Goal: Task Accomplishment & Management: Manage account settings

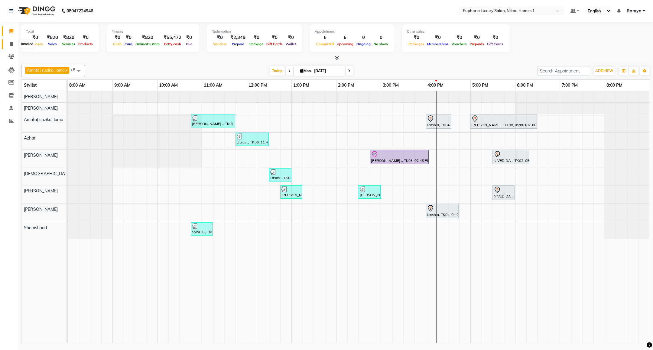
click at [14, 45] on span at bounding box center [11, 44] width 11 height 7
select select "service"
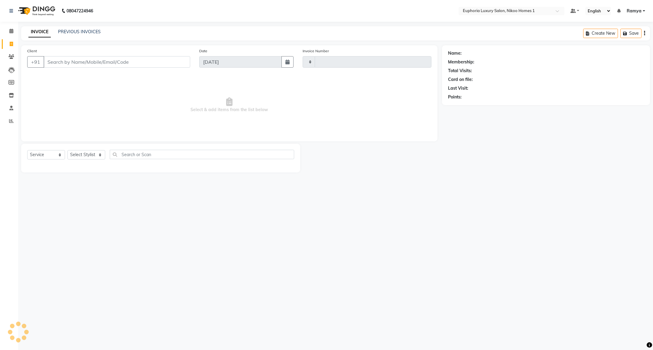
type input "3737"
select select "7987"
click at [71, 28] on div "INVOICE PREVIOUS INVOICES Create New Save Open Invoices" at bounding box center [335, 33] width 628 height 14
click at [72, 33] on link "PREVIOUS INVOICES" at bounding box center [79, 31] width 43 height 5
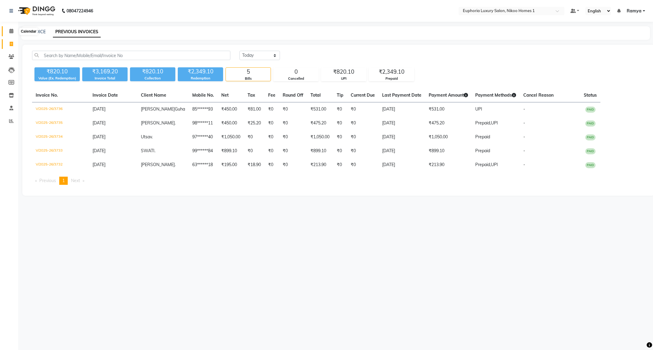
click at [12, 33] on icon at bounding box center [11, 31] width 4 height 5
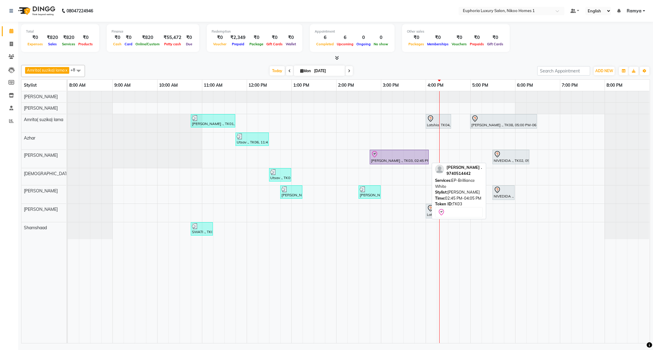
click at [394, 155] on div at bounding box center [399, 154] width 57 height 7
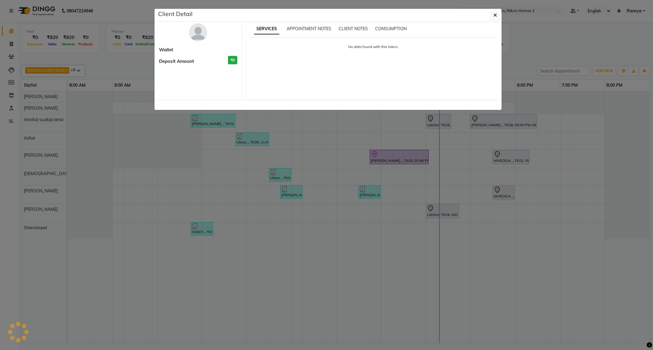
select select "8"
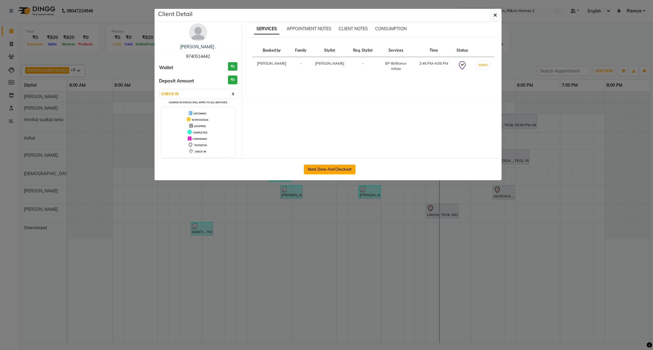
click at [340, 169] on button "Mark Done And Checkout" at bounding box center [330, 170] width 52 height 10
select select "service"
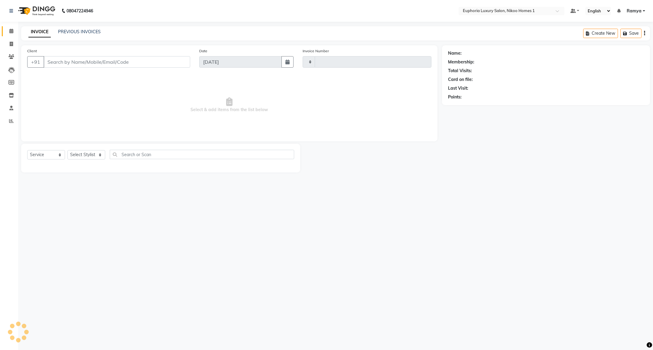
type input "3737"
select select "7987"
type input "97******42"
select select "81452"
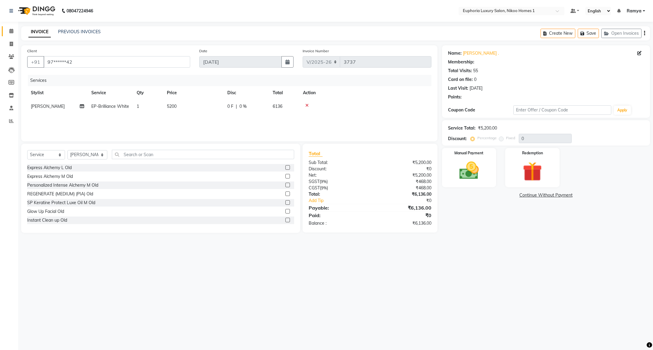
select select "1: Object"
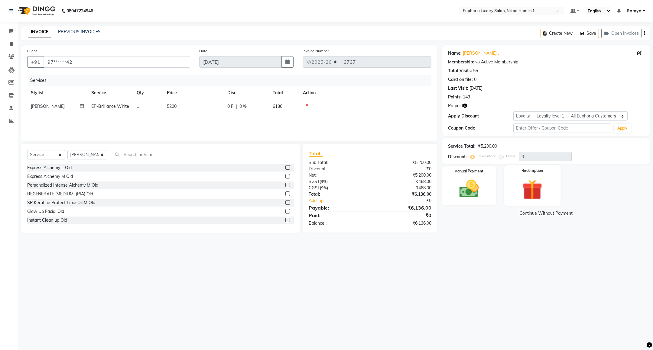
click at [537, 187] on img at bounding box center [532, 189] width 33 height 25
click at [537, 218] on div "Prepaid 1" at bounding box center [531, 215] width 22 height 8
click at [537, 214] on span "1" at bounding box center [538, 215] width 3 height 4
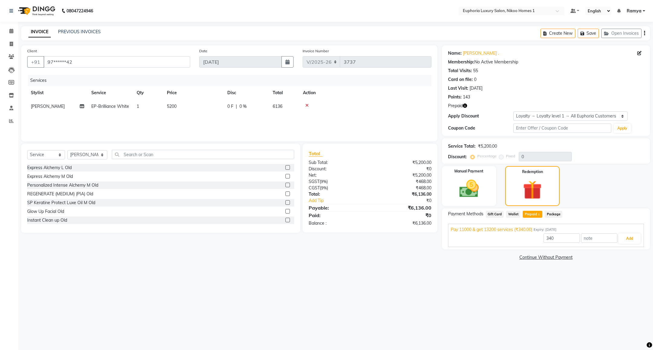
click at [607, 184] on div "Manual Payment Redemption" at bounding box center [545, 186] width 217 height 40
click at [51, 154] on select "Select Service Product Membership Package Voucher Prepaid Gift Card" at bounding box center [46, 154] width 38 height 9
select select "P"
click at [27, 150] on select "Select Service Product Membership Package Voucher Prepaid Gift Card" at bounding box center [46, 154] width 38 height 9
click at [100, 153] on select "Select Stylist Admin Amrita( suzika) lama Atif Ali Azhar Bharath Bhumika Binita…" at bounding box center [87, 154] width 40 height 9
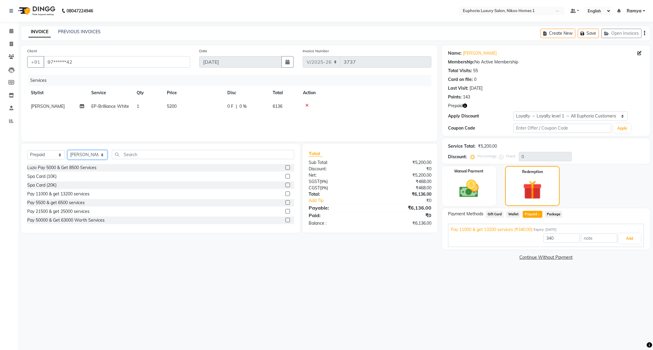
select select "85511"
click at [67, 150] on select "Select Stylist Admin Amrita( suzika) lama Atif Ali Azhar Bharath Bhumika Binita…" at bounding box center [87, 154] width 40 height 9
click at [62, 204] on div "10K Package With 10% Off" at bounding box center [53, 202] width 53 height 6
select select "select"
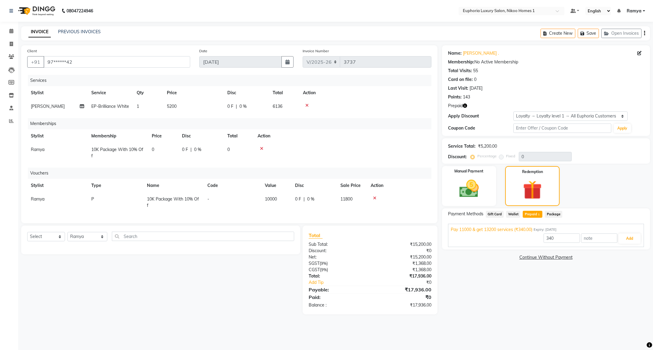
scroll to position [0, 0]
click at [373, 198] on icon at bounding box center [374, 198] width 3 height 4
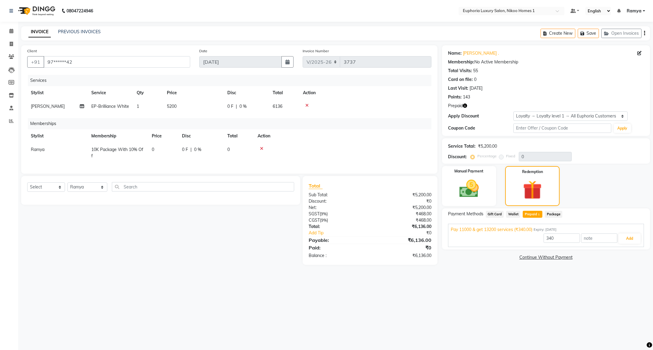
click at [261, 147] on icon at bounding box center [261, 149] width 3 height 4
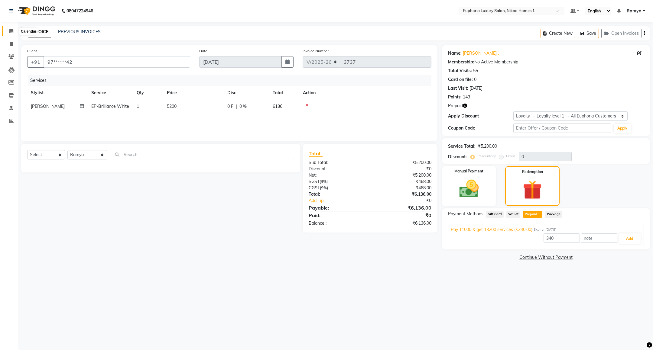
click at [14, 30] on span at bounding box center [11, 31] width 11 height 7
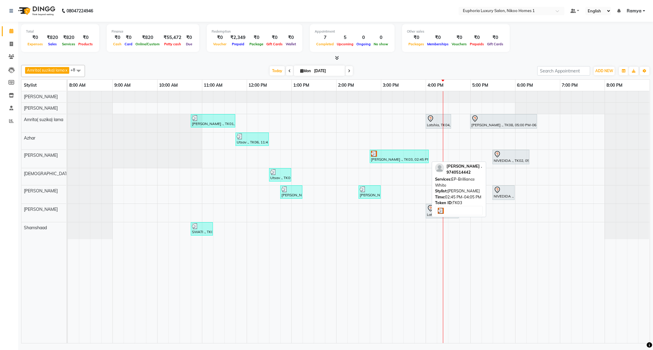
click at [415, 157] on div at bounding box center [399, 154] width 57 height 6
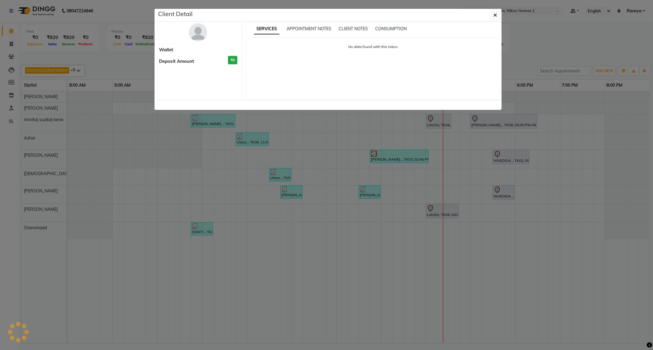
select select "3"
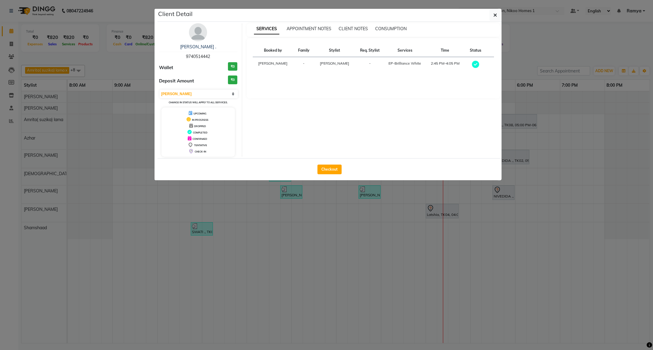
drag, startPoint x: 183, startPoint y: 56, endPoint x: 221, endPoint y: 58, distance: 37.8
click at [219, 57] on div "Sonali . 9740514442" at bounding box center [198, 52] width 78 height 16
click at [490, 20] on button "button" at bounding box center [494, 14] width 11 height 11
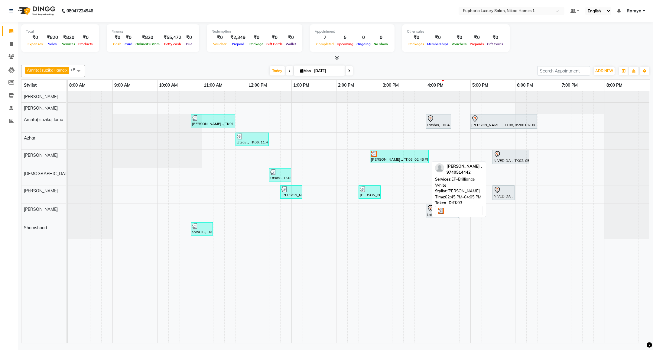
click at [410, 156] on div at bounding box center [399, 154] width 57 height 6
select select "3"
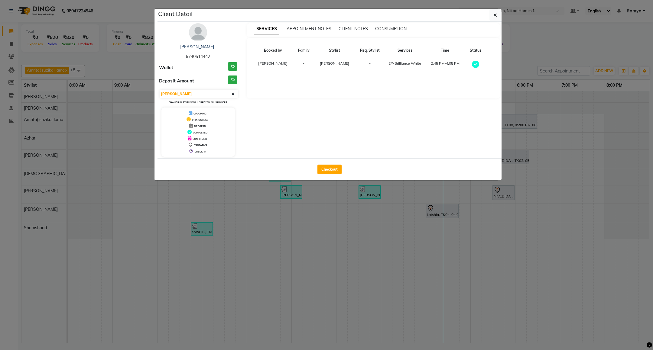
drag, startPoint x: 184, startPoint y: 57, endPoint x: 231, endPoint y: 57, distance: 47.1
click at [231, 57] on div "Sonali . 9740514442" at bounding box center [198, 52] width 78 height 16
copy span "9740514442"
click at [499, 18] on button "button" at bounding box center [494, 14] width 11 height 11
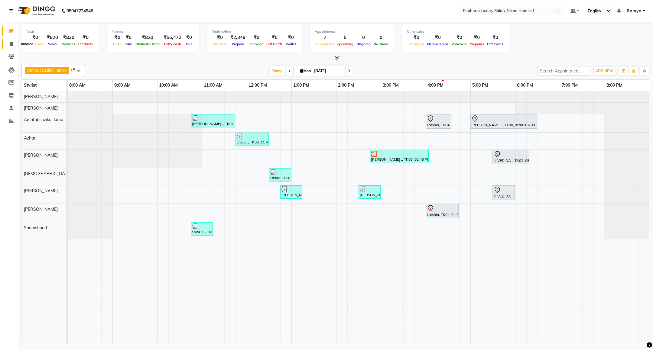
click at [8, 44] on span at bounding box center [11, 44] width 11 height 7
select select "7987"
select select "service"
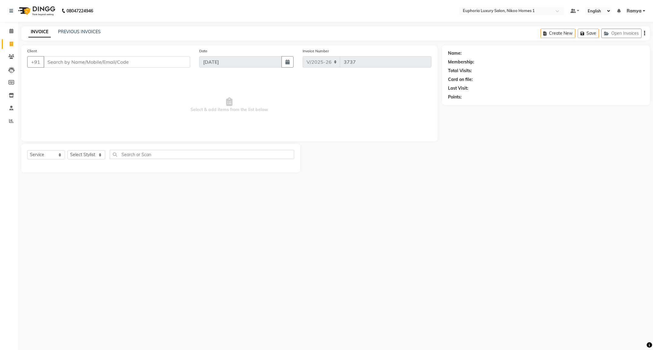
click at [68, 35] on div "PREVIOUS INVOICES" at bounding box center [79, 32] width 43 height 6
click at [73, 31] on link "PREVIOUS INVOICES" at bounding box center [79, 31] width 43 height 5
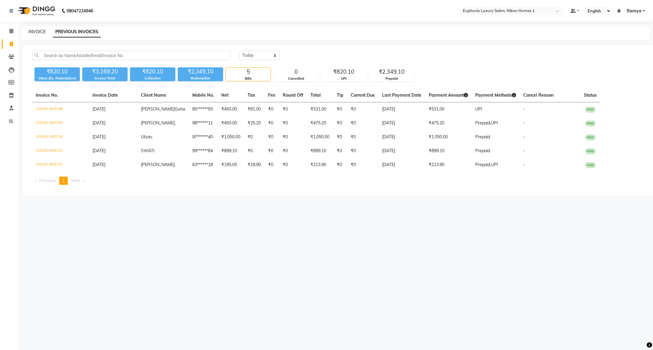
click at [33, 32] on link "INVOICE" at bounding box center [36, 31] width 17 height 5
select select "7987"
select select "service"
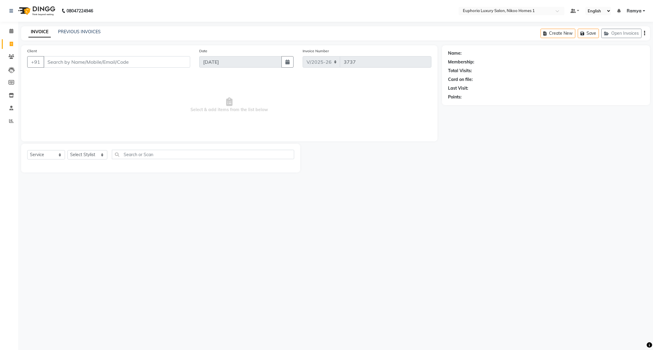
click at [137, 66] on input "Client" at bounding box center [117, 61] width 147 height 11
type input "9740514442"
select select "1: Object"
click at [7, 31] on span at bounding box center [11, 31] width 11 height 7
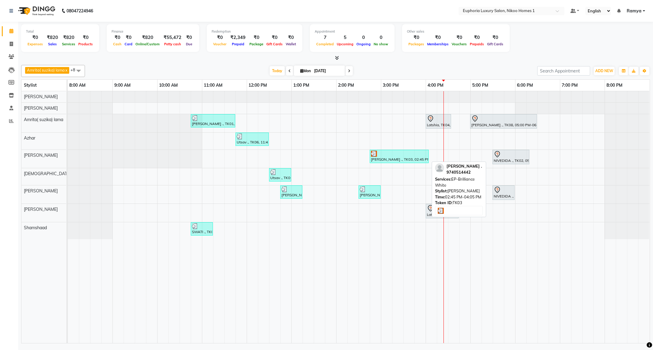
click at [389, 157] on div at bounding box center [399, 154] width 57 height 6
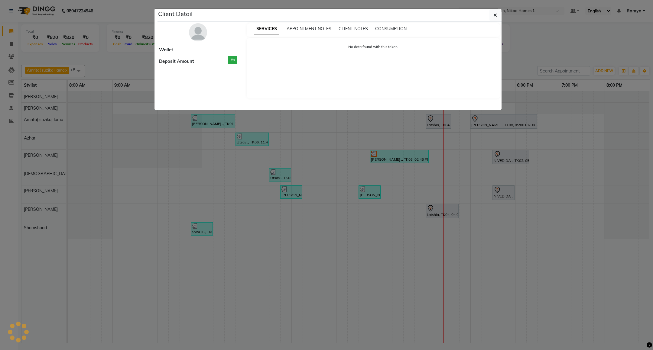
select select "3"
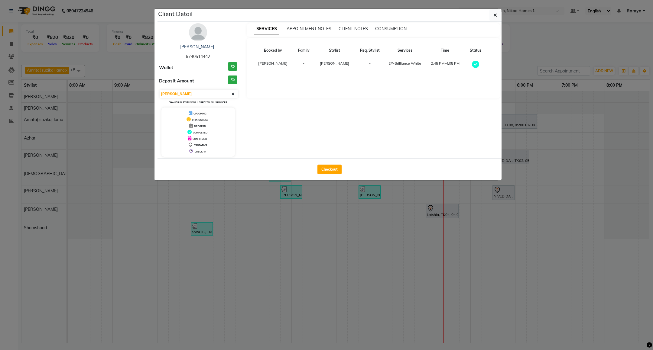
drag, startPoint x: 184, startPoint y: 56, endPoint x: 227, endPoint y: 59, distance: 42.7
click at [227, 59] on div "Sonali . 9740514442" at bounding box center [198, 52] width 78 height 16
copy span "9740514442"
click at [496, 15] on icon "button" at bounding box center [495, 15] width 4 height 5
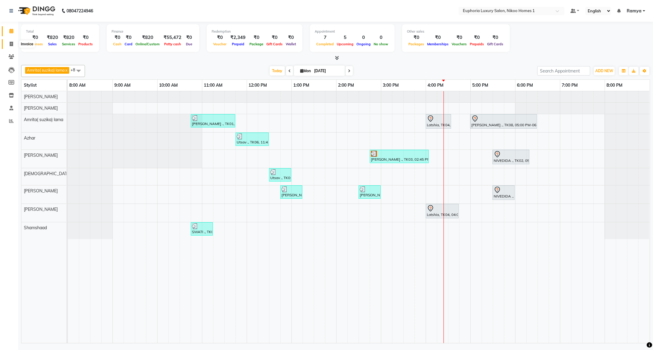
click at [8, 45] on span at bounding box center [11, 44] width 11 height 7
select select "service"
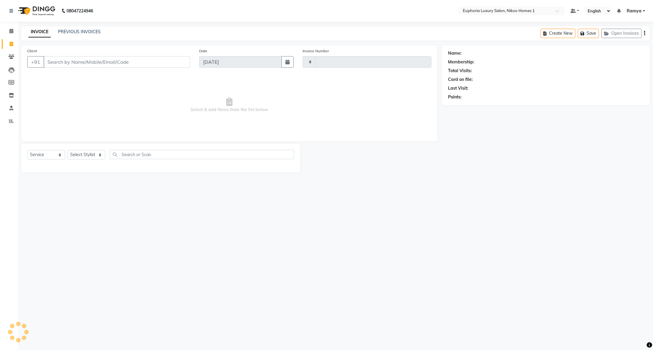
type input "3737"
select select "7987"
click at [74, 55] on div "Client +91" at bounding box center [109, 60] width 172 height 25
click at [75, 62] on input "Client" at bounding box center [117, 61] width 147 height 11
paste input "9740514442"
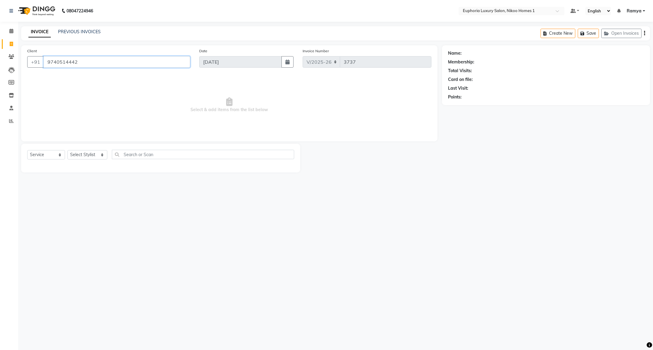
type input "9740514442"
select select "1: Object"
click at [56, 153] on select "Select Service Product Membership Package Voucher Prepaid Gift Card" at bounding box center [46, 154] width 38 height 9
select select "P"
click at [27, 150] on select "Select Service Product Membership Package Voucher Prepaid Gift Card" at bounding box center [46, 154] width 38 height 9
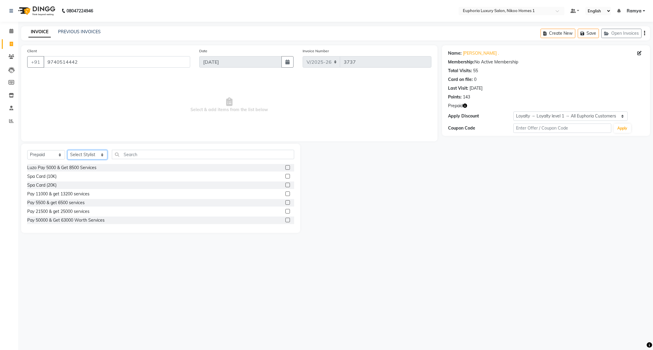
click at [78, 156] on select "Select Stylist Admin Amrita( suzika) lama Atif Ali Azhar Bharath Bhumika Binita…" at bounding box center [87, 154] width 40 height 9
select select "85511"
click at [67, 150] on select "Select Stylist Admin Amrita( suzika) lama Atif Ali Azhar Bharath Bhumika Binita…" at bounding box center [87, 154] width 40 height 9
click at [48, 203] on div "10K Package With 10% Off" at bounding box center [53, 202] width 53 height 6
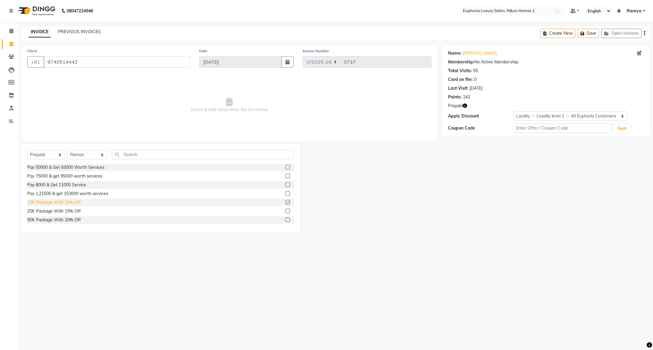
select select "select"
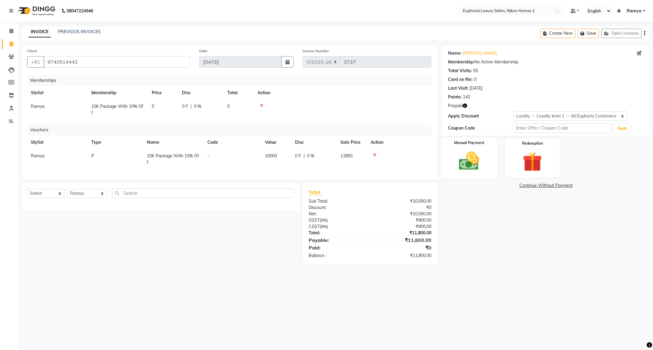
click at [477, 149] on div "Manual Payment" at bounding box center [469, 157] width 57 height 41
click at [491, 186] on span "UPI" at bounding box center [490, 185] width 9 height 7
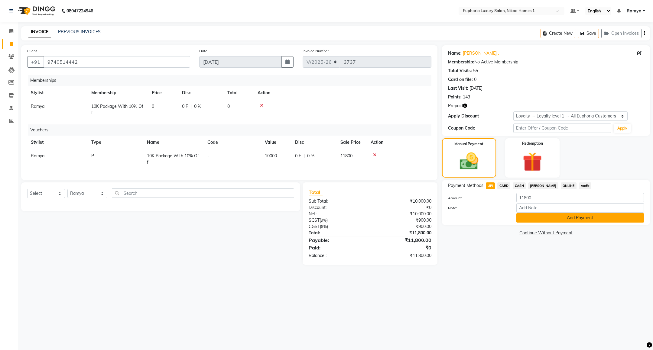
click at [535, 217] on button "Add Payment" at bounding box center [580, 217] width 128 height 9
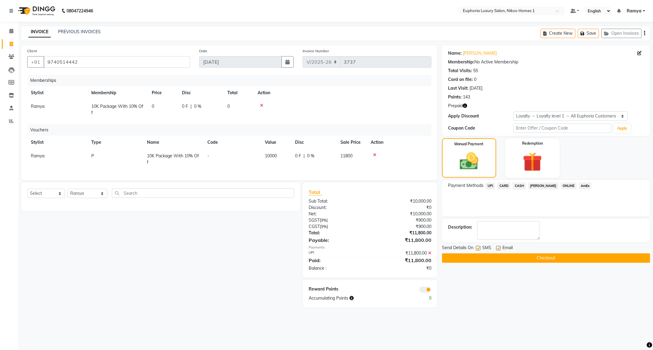
click at [547, 258] on button "Checkout" at bounding box center [546, 257] width 208 height 9
click at [476, 259] on button "Checkout" at bounding box center [546, 257] width 208 height 9
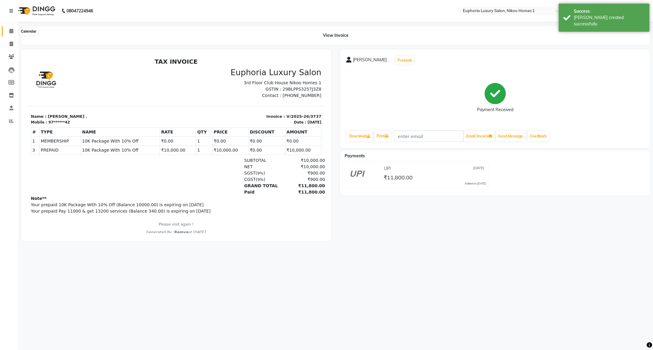
click at [12, 31] on icon at bounding box center [11, 31] width 4 height 5
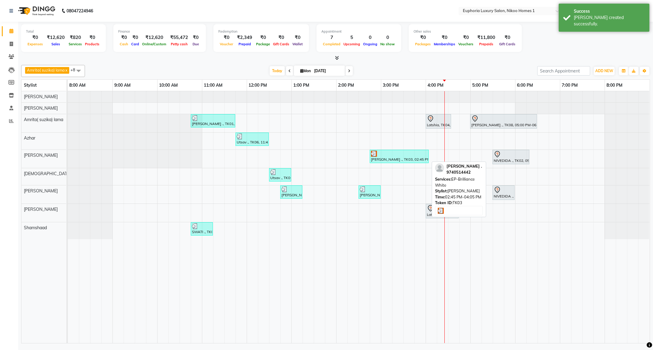
click at [402, 160] on div "Sonali ., TK03, 02:45 PM-04:05 PM, EP-Brilliance White" at bounding box center [399, 156] width 58 height 11
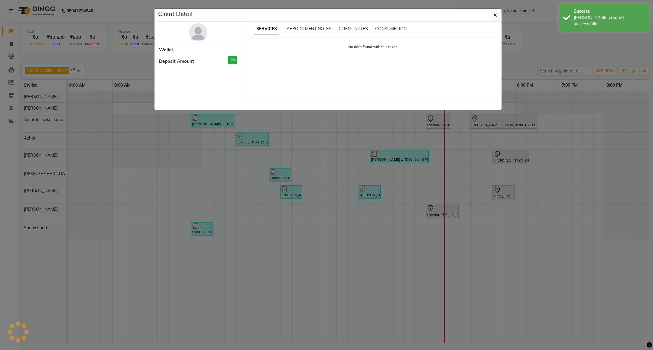
select select "3"
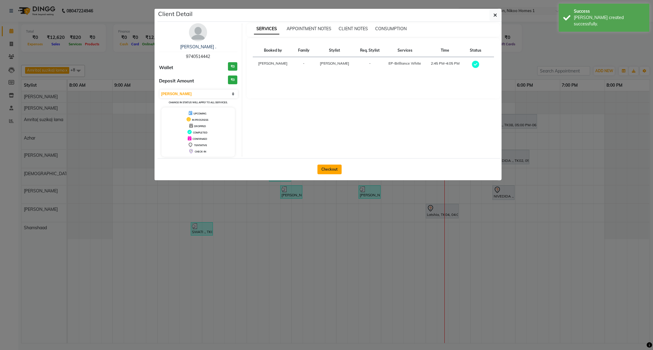
click at [330, 172] on button "Checkout" at bounding box center [329, 170] width 24 height 10
select select "7987"
select select "service"
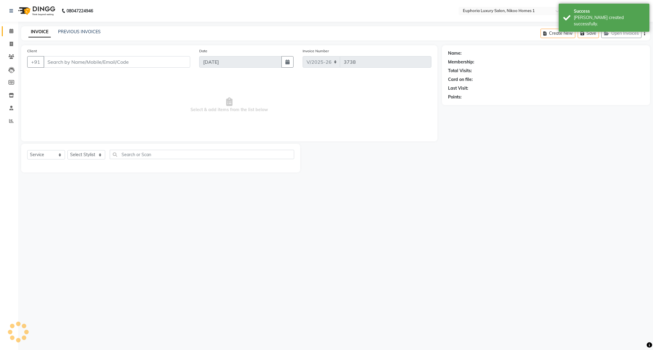
type input "97******42"
select select "81452"
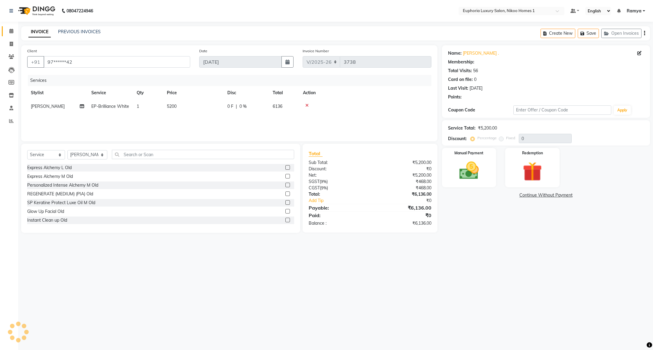
select select "2: Object"
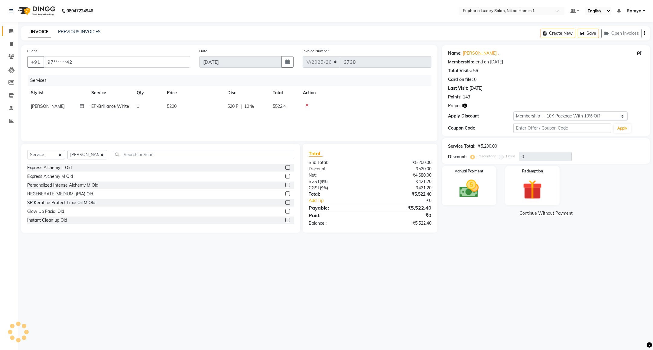
type input "10"
click at [543, 179] on img at bounding box center [532, 189] width 33 height 25
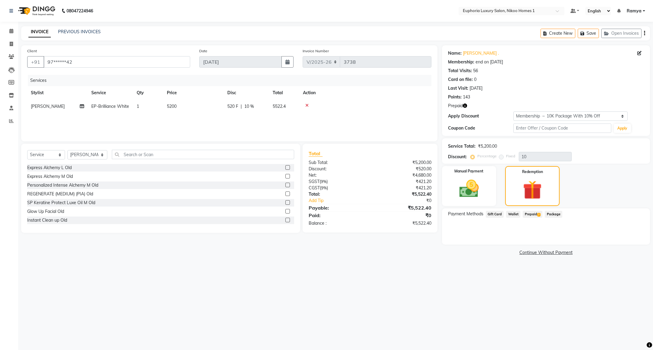
click at [532, 218] on span "Prepaid 2" at bounding box center [532, 214] width 20 height 7
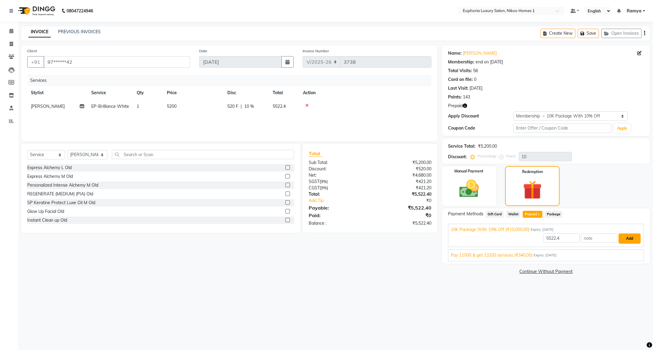
click at [628, 240] on button "Add" at bounding box center [629, 239] width 22 height 10
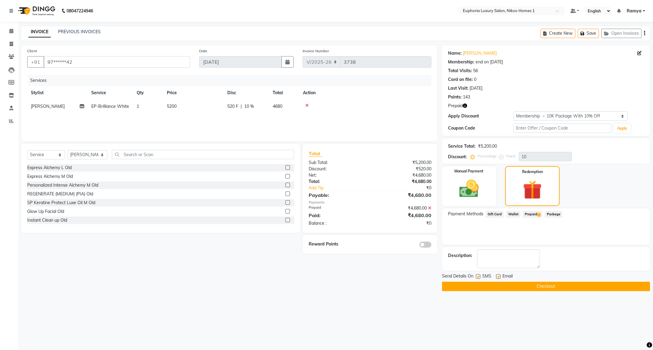
click at [487, 288] on button "Checkout" at bounding box center [546, 286] width 208 height 9
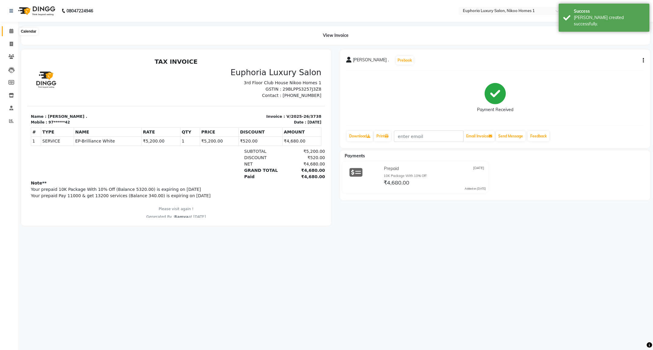
click at [10, 29] on icon at bounding box center [11, 31] width 4 height 5
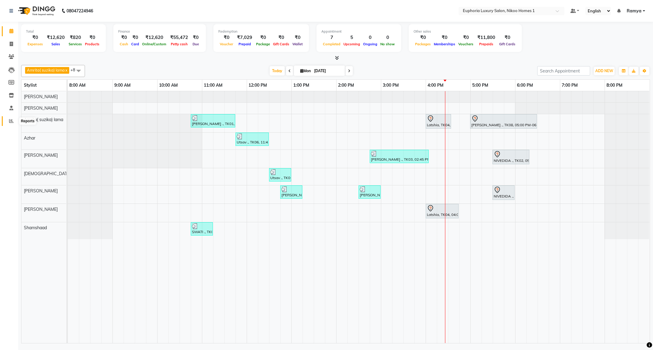
click at [10, 121] on icon at bounding box center [11, 121] width 5 height 5
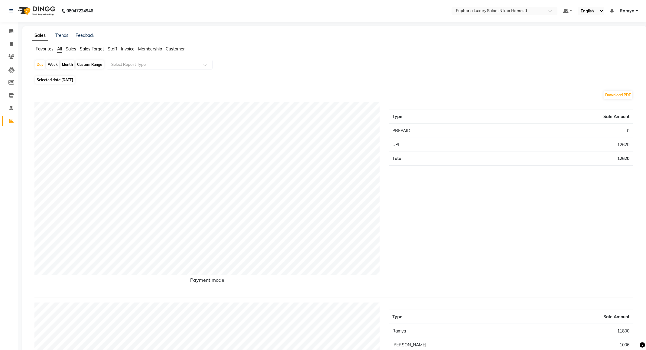
click at [114, 51] on span "Staff" at bounding box center [113, 48] width 10 height 5
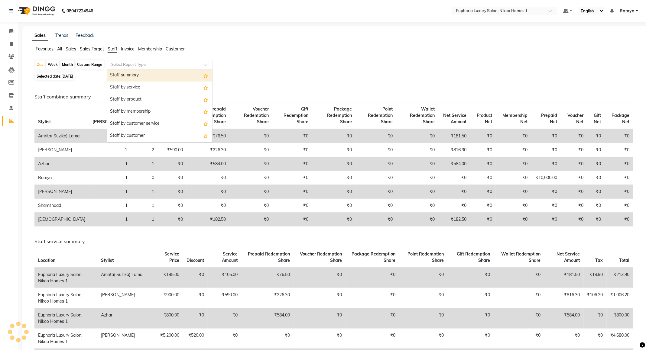
click at [121, 61] on div "Select Report Type" at bounding box center [160, 65] width 106 height 10
click at [125, 78] on div "Staff summary" at bounding box center [159, 75] width 105 height 12
select select "full_report"
select select "csv"
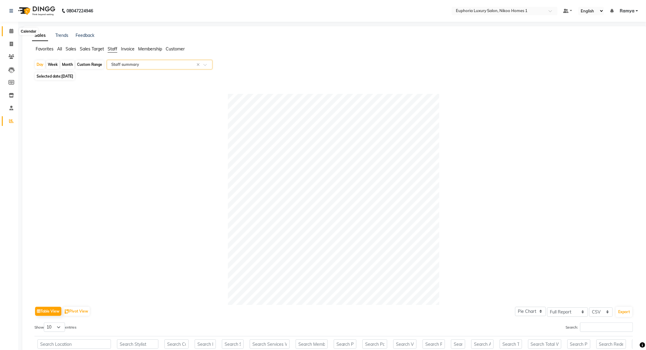
click at [12, 29] on icon at bounding box center [11, 31] width 4 height 5
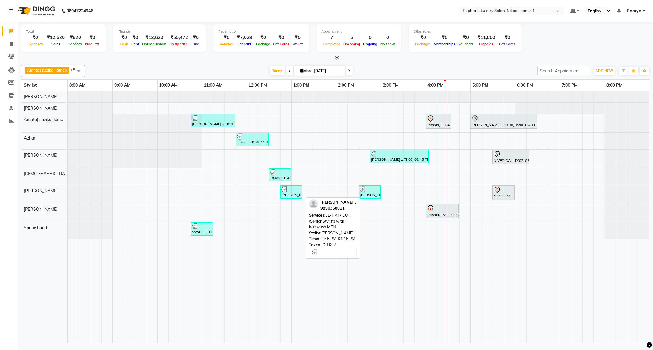
click at [292, 195] on div "Shipra ., TK07, 12:45 PM-01:15 PM, EL-HAIR CUT (Senior Stylist) with hairwash M…" at bounding box center [291, 191] width 21 height 11
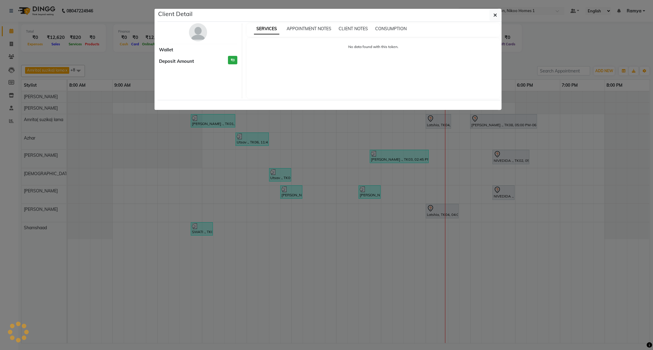
select select "3"
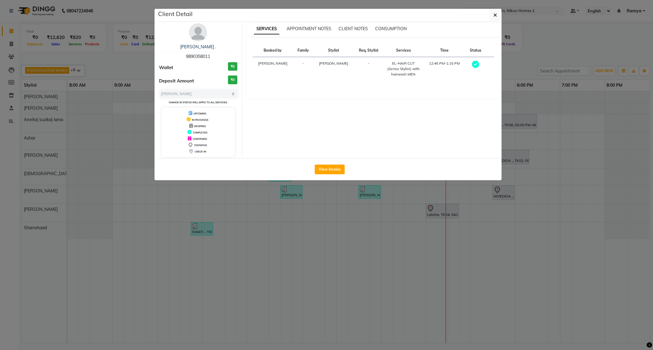
click at [315, 234] on ngb-modal-window "Client Detail Shipra . 9890358011 Wallet ₹0 Deposit Amount ₹0 Select MARK DONE …" at bounding box center [326, 175] width 653 height 350
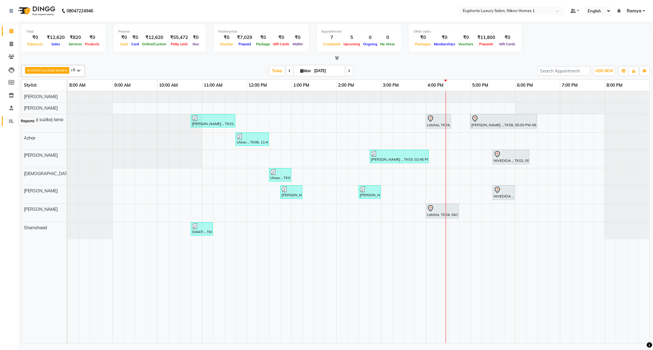
click at [11, 123] on span at bounding box center [11, 121] width 11 height 7
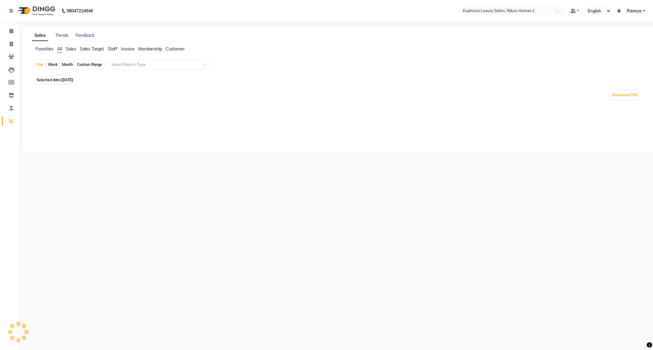
click at [82, 62] on div "Custom Range" at bounding box center [90, 64] width 28 height 8
select select "9"
select select "2025"
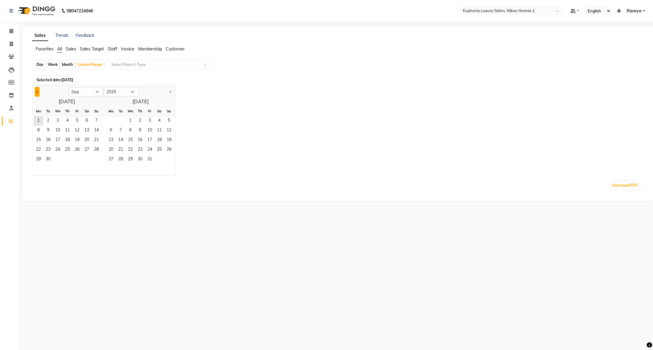
click at [36, 91] on button "Previous month" at bounding box center [37, 92] width 5 height 10
select select "8"
click at [78, 120] on span "1" at bounding box center [77, 121] width 10 height 10
click at [95, 162] on span "31" at bounding box center [97, 160] width 10 height 10
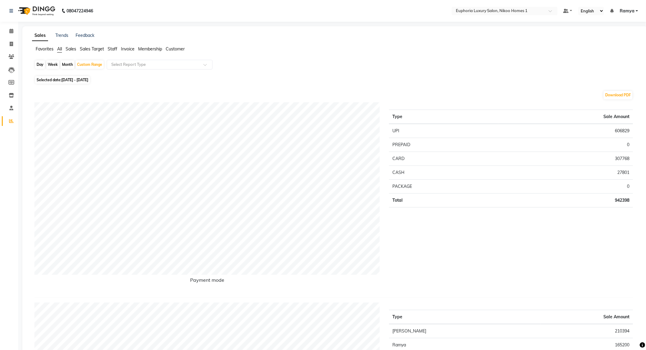
click at [110, 47] on span "Staff" at bounding box center [113, 48] width 10 height 5
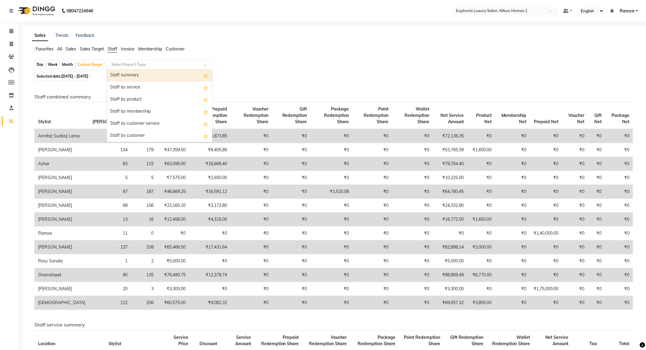
click at [131, 64] on input "text" at bounding box center [153, 65] width 87 height 6
click at [131, 75] on div "Staff summary" at bounding box center [159, 75] width 105 height 12
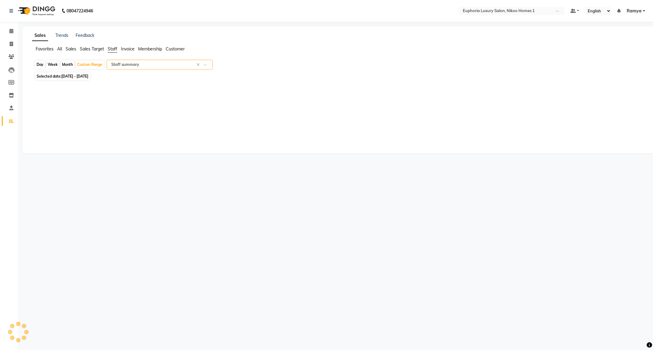
select select "full_report"
select select "csv"
click at [8, 30] on span at bounding box center [11, 31] width 11 height 7
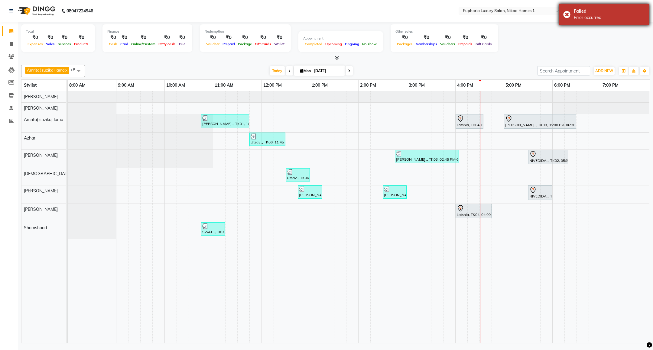
click at [569, 13] on div "Failed Error occurred" at bounding box center [603, 15] width 91 height 22
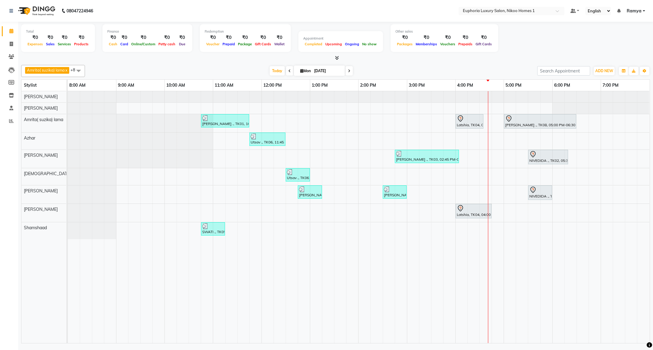
click at [349, 71] on icon at bounding box center [349, 71] width 2 height 4
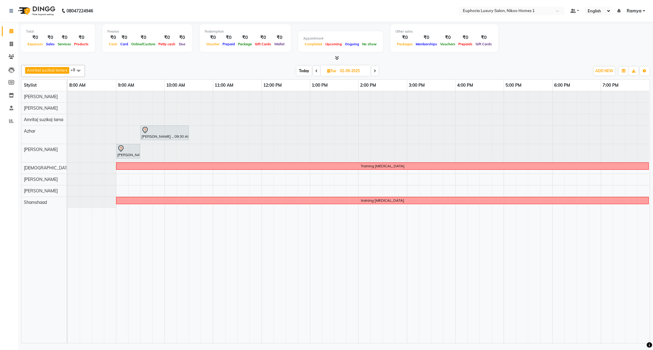
click at [304, 68] on span "Today" at bounding box center [303, 70] width 15 height 9
type input "01-09-2025"
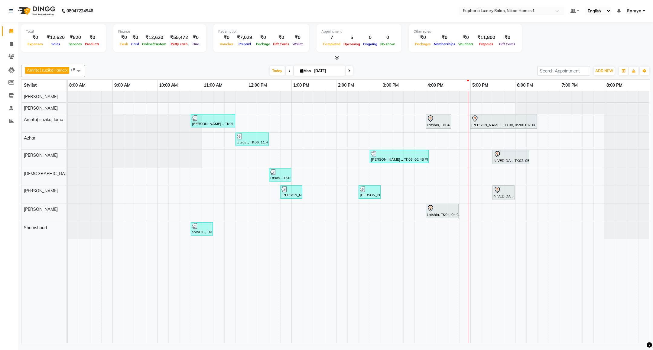
click at [349, 69] on span at bounding box center [348, 70] width 7 height 9
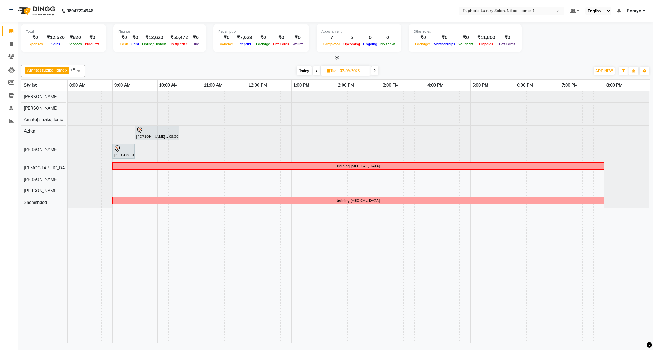
click at [302, 69] on span "Today" at bounding box center [303, 70] width 15 height 9
type input "01-09-2025"
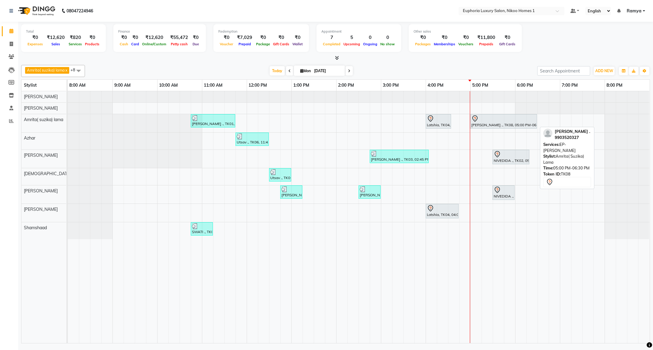
click at [482, 125] on div "Jonaki ., TK08, 05:00 PM-06:30 PM, EP-Crystal Pedi" at bounding box center [503, 121] width 66 height 13
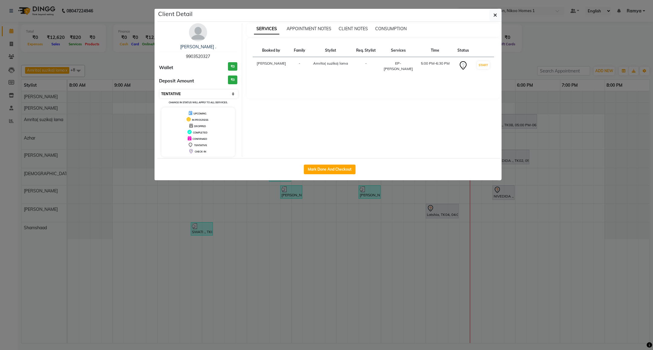
click at [192, 94] on select "Select IN SERVICE CONFIRMED TENTATIVE CHECK IN MARK DONE DROPPED UPCOMING" at bounding box center [199, 94] width 78 height 8
select select "8"
click at [160, 90] on select "Select IN SERVICE CONFIRMED TENTATIVE CHECK IN MARK DONE DROPPED UPCOMING" at bounding box center [199, 94] width 78 height 8
click at [498, 16] on button "button" at bounding box center [494, 14] width 11 height 11
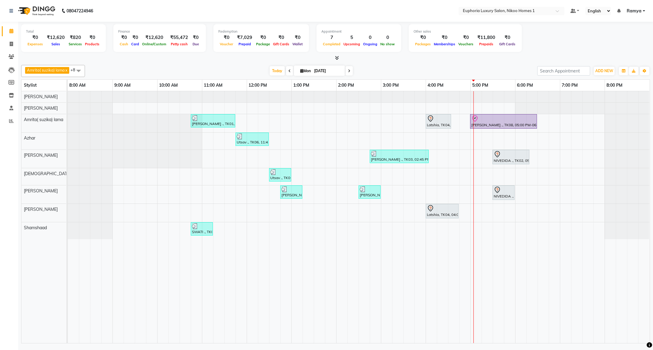
click at [349, 72] on icon at bounding box center [349, 71] width 2 height 4
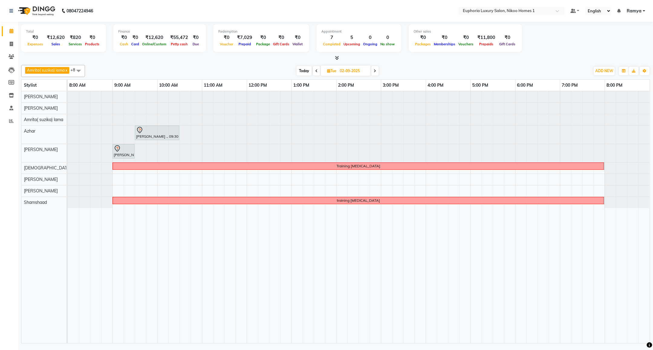
click at [305, 71] on span "Today" at bounding box center [303, 70] width 15 height 9
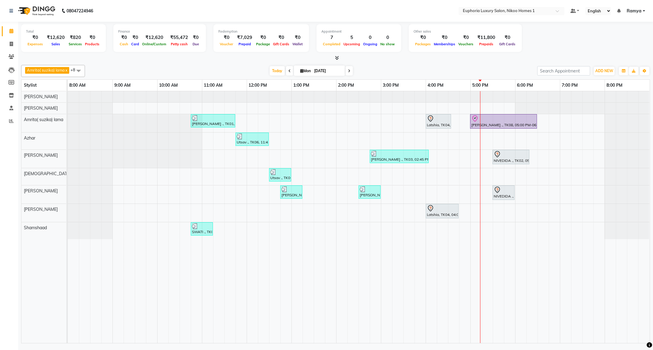
click at [440, 55] on div at bounding box center [335, 58] width 628 height 6
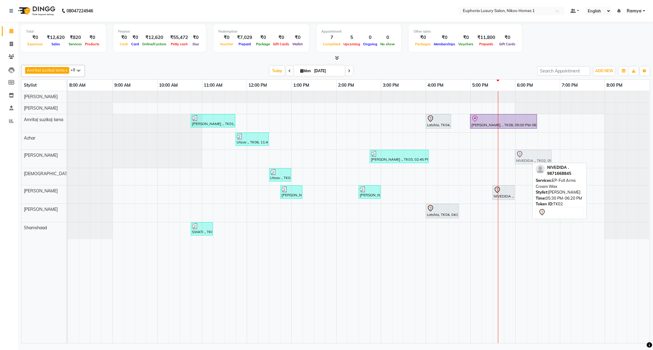
drag, startPoint x: 511, startPoint y: 159, endPoint x: 531, endPoint y: 158, distance: 19.4
click at [68, 158] on div "Sonali ., TK03, 02:45 PM-04:05 PM, EP-Brilliance White NIVEDIDA ., TK02, 05:30 …" at bounding box center [68, 159] width 0 height 18
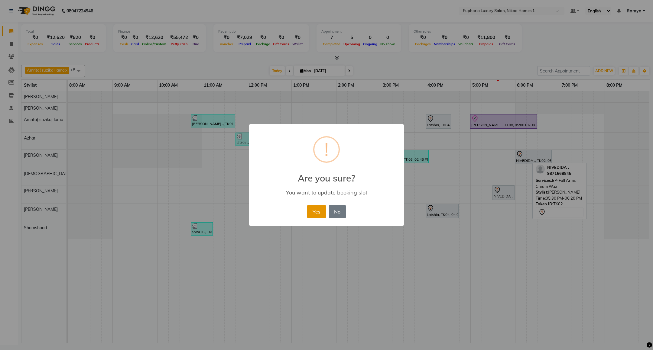
click at [316, 213] on button "Yes" at bounding box center [316, 211] width 18 height 13
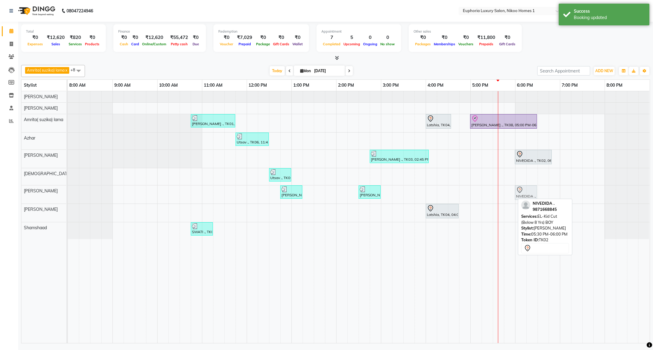
drag, startPoint x: 509, startPoint y: 200, endPoint x: 536, endPoint y: 194, distance: 27.4
click at [68, 194] on div "Shipra ., TK07, 12:45 PM-01:15 PM, EL-HAIR CUT (Senior Stylist) with hairwash M…" at bounding box center [68, 195] width 0 height 18
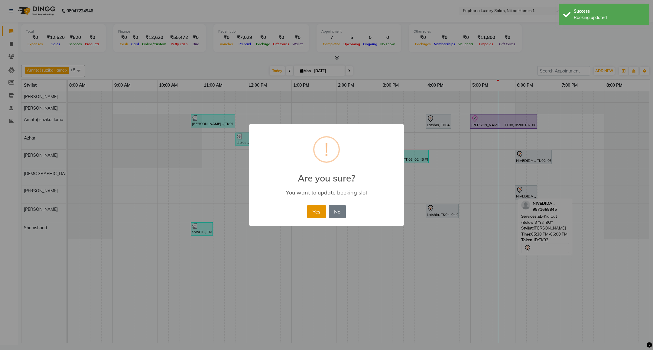
click at [316, 209] on button "Yes" at bounding box center [316, 211] width 18 height 13
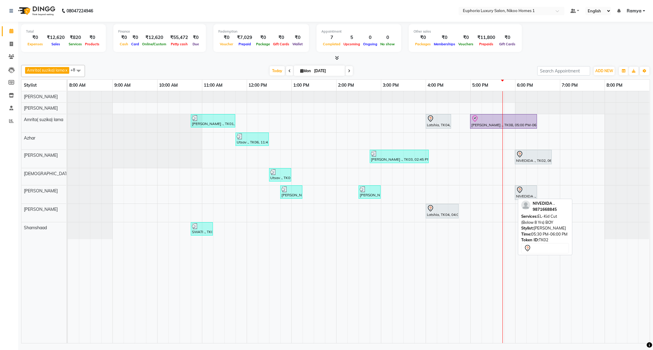
drag, startPoint x: 397, startPoint y: 121, endPoint x: 335, endPoint y: 106, distance: 63.8
drag, startPoint x: 335, startPoint y: 106, endPoint x: 377, endPoint y: 66, distance: 58.1
click at [377, 66] on div "Amrita( suzika) lama x Kishore K x Roshni lama x Atif Ali x Azhar x EVA KIPGEN …" at bounding box center [335, 71] width 628 height 12
click at [346, 72] on span at bounding box center [348, 70] width 7 height 9
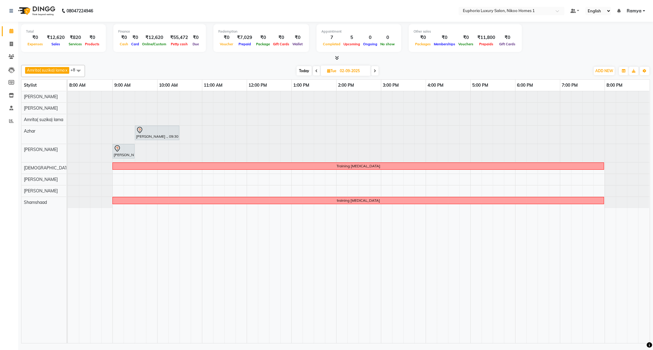
click at [306, 70] on span "Today" at bounding box center [303, 70] width 15 height 9
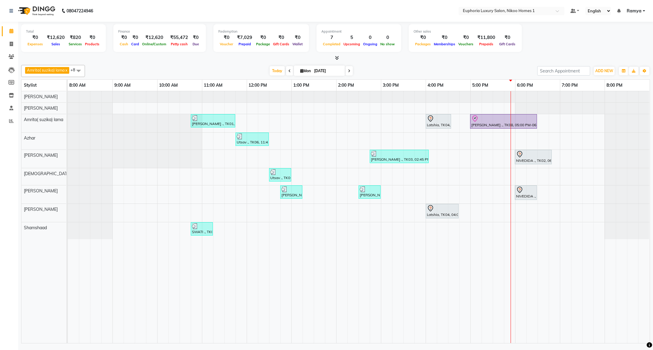
drag, startPoint x: 278, startPoint y: 1, endPoint x: 563, endPoint y: 35, distance: 286.9
click at [563, 35] on div "Total ₹0 Expenses ₹12,620 Sales ₹820 Services ₹0 Products Finance ₹0 Cash ₹0 Ca…" at bounding box center [335, 39] width 628 height 30
drag, startPoint x: 563, startPoint y: 35, endPoint x: 605, endPoint y: 39, distance: 41.9
click at [605, 39] on div "Total ₹0 Expenses ₹12,620 Sales ₹820 Services ₹0 Products Finance ₹0 Cash ₹0 Ca…" at bounding box center [335, 39] width 628 height 30
click at [348, 73] on icon at bounding box center [349, 71] width 2 height 4
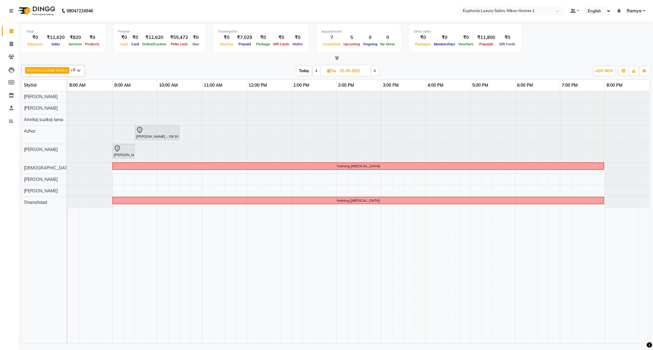
click at [304, 70] on span "Today" at bounding box center [303, 70] width 15 height 9
type input "01-09-2025"
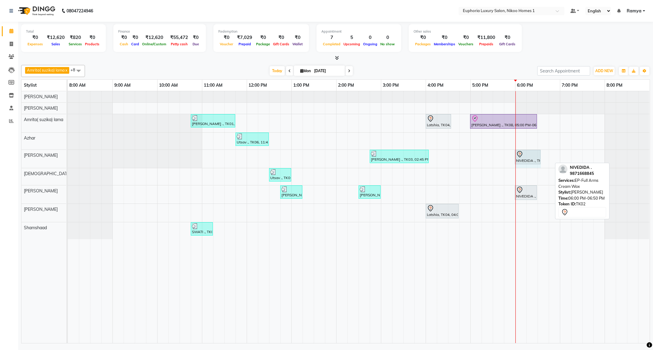
drag, startPoint x: 550, startPoint y: 159, endPoint x: 546, endPoint y: 158, distance: 4.0
click at [546, 158] on div "Poornima ., TK01, 10:45 AM-11:45 AM, EL-Eyebrows Threading,EL-Upperlip Threadin…" at bounding box center [359, 217] width 582 height 252
click at [528, 140] on div "Poornima ., TK01, 10:45 AM-11:45 AM, EL-Eyebrows Threading,EL-Upperlip Threadin…" at bounding box center [359, 217] width 582 height 252
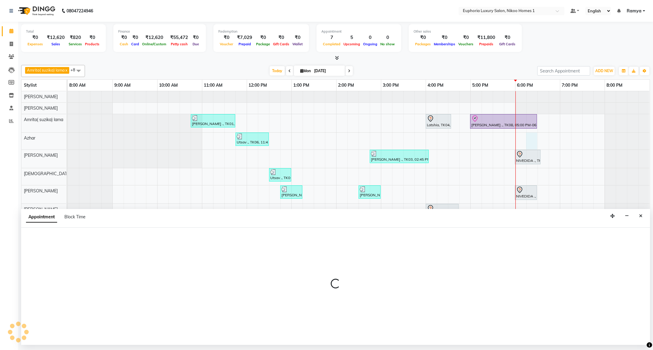
select select "78112"
select select "tentative"
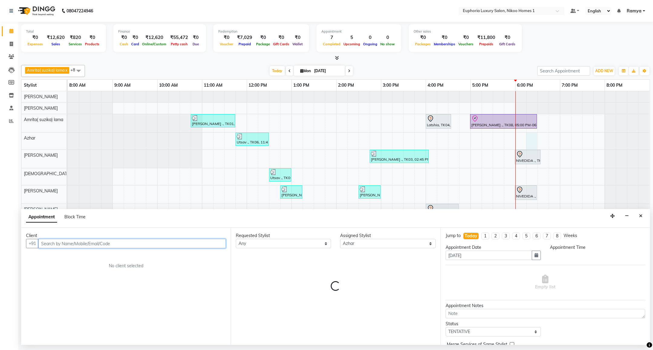
select select "1095"
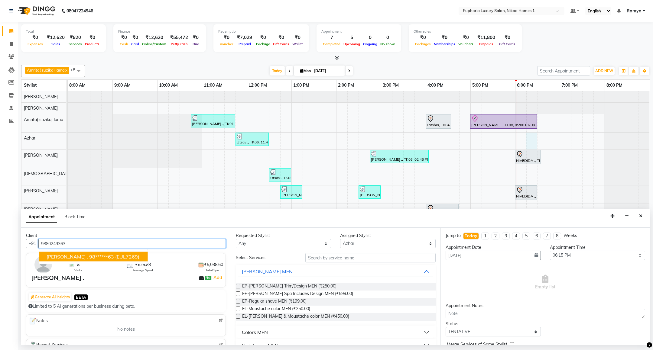
click at [115, 257] on span "(EUL7269)" at bounding box center [127, 257] width 24 height 6
type input "98******63"
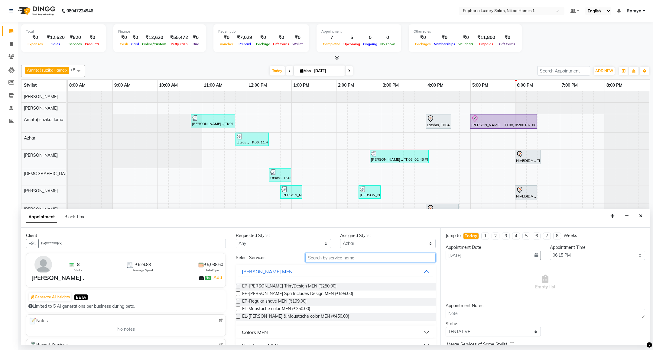
click at [337, 257] on input "text" at bounding box center [370, 257] width 130 height 9
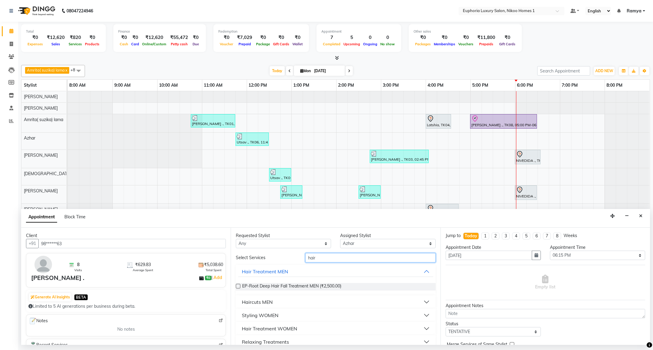
type input "hair"
click at [258, 303] on div "Haircuts MEN" at bounding box center [257, 302] width 31 height 7
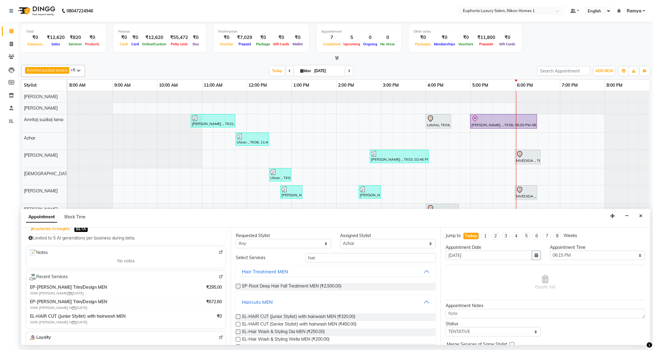
scroll to position [91, 0]
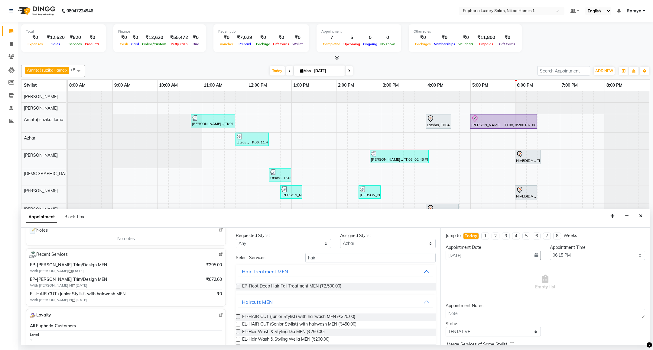
click at [218, 255] on img at bounding box center [220, 254] width 5 height 5
click at [350, 323] on span "EL-HAIR CUT (Senior Stylist) with hairwash MEN (₹450.00)" at bounding box center [299, 325] width 114 height 8
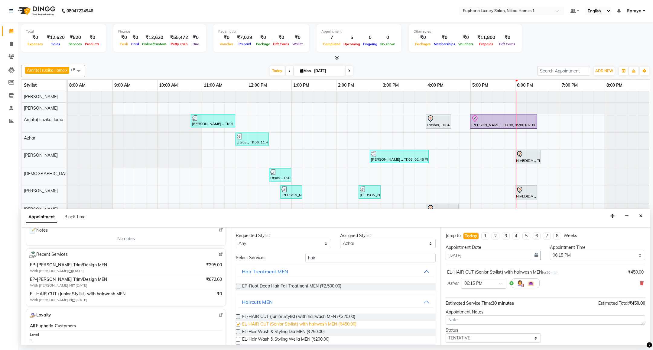
checkbox input "false"
drag, startPoint x: 333, startPoint y: 259, endPoint x: 279, endPoint y: 266, distance: 54.8
click at [279, 266] on div "Select Services hair Hair Treatment MEN EP-Root Deep Hair Fall Treatment MEN (₹…" at bounding box center [335, 328] width 199 height 150
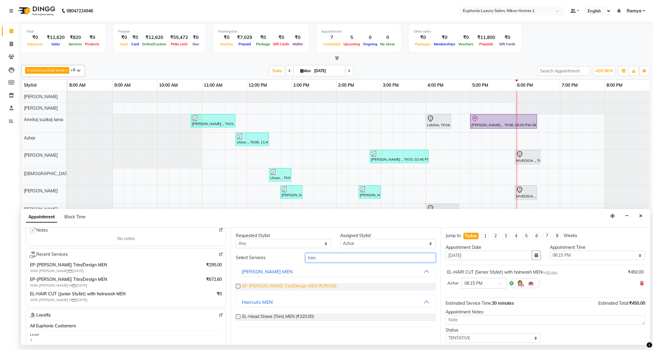
type input "trim"
click at [283, 286] on span "EP-Beard Trim/Design MEN (₹250.00)" at bounding box center [289, 287] width 94 height 8
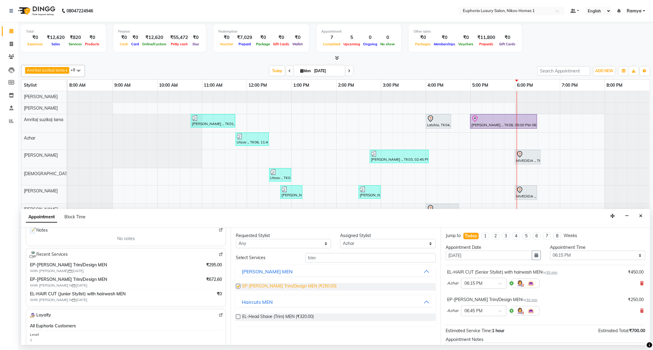
checkbox input "false"
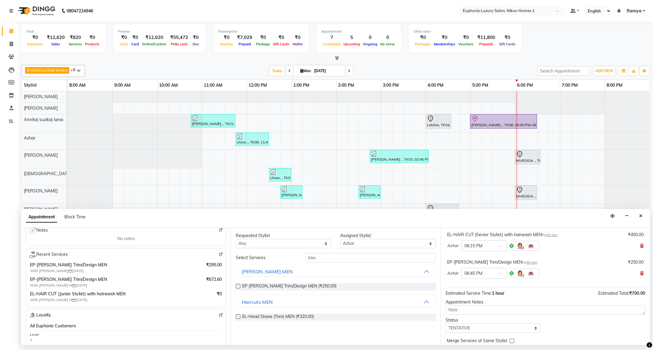
scroll to position [64, 0]
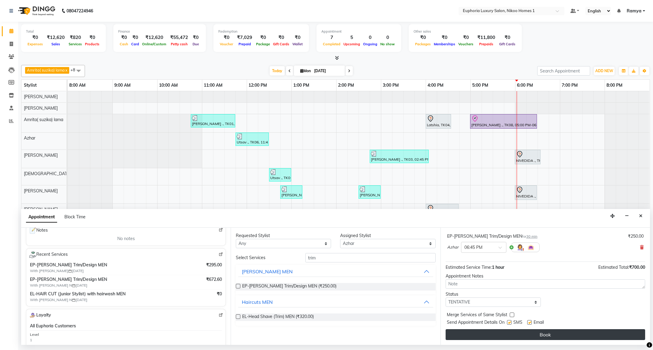
click at [544, 337] on button "Book" at bounding box center [544, 334] width 199 height 11
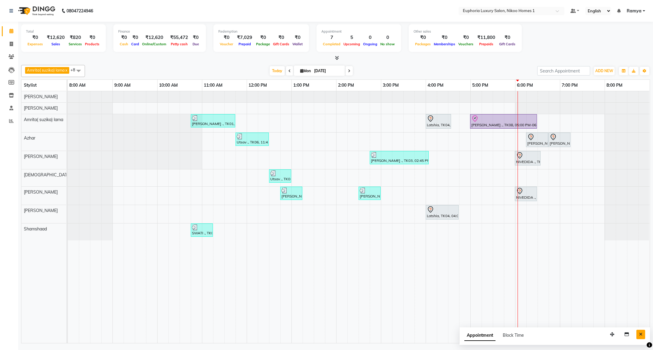
click at [640, 336] on icon "Close" at bounding box center [640, 334] width 3 height 4
click at [526, 154] on div at bounding box center [527, 155] width 23 height 7
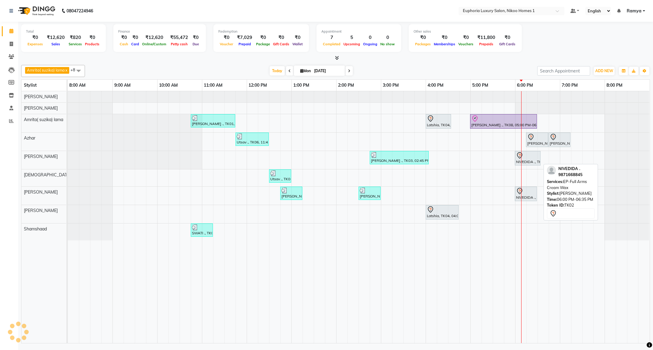
click at [528, 157] on div at bounding box center [527, 155] width 23 height 7
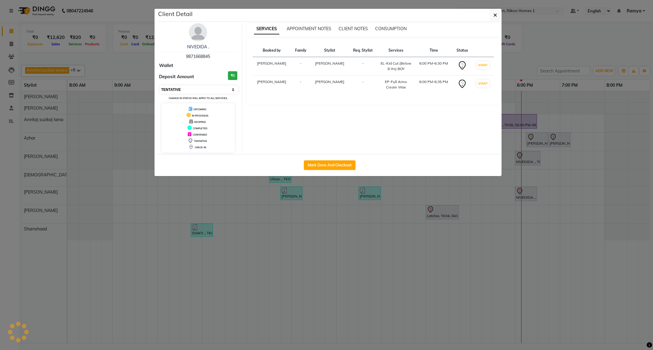
click at [198, 86] on select "Select IN SERVICE CONFIRMED TENTATIVE CHECK IN MARK DONE DROPPED UPCOMING" at bounding box center [199, 90] width 78 height 8
click at [160, 86] on select "Select IN SERVICE CONFIRMED TENTATIVE CHECK IN MARK DONE DROPPED UPCOMING" at bounding box center [199, 90] width 78 height 8
select select "7"
click at [494, 15] on icon "button" at bounding box center [495, 15] width 4 height 5
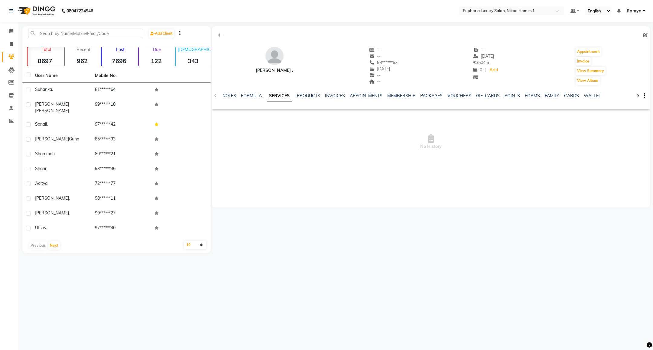
select select "en"
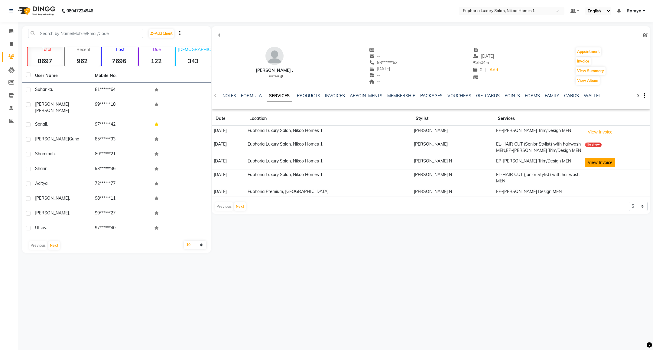
click at [591, 165] on button "View Invoice" at bounding box center [600, 162] width 30 height 9
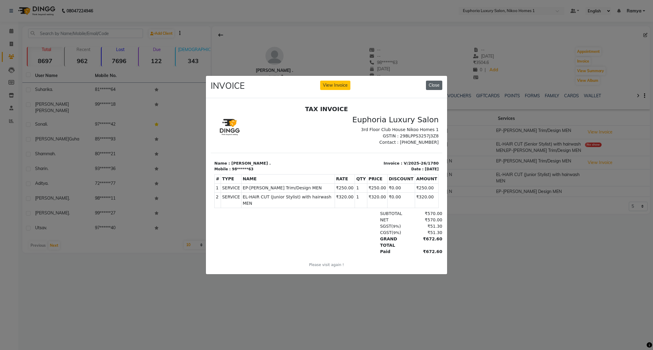
click at [438, 81] on button "Close" at bounding box center [434, 85] width 16 height 9
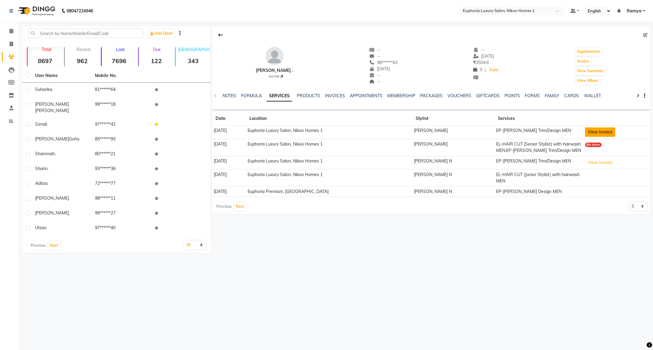
click at [592, 134] on button "View Invoice" at bounding box center [600, 132] width 30 height 9
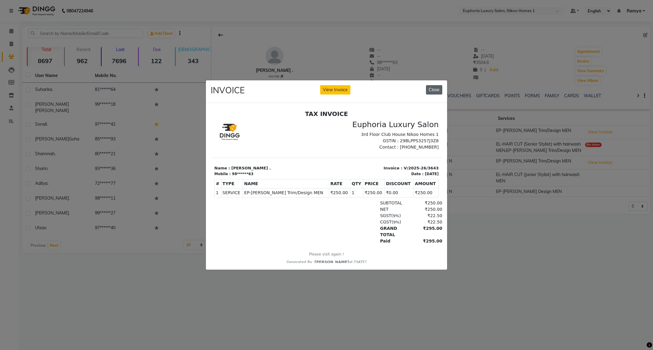
click at [432, 86] on button "Close" at bounding box center [434, 89] width 16 height 9
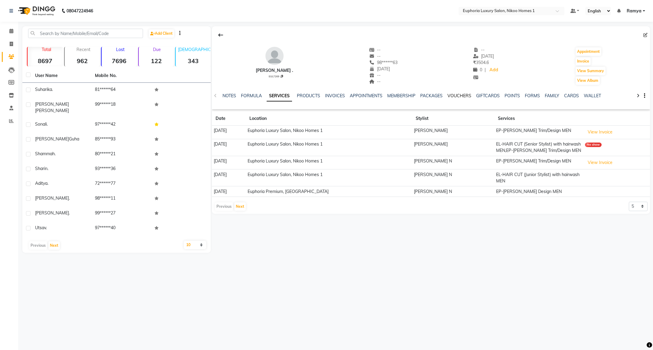
click at [463, 97] on link "VOUCHERS" at bounding box center [459, 95] width 24 height 5
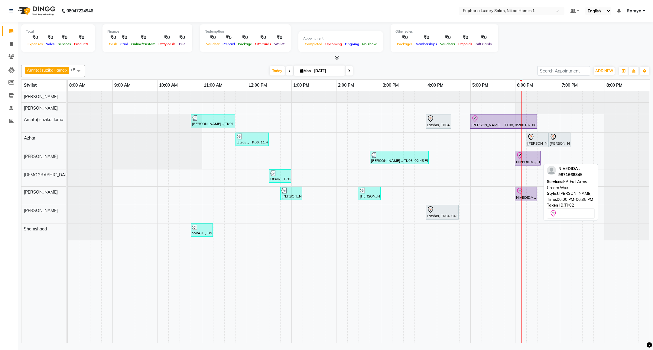
click at [529, 159] on div at bounding box center [527, 155] width 23 height 7
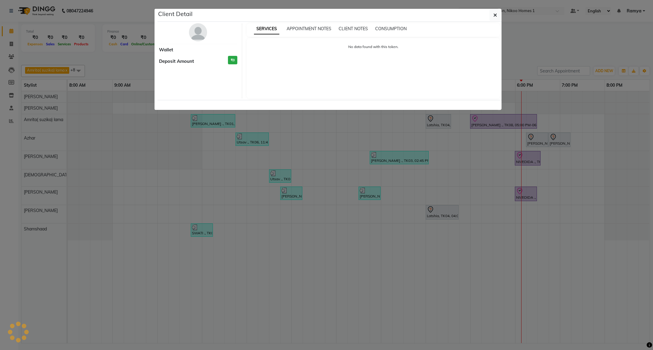
select select "8"
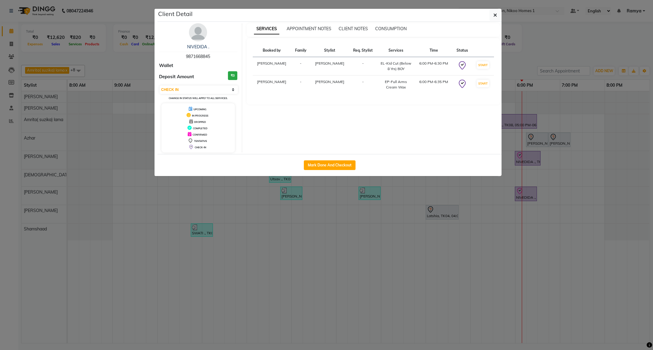
click at [620, 171] on ngb-modal-window "Client Detail NIVEDIDA . 9871668845 Wallet Deposit Amount ₹0 Select IN SERVICE …" at bounding box center [326, 175] width 653 height 350
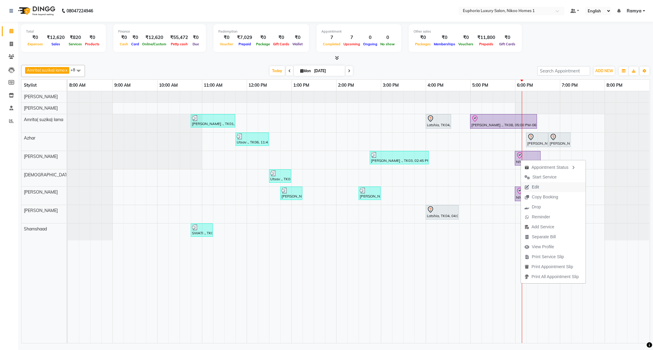
click at [543, 184] on button "Edit" at bounding box center [553, 187] width 65 height 10
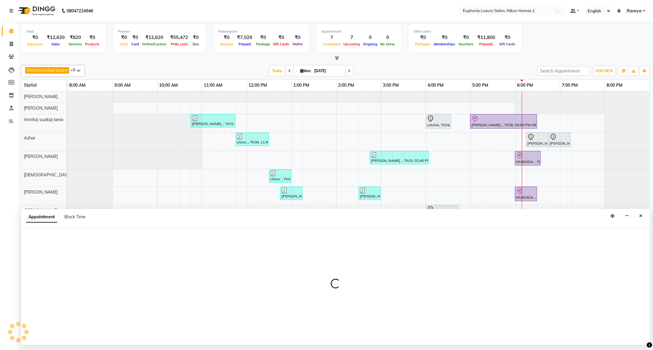
select select "tentative"
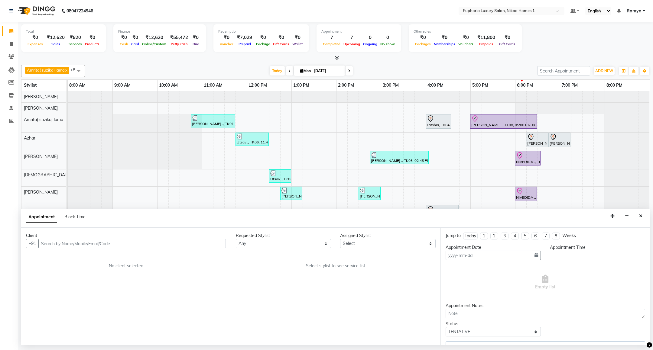
type input "01-09-2025"
select select "check-in"
select select "1080"
select select "85468"
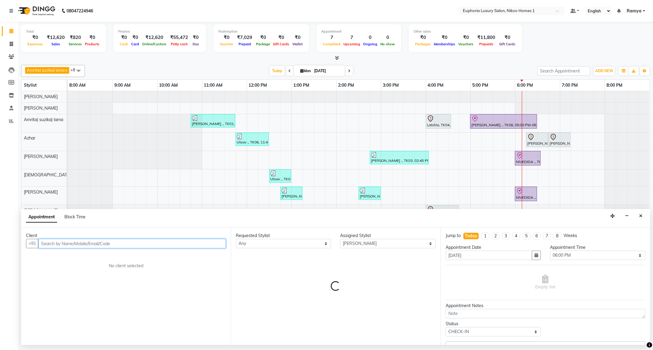
select select "4025"
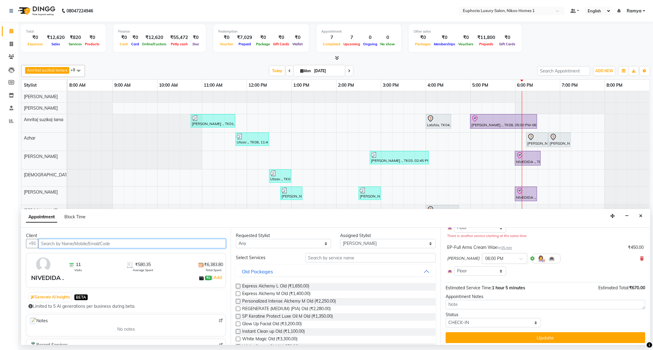
scroll to position [72, 0]
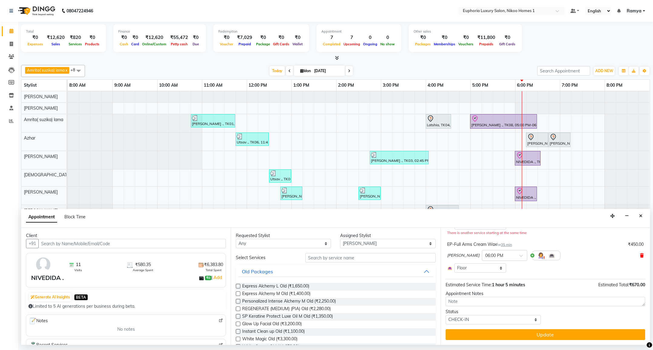
click at [640, 256] on icon at bounding box center [642, 255] width 4 height 4
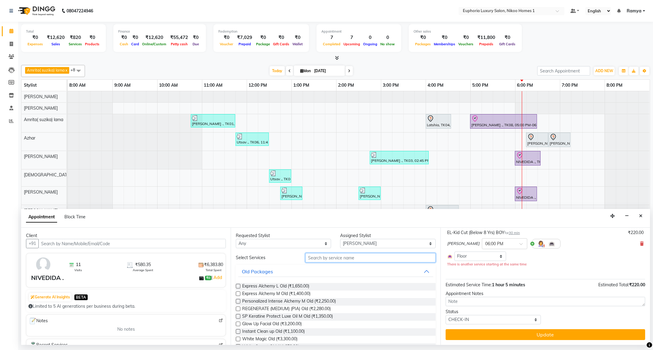
click at [329, 260] on input "text" at bounding box center [370, 257] width 130 height 9
click at [352, 249] on div "Requested Stylist Any Amrita( suzika) lama Atif Ali Azhar Bhumika Binoy Danish …" at bounding box center [335, 286] width 209 height 117
click at [356, 245] on select "Select Amrita( suzika) lama Atif Ali Azhar Bhumika Binoy Danish EVA KIPGEN Insh…" at bounding box center [387, 243] width 95 height 9
select select "81452"
click at [340, 240] on select "Select Amrita( suzika) lama Atif Ali Azhar Bhumika Binoy Danish EVA KIPGEN Insh…" at bounding box center [387, 243] width 95 height 9
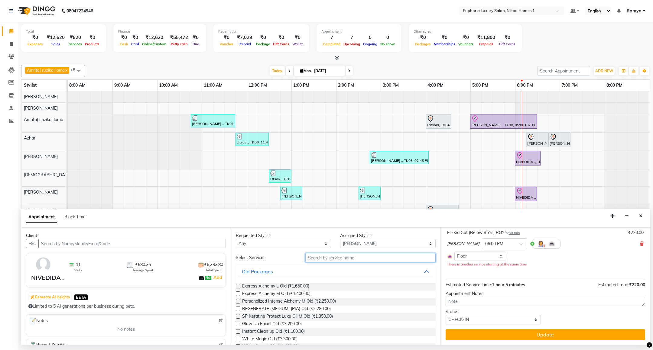
click at [341, 257] on input "text" at bounding box center [370, 257] width 130 height 9
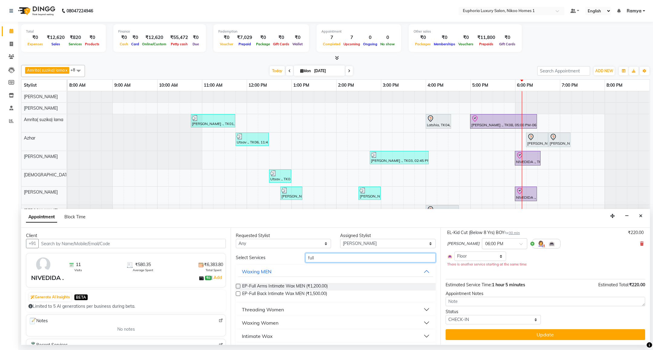
type input "full"
click at [258, 323] on div "Waxing Women" at bounding box center [260, 322] width 37 height 7
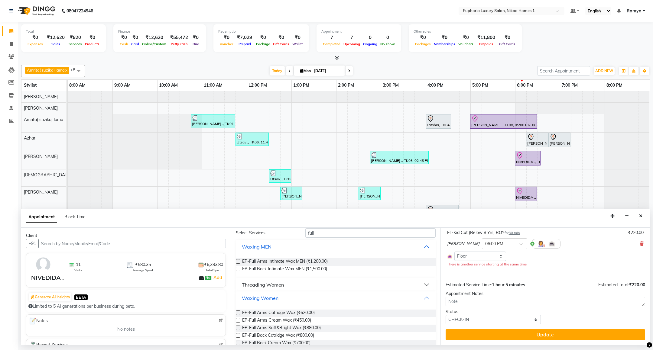
scroll to position [45, 0]
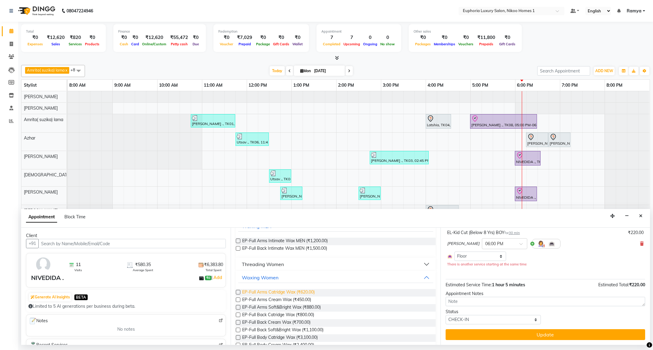
click at [305, 293] on span "EP-Full Arms Catridge Wax (₹620.00)" at bounding box center [278, 293] width 73 height 8
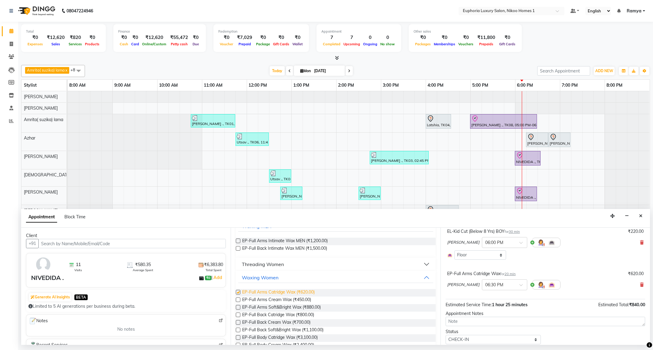
scroll to position [62, 0]
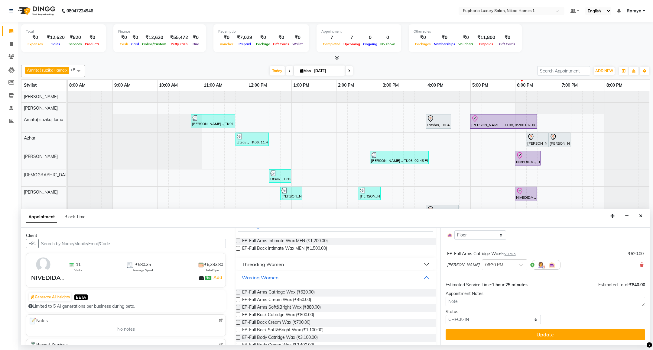
checkbox input "false"
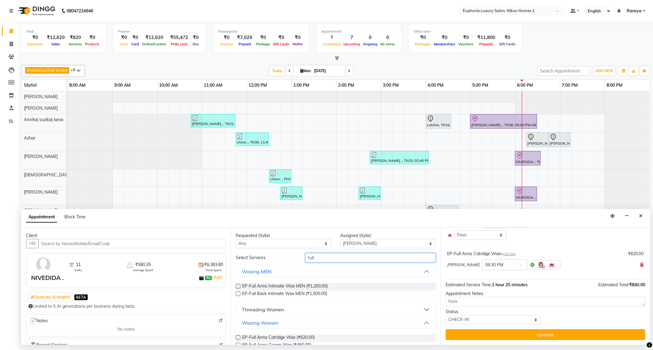
drag, startPoint x: 327, startPoint y: 261, endPoint x: 288, endPoint y: 266, distance: 39.4
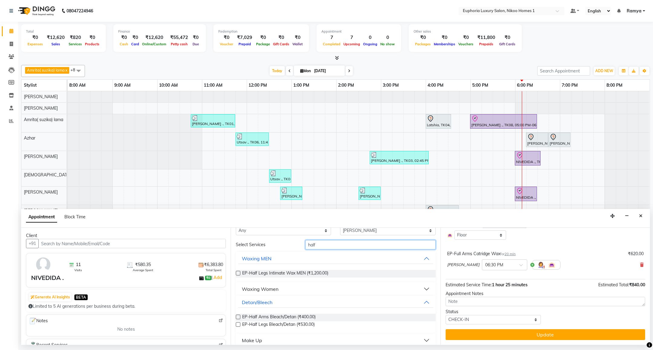
scroll to position [20, 0]
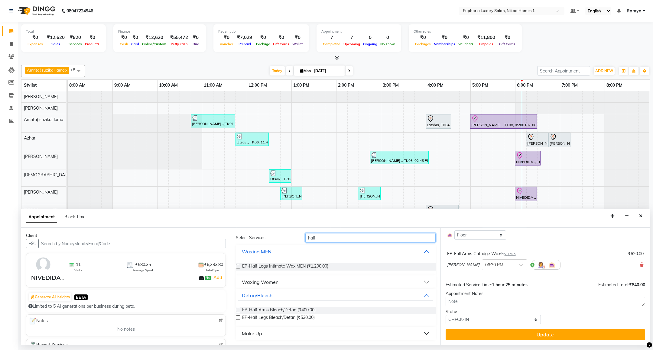
type input "half"
click at [262, 284] on div "Waxing Women" at bounding box center [260, 282] width 37 height 7
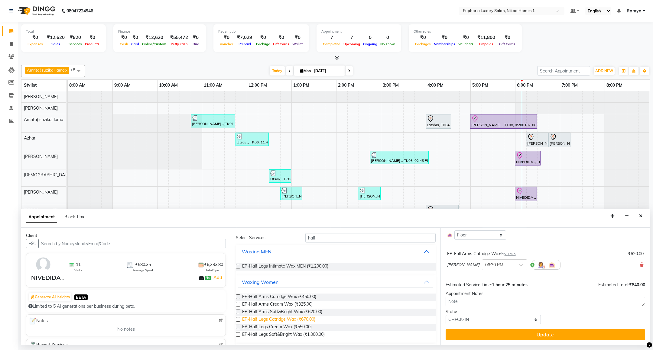
click at [272, 320] on span "EP-Half Legs Catridge Wax (₹670.00)" at bounding box center [278, 320] width 73 height 8
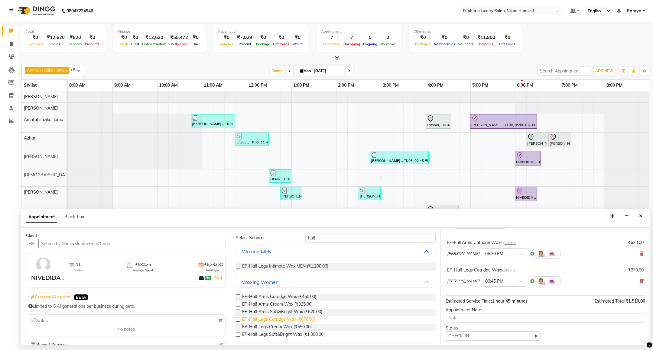
checkbox input "false"
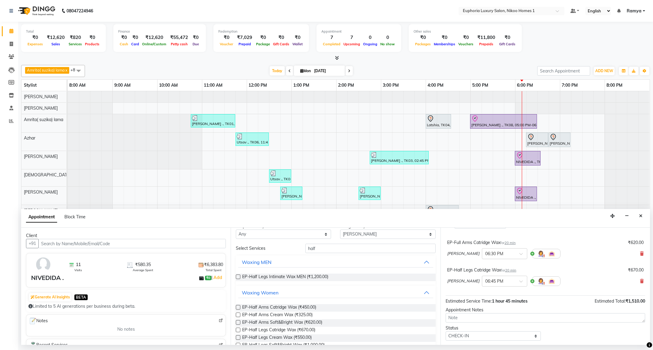
scroll to position [0, 0]
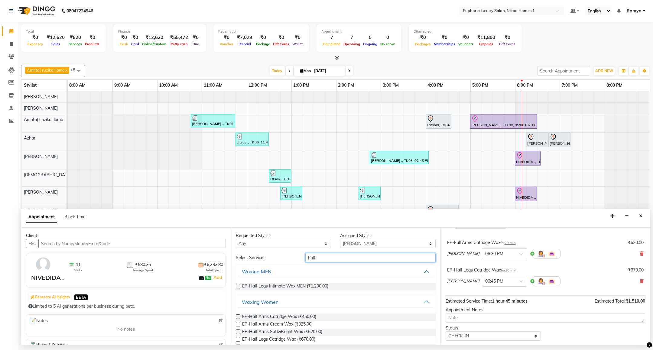
drag, startPoint x: 347, startPoint y: 258, endPoint x: 263, endPoint y: 259, distance: 83.4
click at [263, 259] on div "Select Services half" at bounding box center [335, 257] width 208 height 9
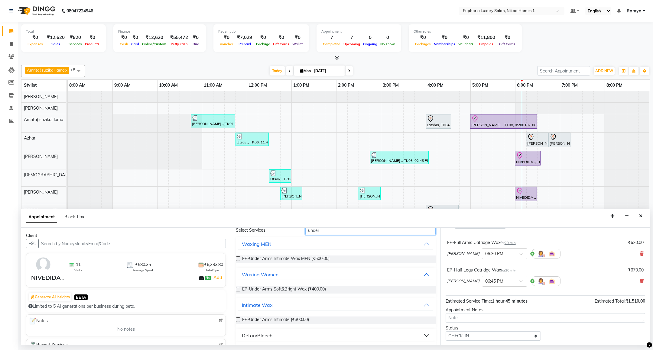
scroll to position [43, 0]
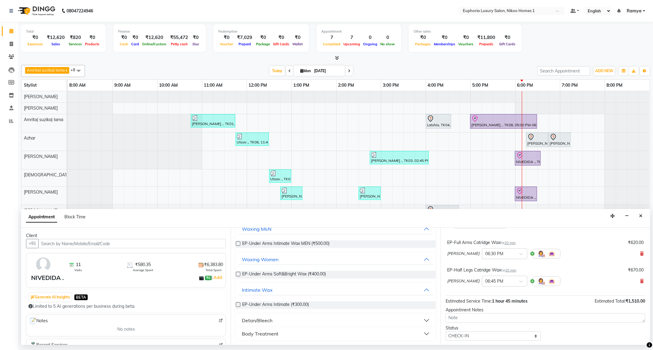
type input "under"
click at [275, 302] on span "EP-Under Arms Intimate (₹300.00)" at bounding box center [275, 306] width 67 height 8
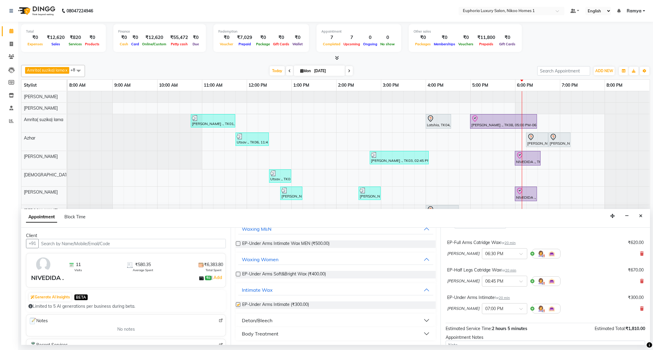
checkbox input "false"
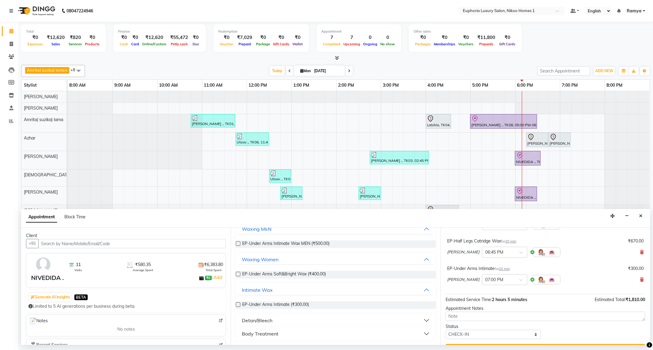
scroll to position [117, 0]
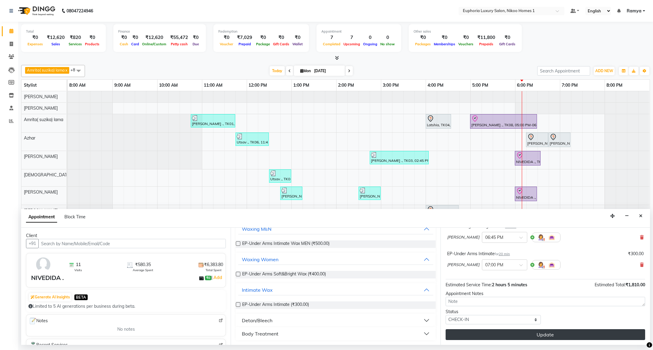
click at [506, 334] on button "Update" at bounding box center [544, 334] width 199 height 11
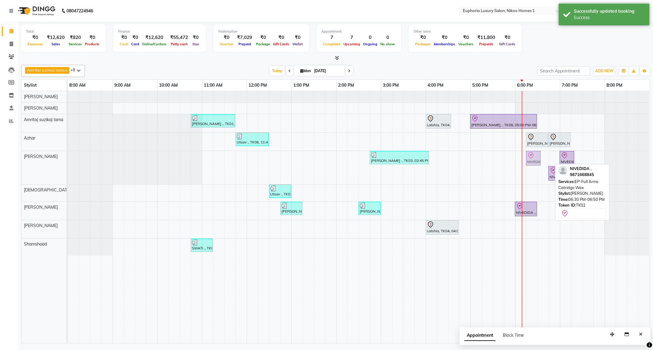
drag, startPoint x: 544, startPoint y: 158, endPoint x: 534, endPoint y: 156, distance: 9.8
click at [68, 156] on div "Sonali ., TK03, 02:45 PM-04:05 PM, EP-Brilliance White NIVEDIDA ., TK02, 06:30 …" at bounding box center [68, 167] width 0 height 33
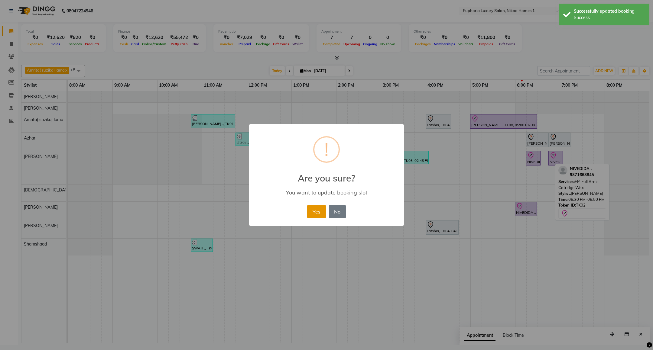
click at [318, 210] on button "Yes" at bounding box center [316, 211] width 18 height 13
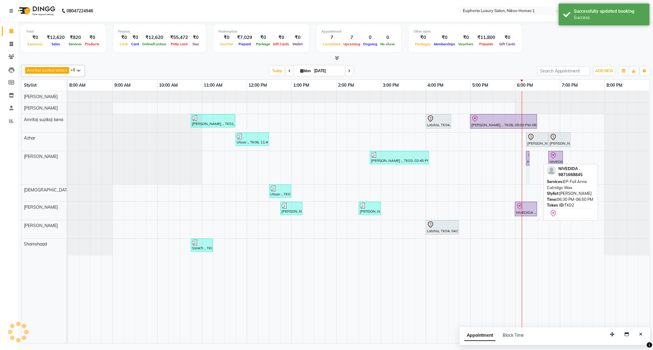
drag, startPoint x: 539, startPoint y: 157, endPoint x: 534, endPoint y: 157, distance: 4.8
click at [534, 157] on div "Poornima ., TK01, 10:45 AM-11:45 AM, EL-Eyebrows Threading,EL-Upperlip Threadin…" at bounding box center [359, 217] width 582 height 252
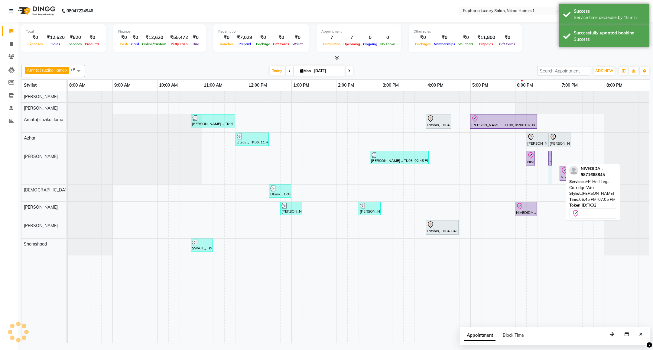
drag, startPoint x: 561, startPoint y: 159, endPoint x: 557, endPoint y: 157, distance: 4.6
click at [557, 157] on div "Poornima ., TK01, 10:45 AM-11:45 AM, EL-Eyebrows Threading,EL-Upperlip Threadin…" at bounding box center [359, 217] width 582 height 252
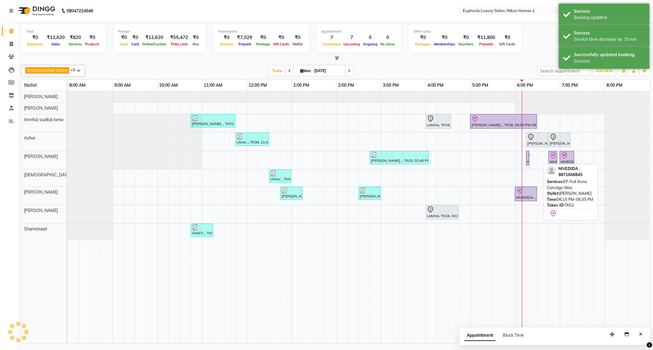
drag, startPoint x: 540, startPoint y: 158, endPoint x: 536, endPoint y: 158, distance: 3.6
click at [536, 158] on div "Poornima ., TK01, 10:45 AM-11:45 AM, EL-Eyebrows Threading,EL-Upperlip Threadin…" at bounding box center [359, 217] width 582 height 252
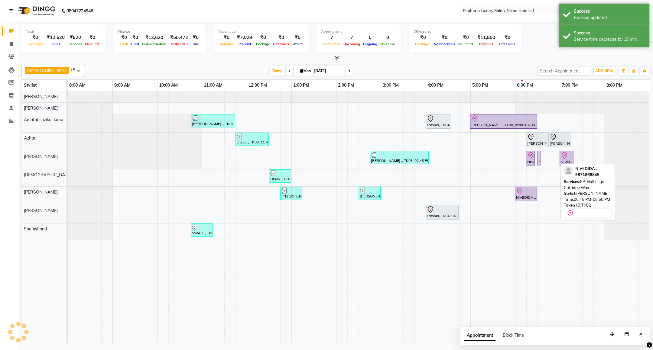
drag, startPoint x: 551, startPoint y: 159, endPoint x: 544, endPoint y: 160, distance: 7.4
click at [544, 160] on div "Poornima ., TK01, 10:45 AM-11:45 AM, EL-Eyebrows Threading,EL-Upperlip Threadin…" at bounding box center [359, 217] width 582 height 252
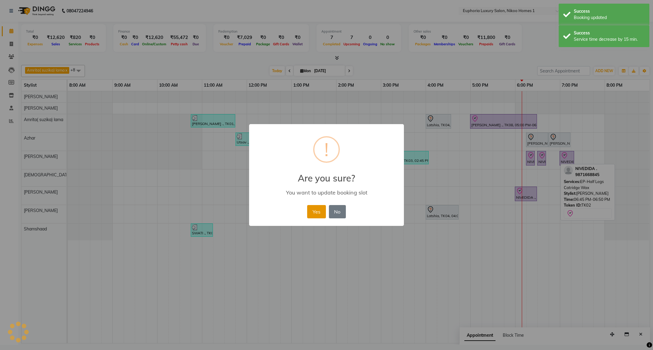
click at [316, 207] on button "Yes" at bounding box center [316, 211] width 18 height 13
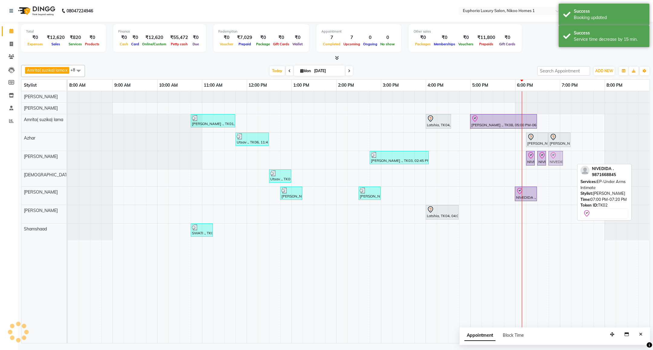
drag, startPoint x: 569, startPoint y: 156, endPoint x: 559, endPoint y: 156, distance: 9.4
click at [68, 156] on div "Sonali ., TK03, 02:45 PM-04:05 PM, EP-Brilliance White NIVEDIDA ., TK02, 06:15 …" at bounding box center [68, 160] width 0 height 18
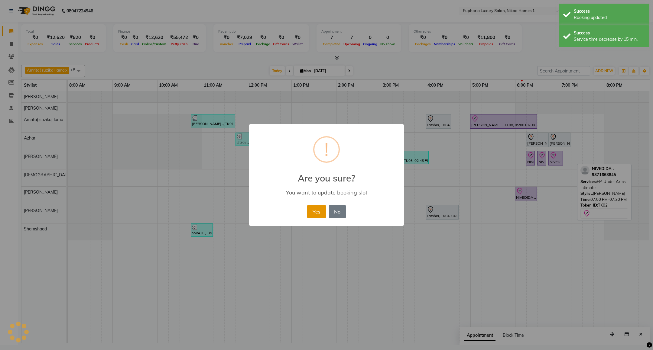
click at [314, 211] on button "Yes" at bounding box center [316, 211] width 18 height 13
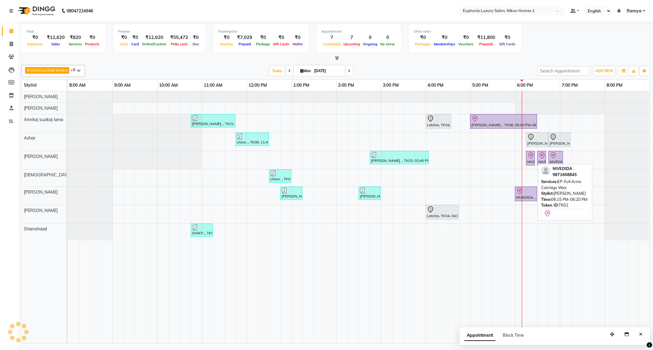
click at [531, 161] on div "NIVEDIDA ., TK02, 06:15 PM-06:20 PM, EP-Full Arms Catridge Wax" at bounding box center [530, 158] width 8 height 13
select select "8"
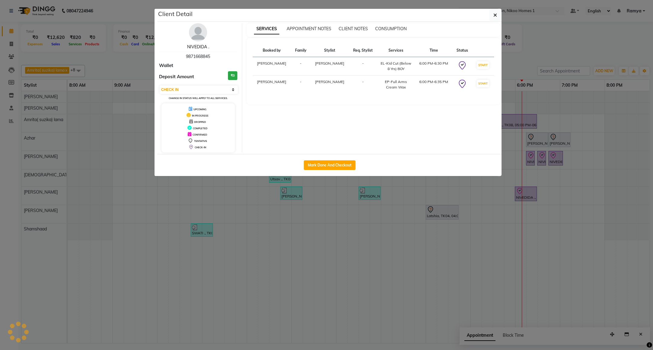
click at [197, 49] on link "NIVEDIDA ." at bounding box center [198, 46] width 22 height 5
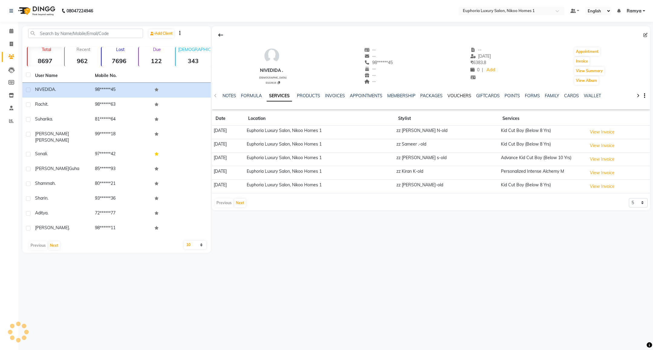
click at [460, 95] on link "VOUCHERS" at bounding box center [459, 95] width 24 height 5
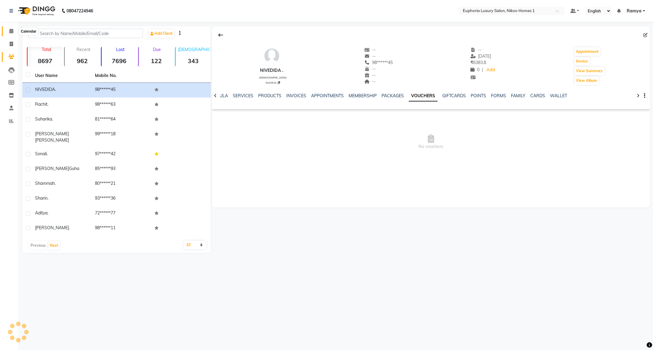
click at [12, 33] on icon at bounding box center [11, 31] width 4 height 5
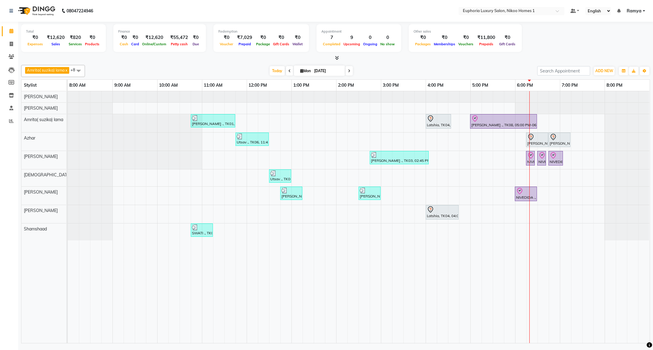
click at [2, 26] on link "Calendar" at bounding box center [9, 31] width 15 height 10
click at [543, 142] on div "Rachit ., TK10, 06:15 PM-06:45 PM, EL-HAIR CUT (Senior Stylist) with hairwash M…" at bounding box center [536, 140] width 21 height 13
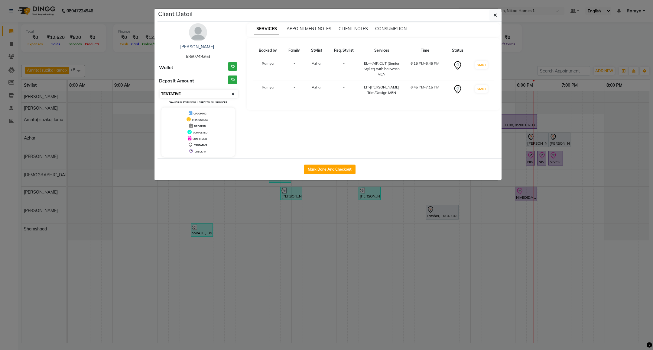
click at [187, 94] on select "Select IN SERVICE CONFIRMED TENTATIVE CHECK IN MARK DONE DROPPED UPCOMING" at bounding box center [199, 94] width 78 height 8
select select "8"
click at [160, 90] on select "Select IN SERVICE CONFIRMED TENTATIVE CHECK IN MARK DONE DROPPED UPCOMING" at bounding box center [199, 94] width 78 height 8
click at [497, 14] on button "button" at bounding box center [494, 14] width 11 height 11
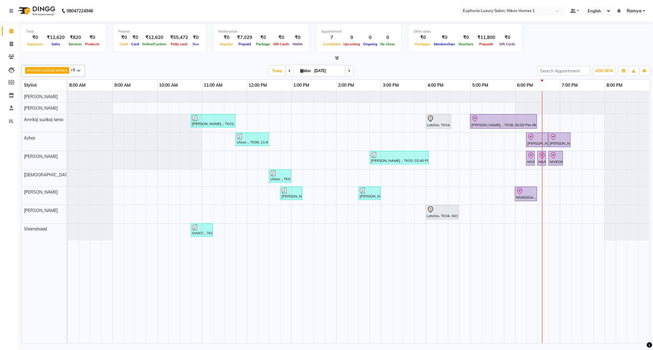
click at [510, 134] on td at bounding box center [509, 217] width 11 height 252
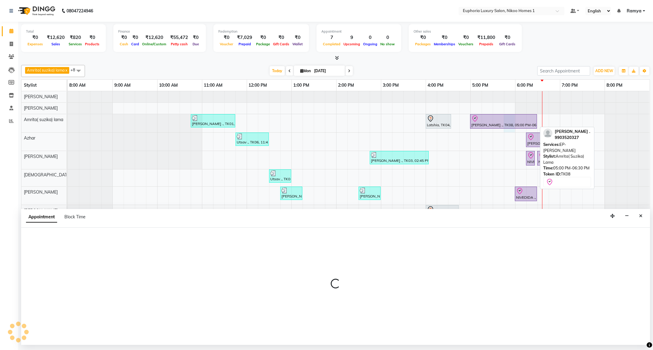
click at [513, 127] on div "Jonaki ., TK08, 05:00 PM-06:30 PM, EP-Crystal Pedi" at bounding box center [503, 121] width 66 height 13
select select "8"
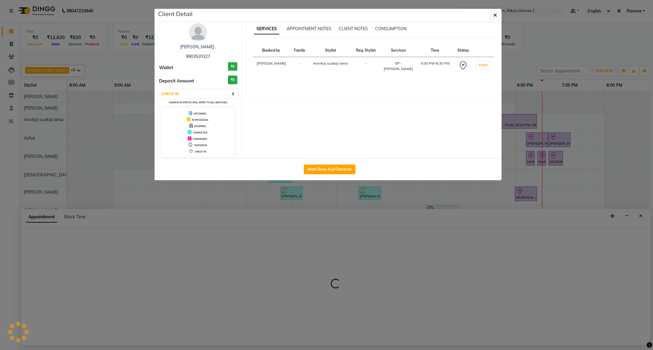
select select "74231"
select select "1065"
select select "tentative"
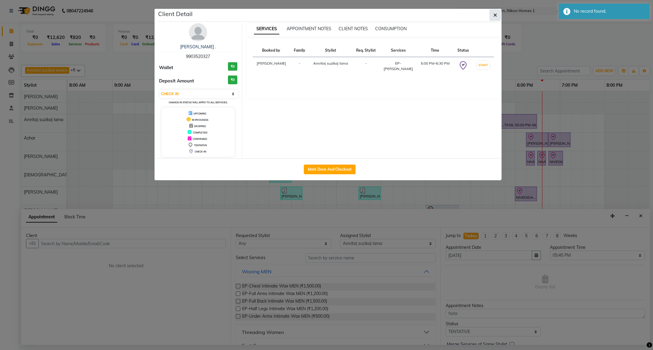
click at [494, 14] on icon "button" at bounding box center [495, 15] width 4 height 5
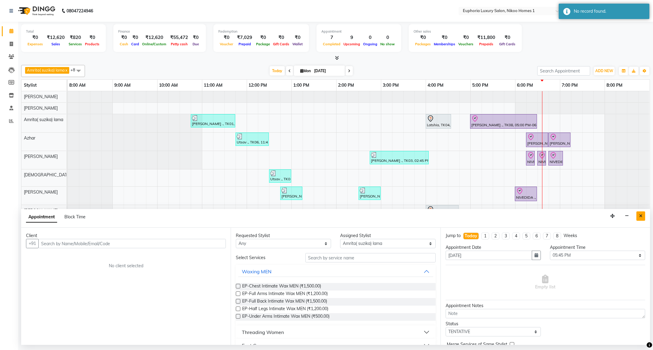
click at [638, 218] on button "Close" at bounding box center [640, 215] width 9 height 9
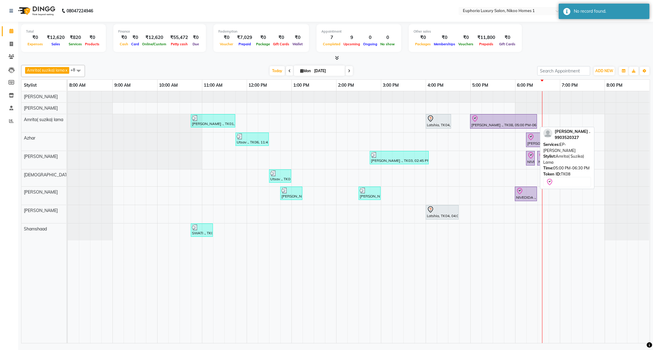
click at [494, 116] on div at bounding box center [503, 118] width 64 height 7
select select "8"
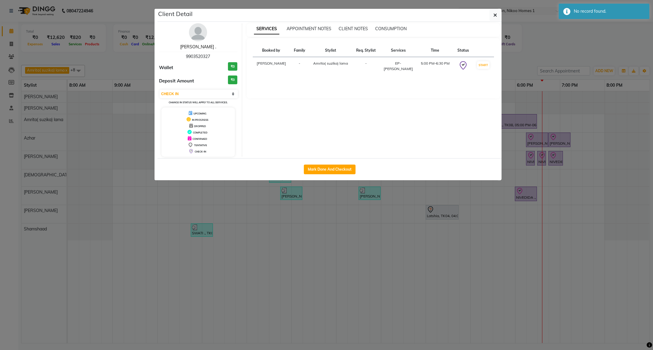
click at [197, 48] on link "Jonaki ." at bounding box center [198, 46] width 36 height 5
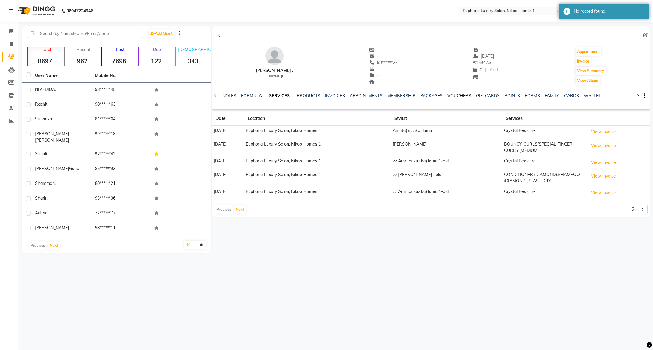
click at [451, 95] on link "VOUCHERS" at bounding box center [459, 95] width 24 height 5
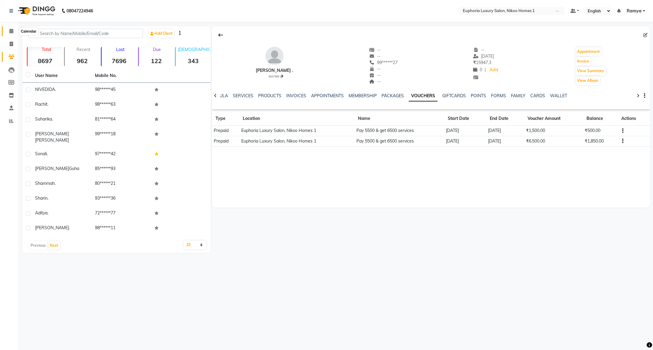
click at [8, 29] on span at bounding box center [11, 31] width 11 height 7
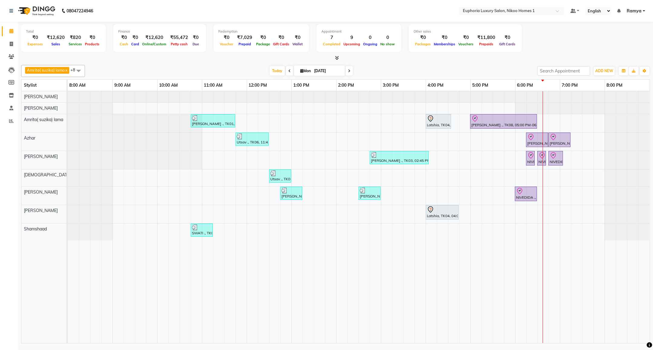
click at [523, 216] on div "Poornima ., TK01, 10:45 AM-11:45 AM, EL-Eyebrows Threading,EL-Upperlip Threadin…" at bounding box center [359, 217] width 582 height 252
select select "86001"
select select "tentative"
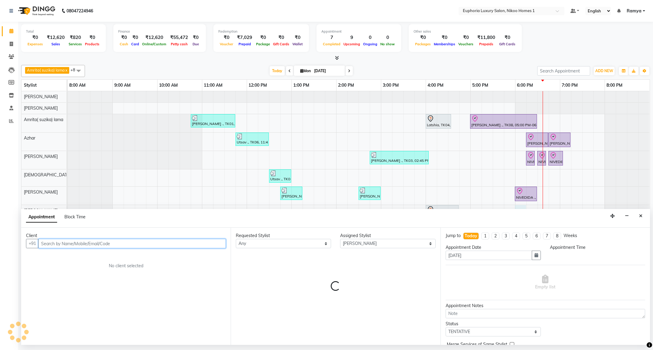
select select "1080"
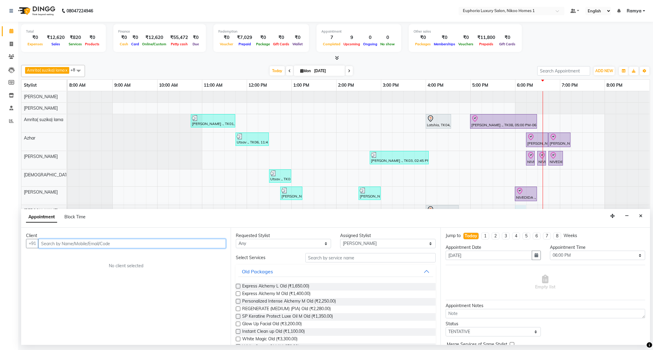
click at [153, 245] on input "text" at bounding box center [131, 243] width 187 height 9
click at [115, 254] on span "(EUL0071)" at bounding box center [127, 257] width 24 height 6
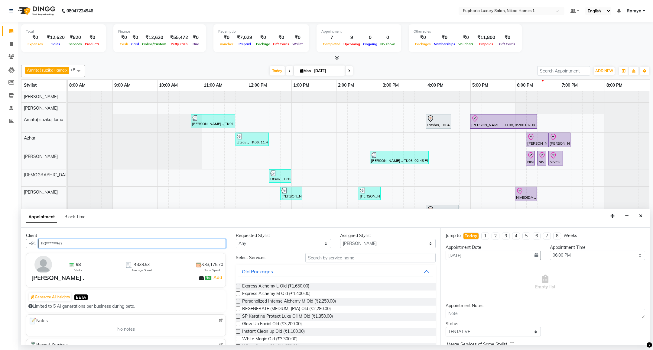
type input "90******50"
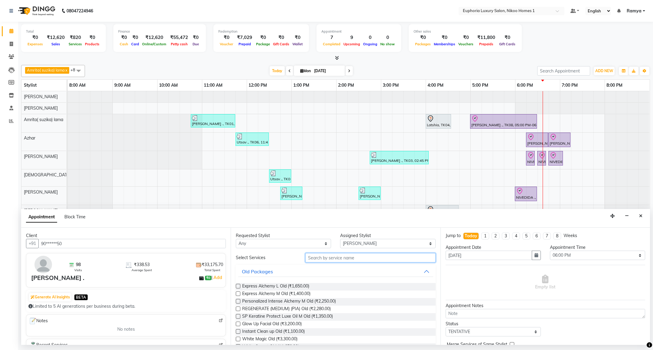
click at [330, 259] on input "text" at bounding box center [370, 257] width 130 height 9
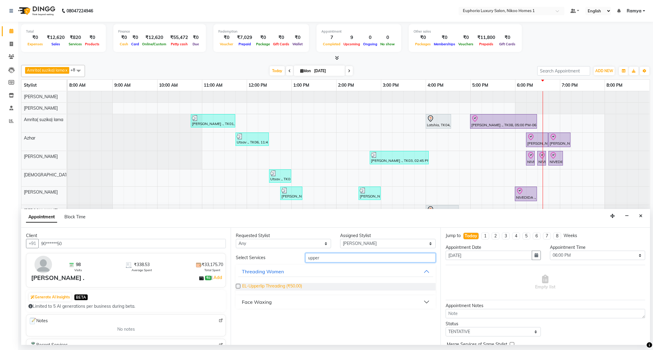
type input "upper"
click at [287, 286] on span "EL-Upperlip Threading (₹50.00)" at bounding box center [272, 287] width 60 height 8
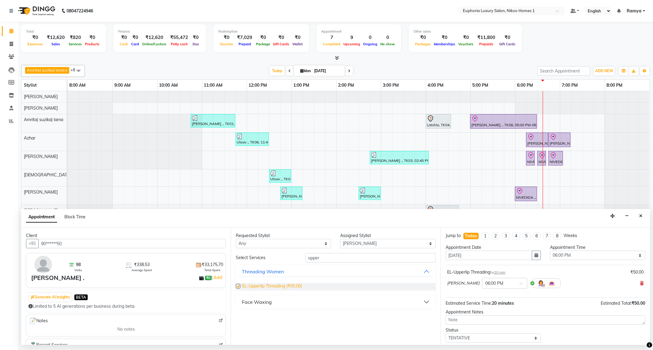
checkbox input "false"
click at [380, 244] on select "Select Amrita( suzika) lama Atif Ali Azhar Bhumika Binoy Danish EVA KIPGEN Insh…" at bounding box center [387, 243] width 95 height 9
select select "74231"
click at [340, 240] on select "Select Amrita( suzika) lama Atif Ali Azhar Bhumika Binoy Danish EVA KIPGEN Insh…" at bounding box center [387, 243] width 95 height 9
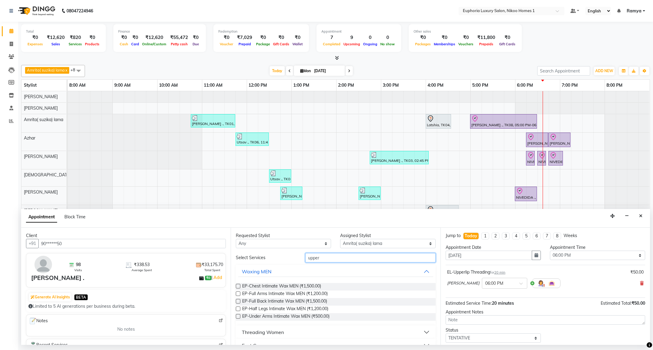
drag, startPoint x: 332, startPoint y: 256, endPoint x: 270, endPoint y: 263, distance: 62.7
click at [270, 263] on div "Select Services upper" at bounding box center [335, 257] width 208 height 9
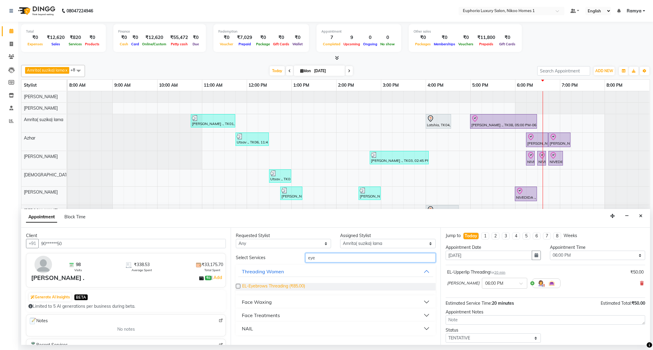
type input "eye"
click at [289, 286] on span "EL-Eyebrows Threading (₹85.00)" at bounding box center [273, 287] width 63 height 8
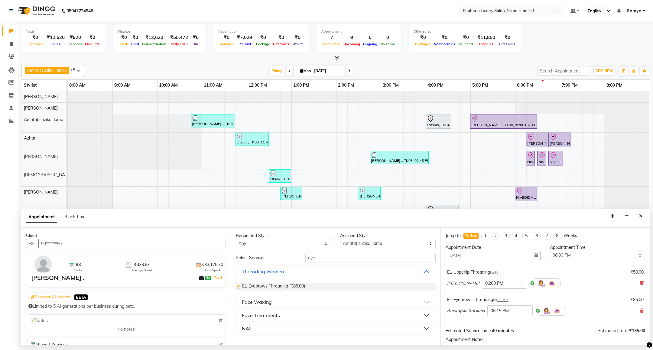
checkbox input "false"
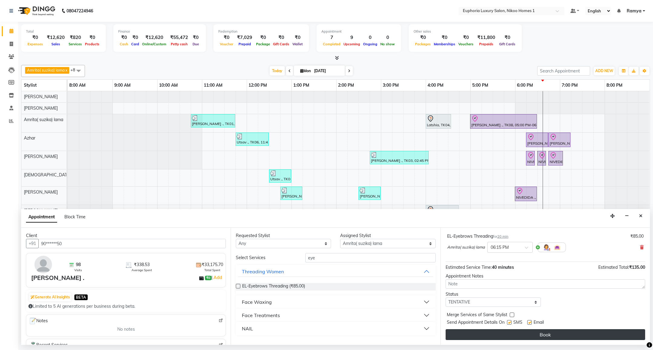
click at [551, 334] on button "Book" at bounding box center [544, 334] width 199 height 11
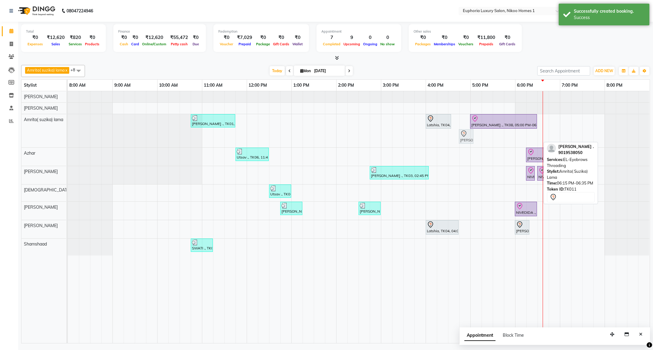
drag, startPoint x: 536, startPoint y: 137, endPoint x: 467, endPoint y: 131, distance: 68.9
click at [68, 131] on div "Poornima ., TK01, 10:45 AM-11:45 AM, EL-Eyebrows Threading,EL-Upperlip Threadin…" at bounding box center [68, 130] width 0 height 33
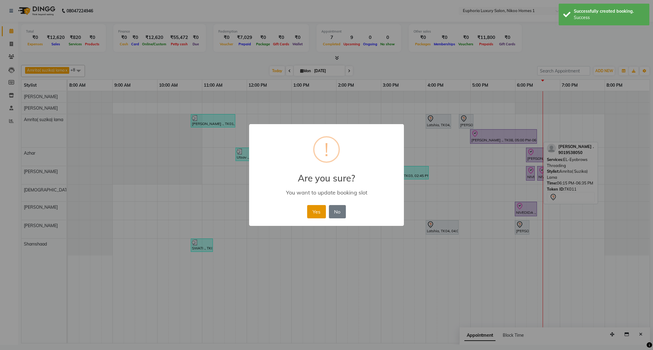
click at [314, 211] on button "Yes" at bounding box center [316, 211] width 18 height 13
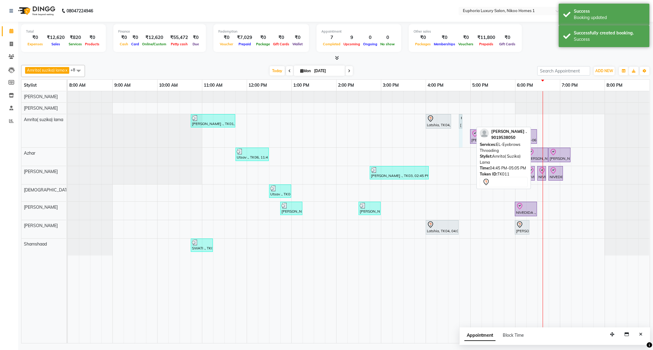
drag, startPoint x: 471, startPoint y: 123, endPoint x: 467, endPoint y: 121, distance: 4.6
click at [467, 121] on div "Poornima ., TK01, 10:45 AM-11:45 AM, EL-Eyebrows Threading,EL-Upperlip Threadin…" at bounding box center [359, 217] width 582 height 252
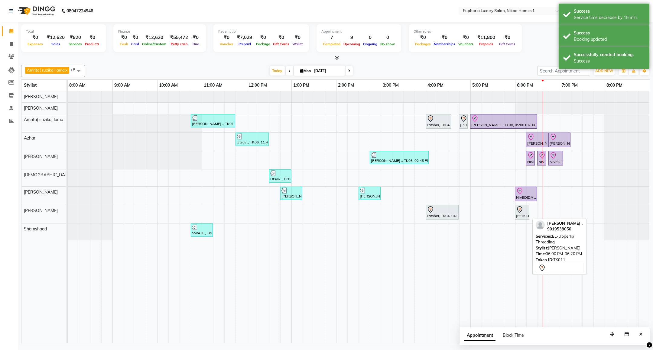
click at [522, 216] on div "RUCHI ., TK11, 06:00 PM-06:20 PM, EL-Upperlip Threading" at bounding box center [521, 212] width 13 height 13
select select "7"
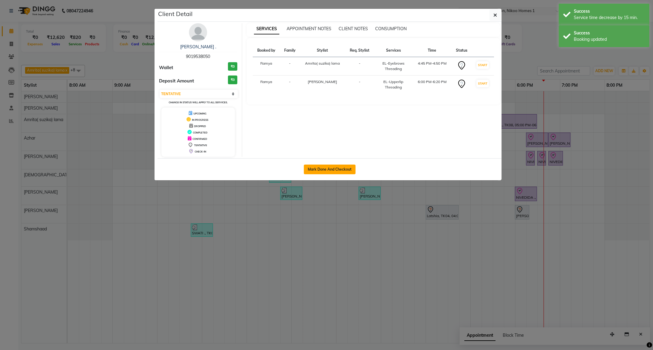
click at [322, 172] on button "Mark Done And Checkout" at bounding box center [330, 170] width 52 height 10
select select "7987"
select select "service"
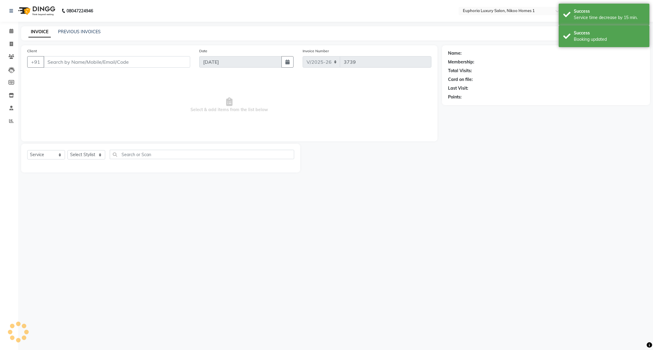
select select "3"
type input "90******50"
select select "86001"
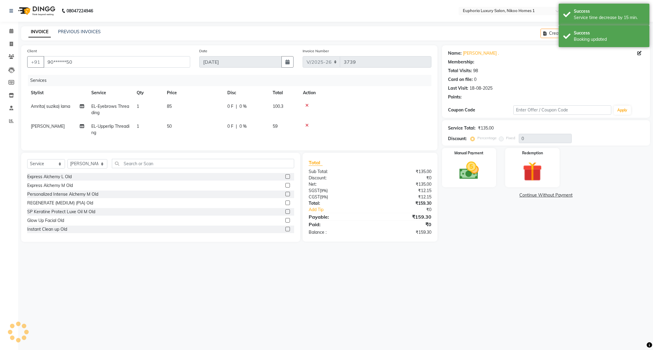
select select "1: Object"
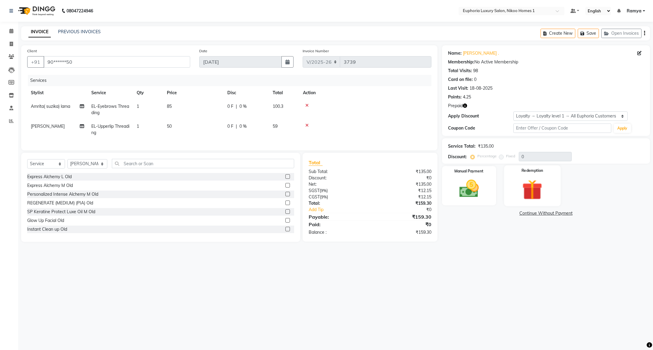
click at [528, 177] on div "Redemption" at bounding box center [532, 185] width 57 height 41
click at [534, 213] on span "Prepaid 1" at bounding box center [532, 214] width 20 height 7
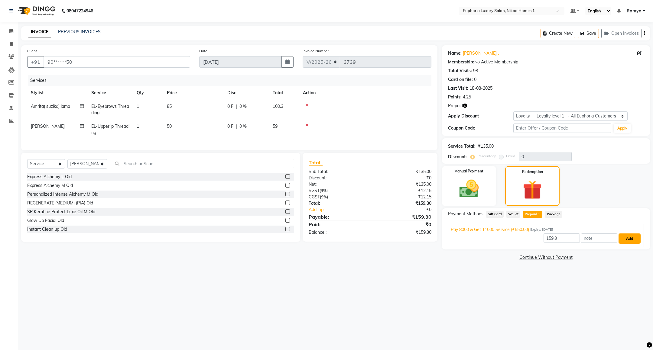
click at [627, 239] on button "Add" at bounding box center [629, 239] width 22 height 10
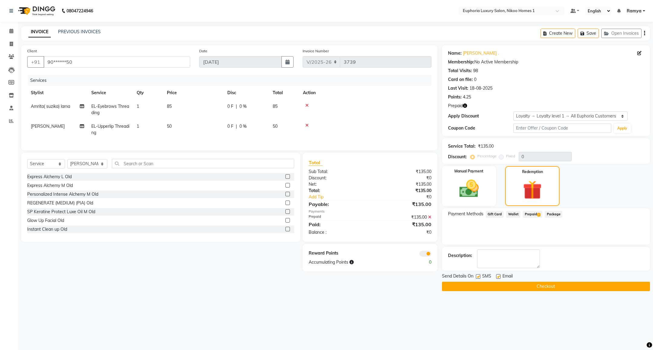
click at [536, 284] on button "Checkout" at bounding box center [546, 286] width 208 height 9
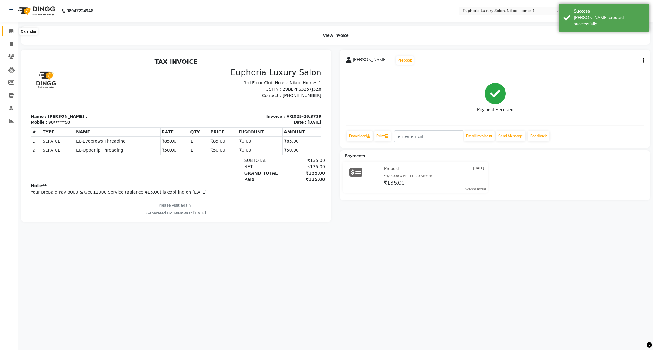
click at [8, 31] on span at bounding box center [11, 31] width 11 height 7
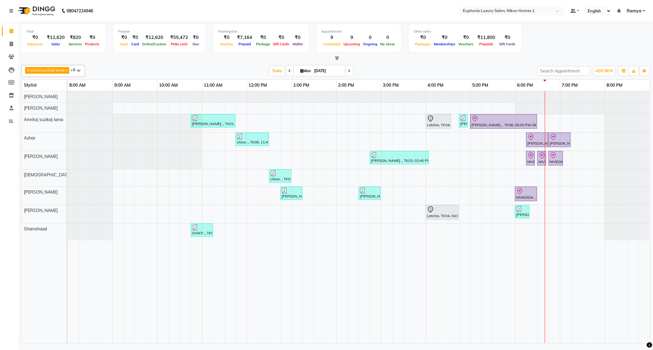
drag, startPoint x: 647, startPoint y: 18, endPoint x: 623, endPoint y: 44, distance: 35.5
click at [626, 40] on div "Total ₹0 Expenses ₹12,620 Sales ₹820 Services ₹0 Products Finance ₹0 Cash ₹0 Ca…" at bounding box center [335, 183] width 634 height 323
drag, startPoint x: 623, startPoint y: 44, endPoint x: 323, endPoint y: 252, distance: 365.3
click at [323, 252] on td at bounding box center [319, 217] width 11 height 252
click at [509, 128] on div "Jonaki ., TK08, 05:00 PM-06:30 PM, EP-Crystal Pedi" at bounding box center [503, 121] width 66 height 13
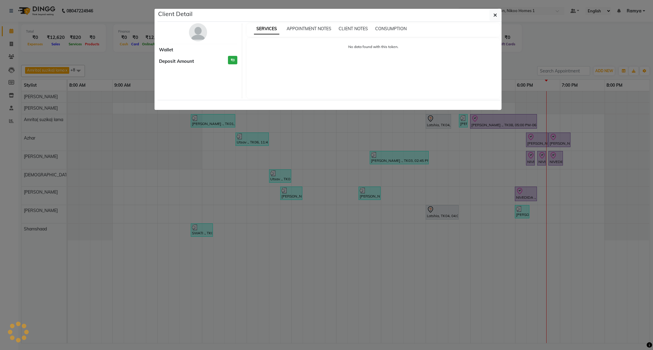
select select "8"
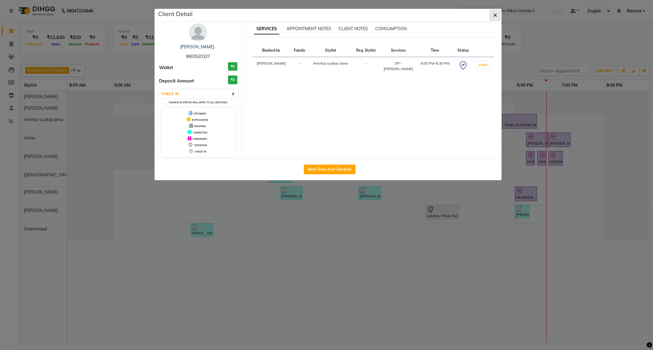
click at [493, 14] on icon "button" at bounding box center [495, 15] width 4 height 5
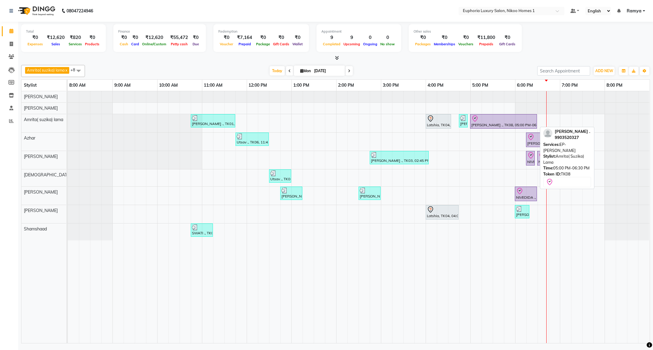
click at [503, 123] on div "Jonaki ., TK08, 05:00 PM-06:30 PM, EP-Crystal Pedi" at bounding box center [503, 121] width 66 height 13
select select "8"
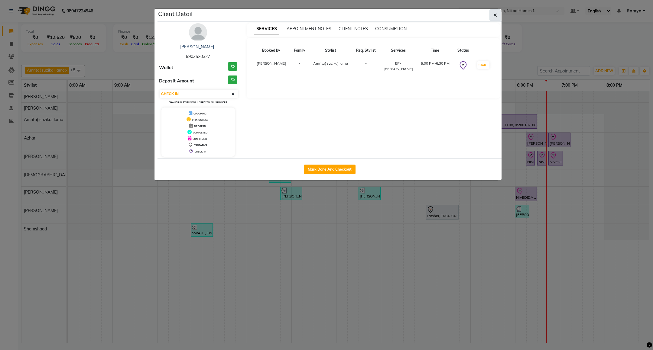
click at [496, 16] on icon "button" at bounding box center [495, 15] width 4 height 5
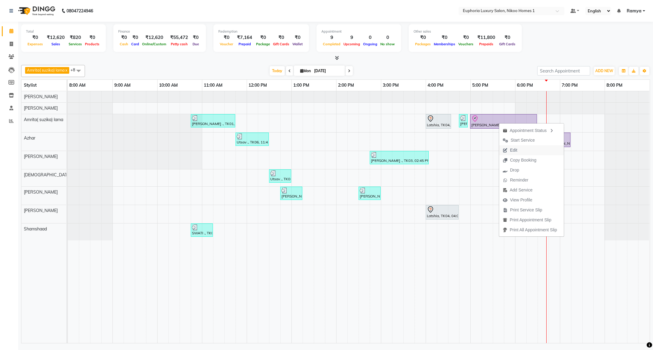
click at [512, 152] on span "Edit" at bounding box center [513, 150] width 7 height 6
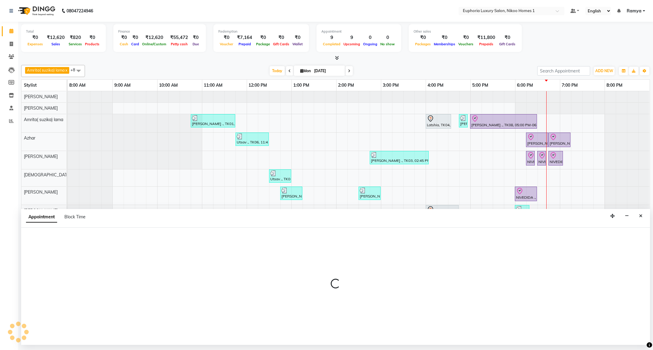
select select "tentative"
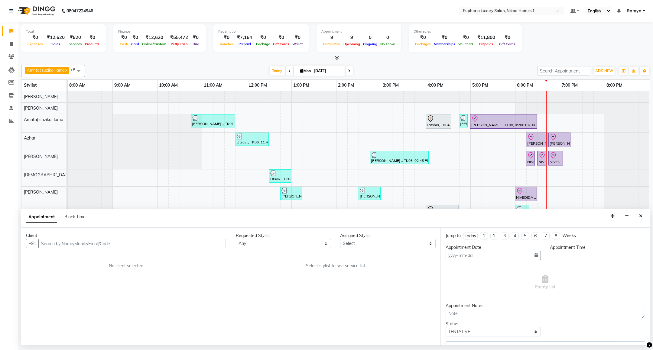
type input "01-09-2025"
select select "check-in"
select select "74231"
select select "1020"
select select "4025"
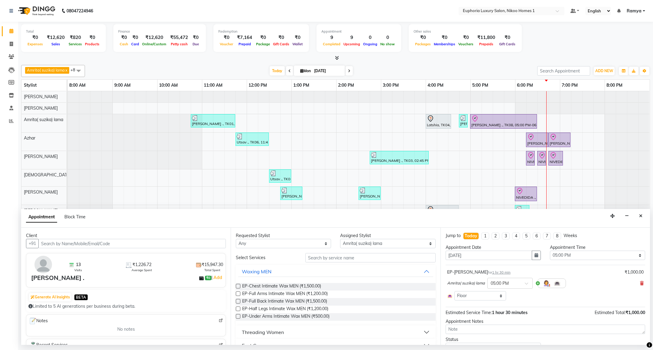
scroll to position [29, 0]
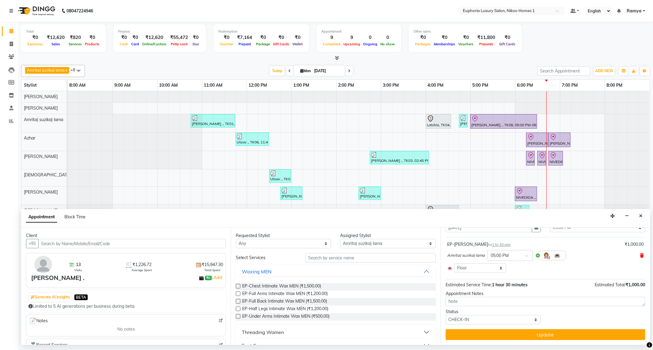
click at [640, 257] on icon at bounding box center [642, 255] width 4 height 4
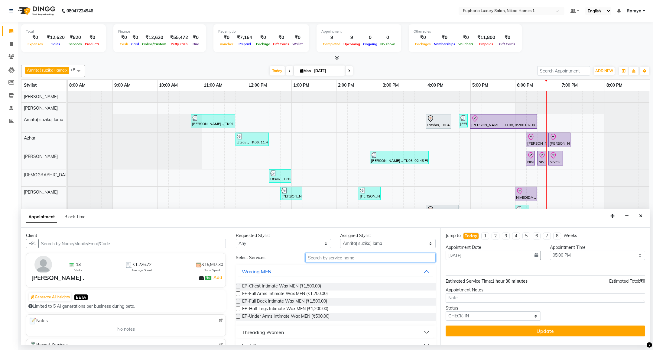
click at [337, 258] on input "text" at bounding box center [370, 257] width 130 height 9
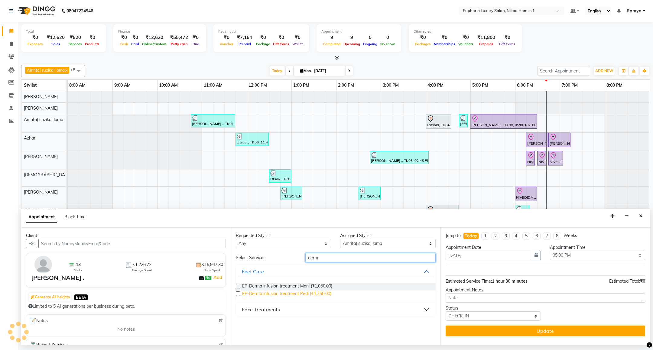
type input "derm"
click at [320, 294] on span "EP-Derma infusion treatment Pedi (₹1,250.00)" at bounding box center [286, 295] width 89 height 8
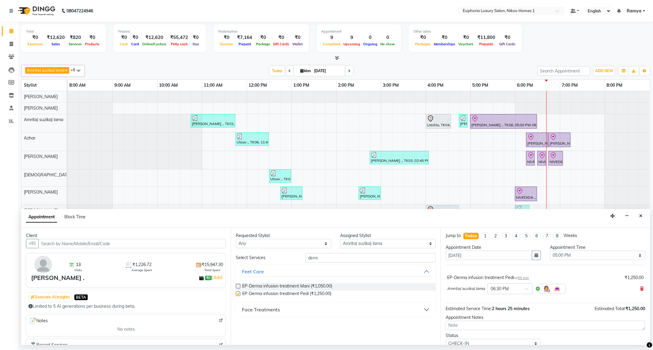
checkbox input "false"
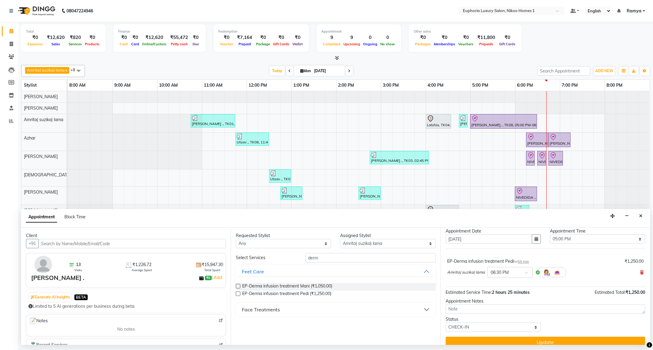
scroll to position [25, 0]
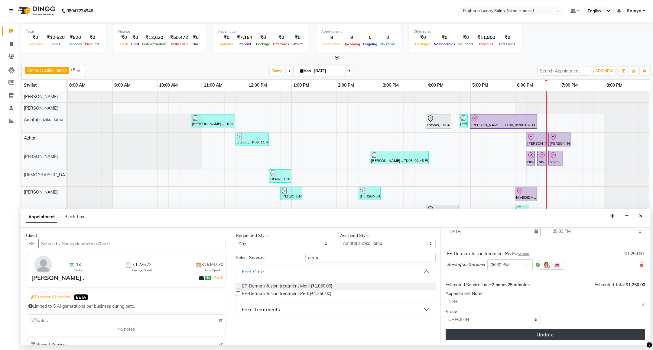
click at [570, 337] on button "Update" at bounding box center [544, 334] width 199 height 11
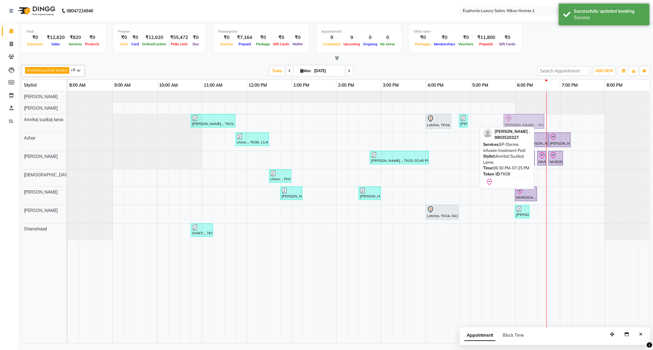
drag, startPoint x: 557, startPoint y: 121, endPoint x: 525, endPoint y: 120, distance: 31.4
click at [68, 120] on div "Poornima ., TK01, 10:45 AM-11:45 AM, EL-Eyebrows Threading,EL-Upperlip Threadin…" at bounding box center [68, 123] width 0 height 18
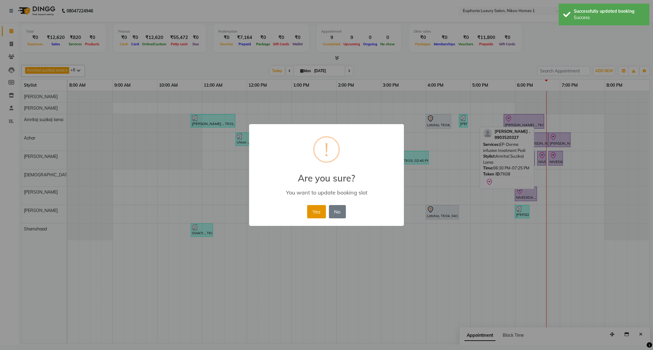
click at [318, 211] on button "Yes" at bounding box center [316, 211] width 18 height 13
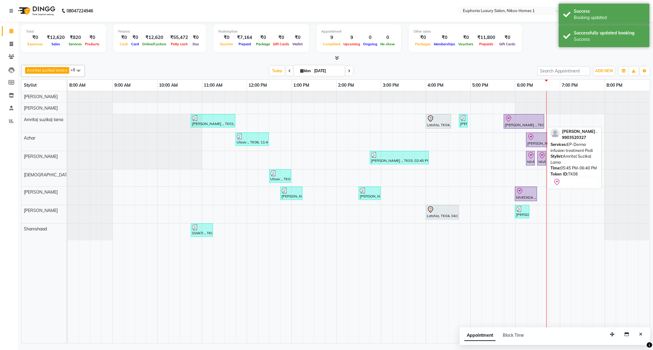
click at [528, 123] on div "Jonaki ., TK08, 05:45 PM-06:40 PM, EP-Derma infusion treatment Pedi" at bounding box center [523, 121] width 39 height 13
select select "8"
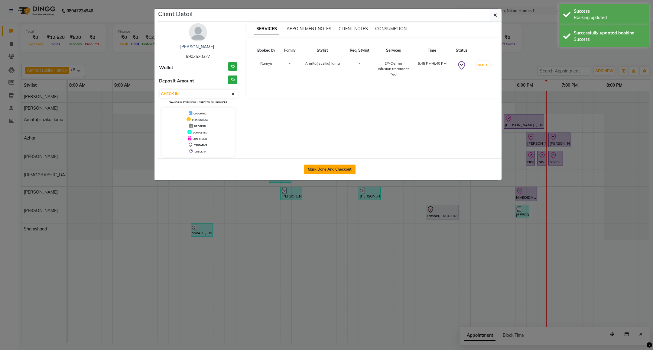
click at [321, 170] on button "Mark Done And Checkout" at bounding box center [330, 170] width 52 height 10
select select "service"
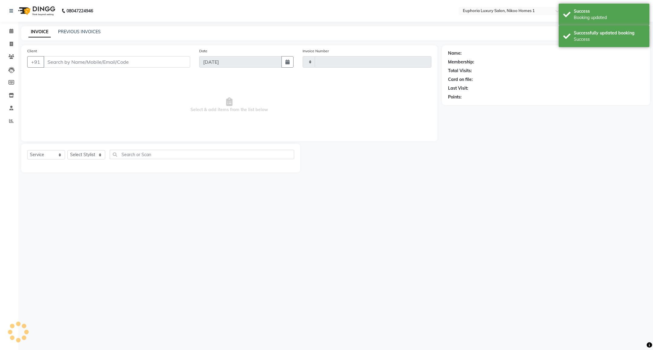
type input "3740"
select select "7987"
type input "99******27"
select select "74231"
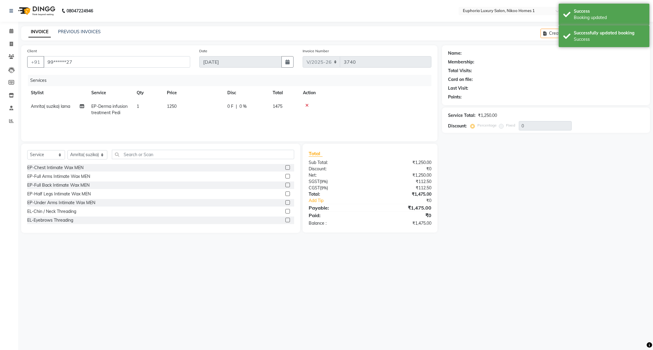
select select "1: Object"
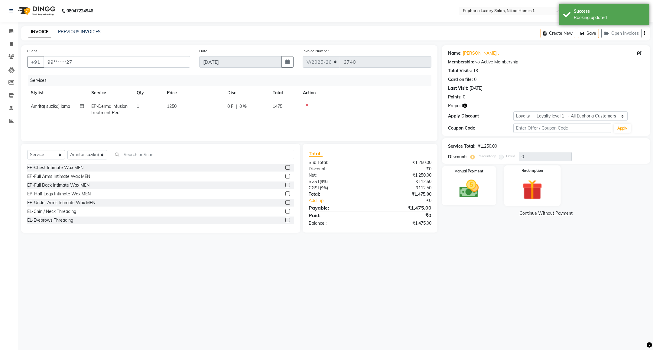
click at [528, 170] on label "Redemption" at bounding box center [532, 171] width 22 height 6
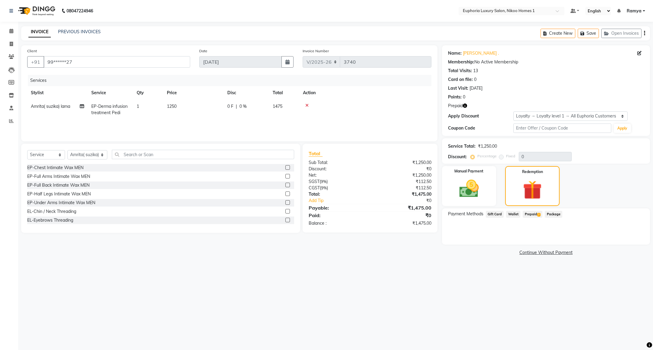
click at [535, 215] on span "Prepaid 2" at bounding box center [532, 214] width 20 height 7
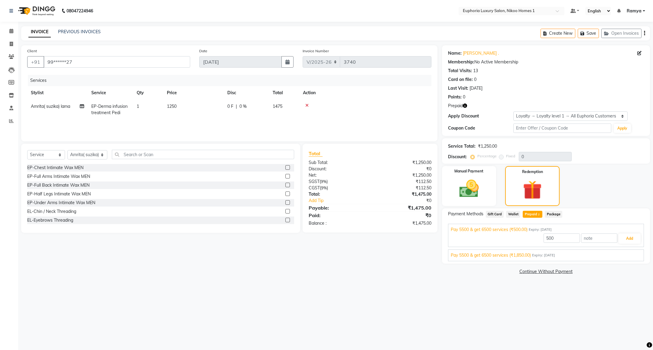
click at [522, 257] on span "Pay 5500 & get 6500 services (₹1,850.00)" at bounding box center [490, 255] width 80 height 6
click at [624, 253] on button "Add" at bounding box center [629, 253] width 22 height 10
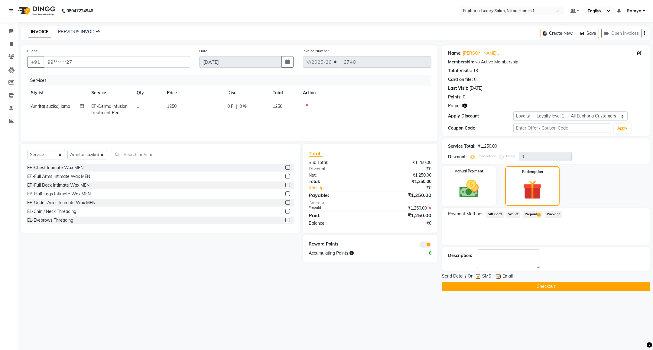
click at [575, 286] on button "Checkout" at bounding box center [546, 286] width 208 height 9
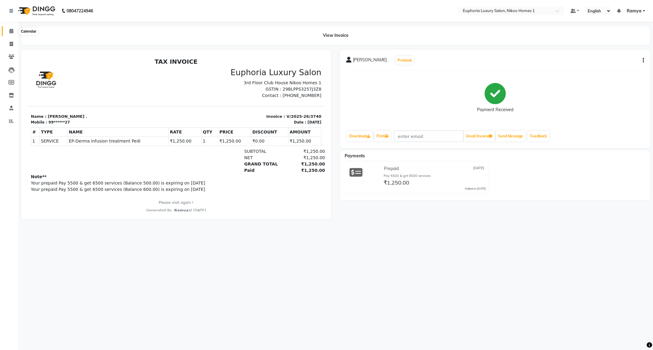
click at [8, 29] on span at bounding box center [11, 31] width 11 height 7
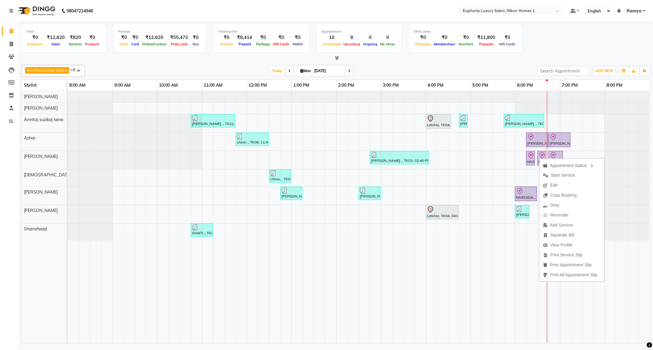
click at [539, 158] on div "Appointment Status Start Service Edit Copy Booking Drop Reminder Add Service Se…" at bounding box center [571, 220] width 65 height 124
click at [529, 163] on div "NIVEDIDA ., TK02, 06:15 PM-06:20 PM, EP-Full Arms Catridge Wax" at bounding box center [530, 158] width 8 height 13
select select "8"
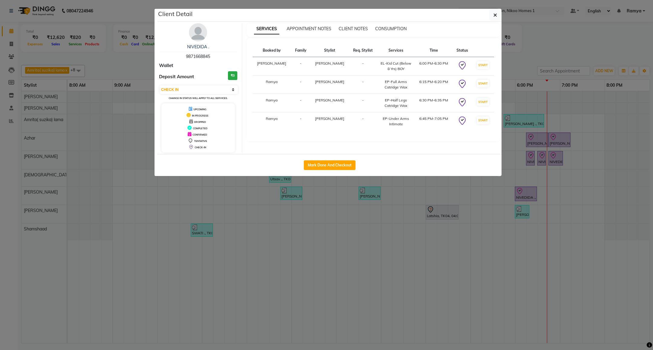
click at [633, 155] on ngb-modal-window "Client Detail NIVEDIDA . 9871668845 Wallet Deposit Amount ₹0 Select IN SERVICE …" at bounding box center [326, 175] width 653 height 350
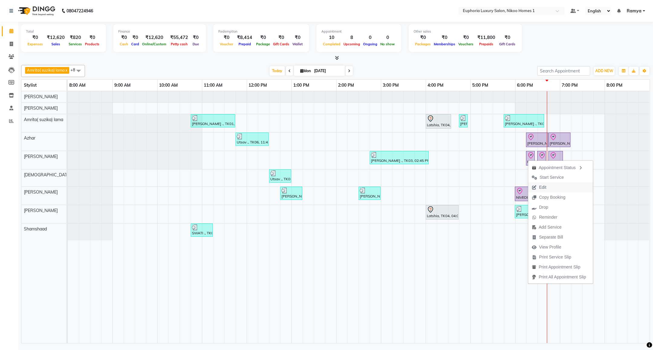
click at [543, 187] on span "Edit" at bounding box center [542, 187] width 7 height 6
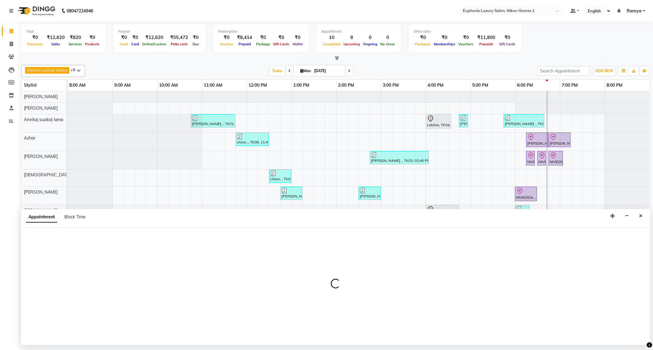
select select "tentative"
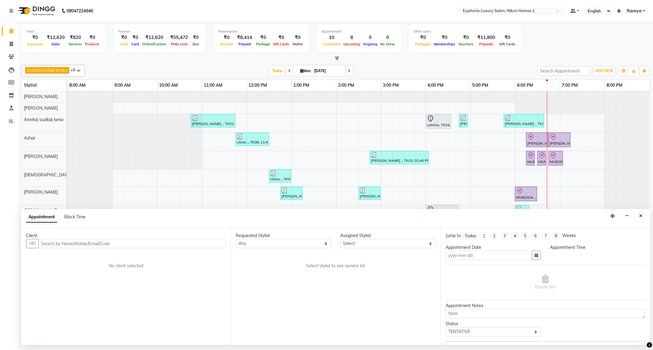
type input "01-09-2025"
select select "81452"
select select "check-in"
select select "1080"
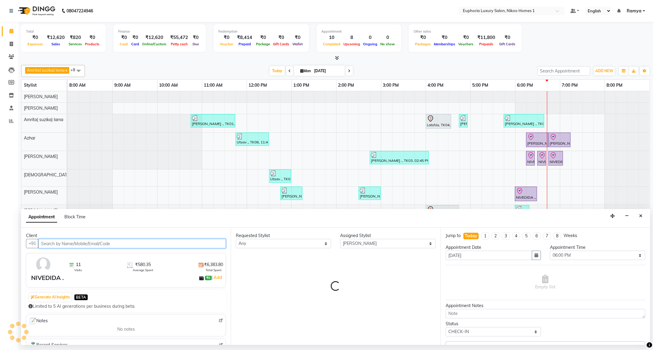
select select "4025"
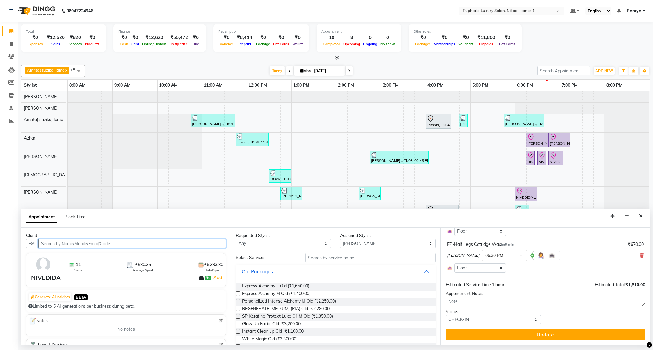
scroll to position [139, 0]
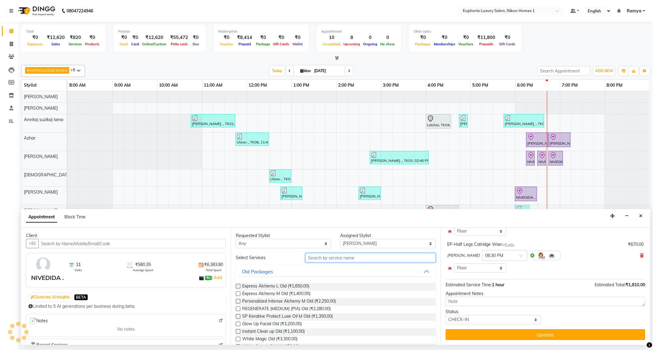
click at [379, 255] on input "text" at bounding box center [370, 257] width 130 height 9
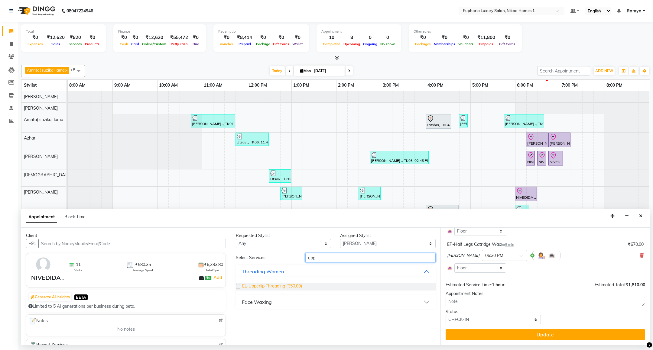
type input "upp"
click at [284, 287] on span "EL-Upperlip Threading (₹50.00)" at bounding box center [272, 287] width 60 height 8
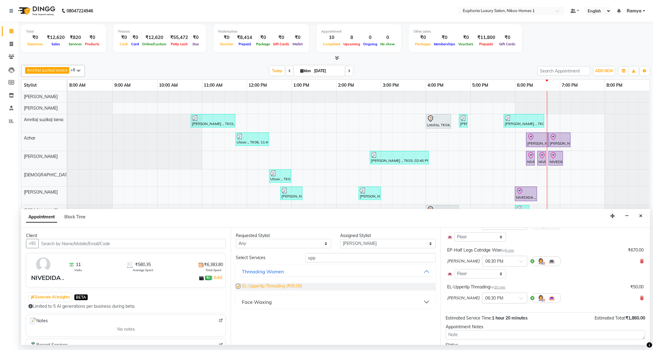
scroll to position [145, 0]
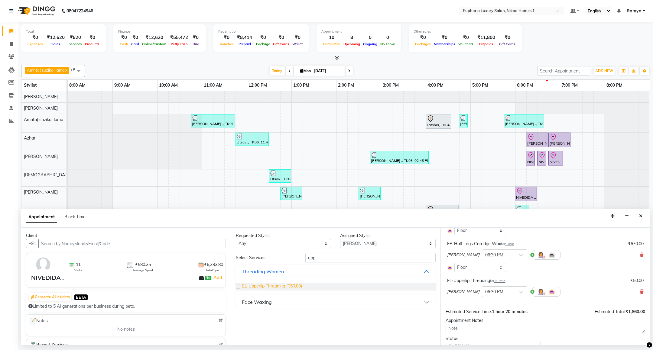
checkbox input "false"
drag, startPoint x: 325, startPoint y: 254, endPoint x: 290, endPoint y: 262, distance: 35.6
click at [290, 262] on div "Select Services upp" at bounding box center [335, 257] width 208 height 9
type input "chin"
click at [289, 284] on span "EL-Chin / Neck Threading (₹60.00)" at bounding box center [275, 287] width 66 height 8
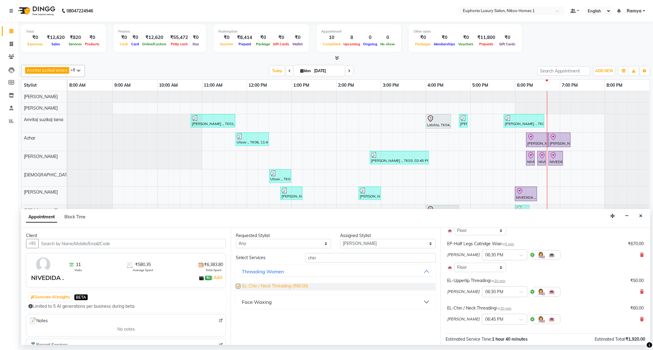
checkbox input "false"
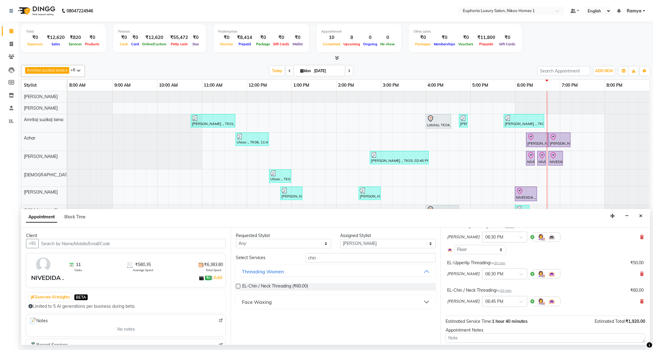
scroll to position [201, 0]
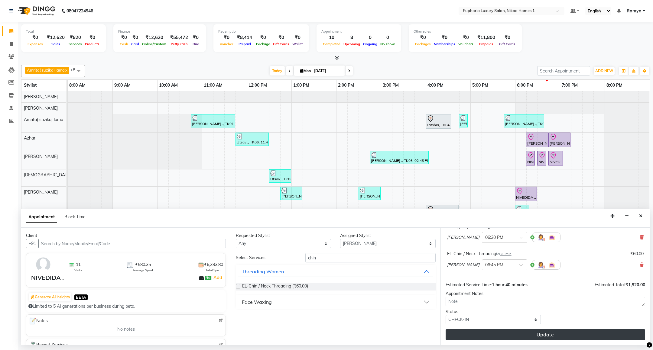
click at [541, 334] on button "Update" at bounding box center [544, 334] width 199 height 11
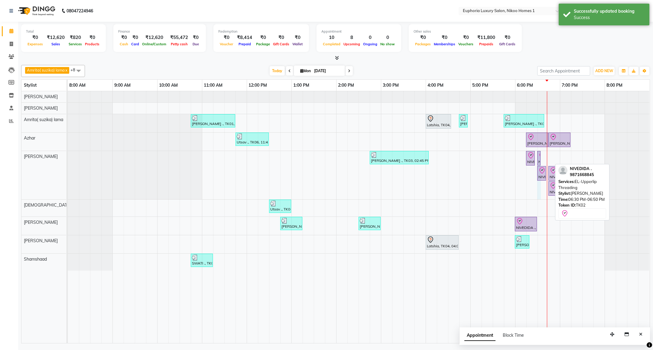
drag, startPoint x: 550, startPoint y: 157, endPoint x: 542, endPoint y: 157, distance: 7.9
click at [542, 157] on div "Poornima ., TK01, 10:45 AM-11:45 AM, EL-Eyebrows Threading,EL-Upperlip Threadin…" at bounding box center [359, 217] width 582 height 252
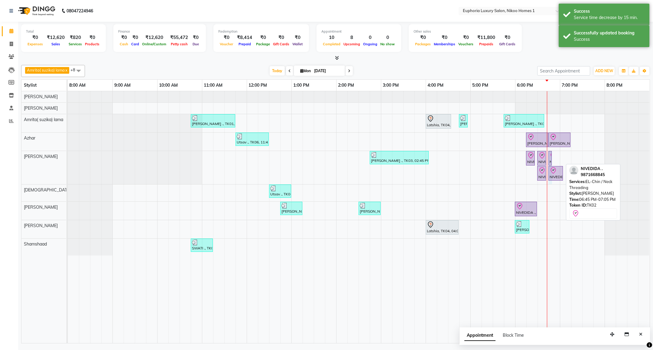
drag, startPoint x: 562, startPoint y: 155, endPoint x: 556, endPoint y: 154, distance: 6.5
click at [556, 154] on div "Poornima ., TK01, 10:45 AM-11:45 AM, EL-Eyebrows Threading,EL-Upperlip Threadin…" at bounding box center [359, 217] width 582 height 252
drag, startPoint x: 562, startPoint y: 155, endPoint x: 556, endPoint y: 155, distance: 6.1
click at [557, 155] on div "Poornima ., TK01, 10:45 AM-11:45 AM, EL-Eyebrows Threading,EL-Upperlip Threadin…" at bounding box center [359, 217] width 582 height 252
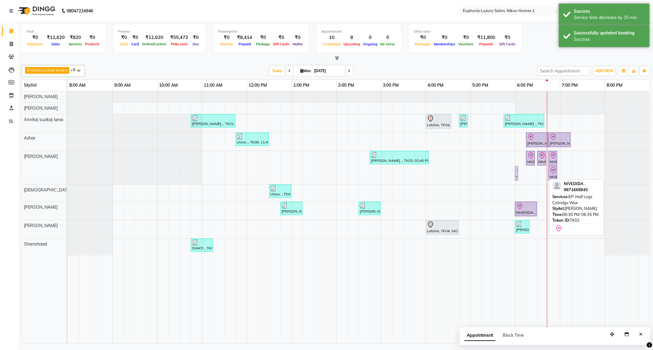
drag, startPoint x: 541, startPoint y: 176, endPoint x: 520, endPoint y: 168, distance: 22.3
click at [520, 168] on div "Poornima ., TK01, 10:45 AM-11:45 AM, EL-Eyebrows Threading,EL-Upperlip Threadin…" at bounding box center [359, 217] width 582 height 252
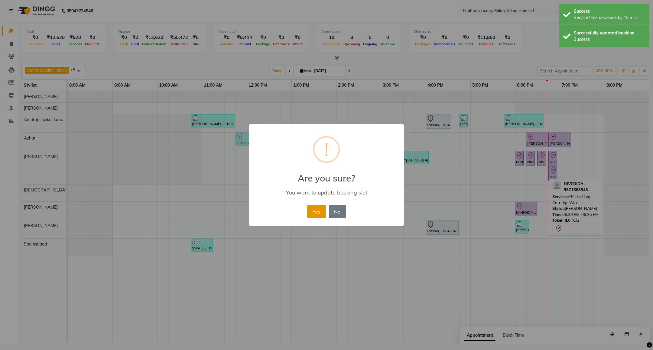
click at [318, 207] on button "Yes" at bounding box center [316, 211] width 18 height 13
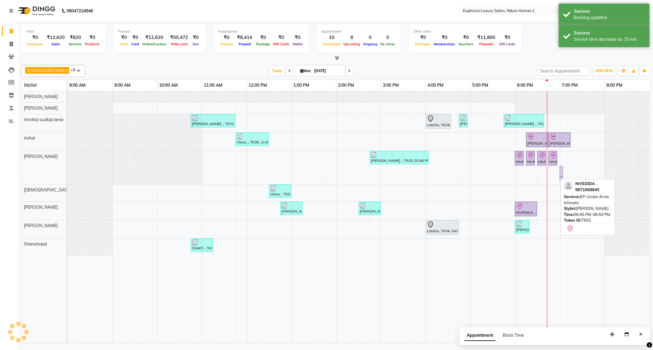
drag, startPoint x: 552, startPoint y: 173, endPoint x: 565, endPoint y: 165, distance: 14.9
click at [565, 165] on div "Poornima ., TK01, 10:45 AM-11:45 AM, EL-Eyebrows Threading,EL-Upperlip Threadin…" at bounding box center [359, 217] width 582 height 252
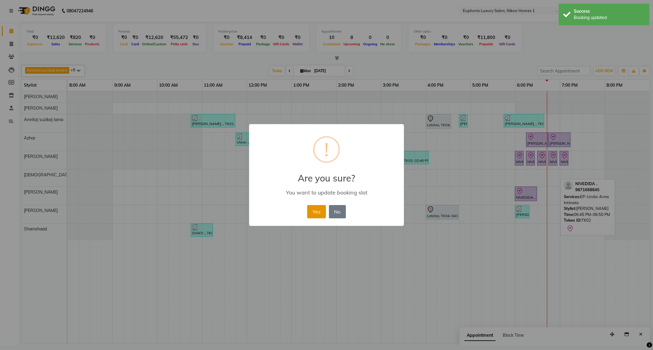
click at [314, 211] on button "Yes" at bounding box center [316, 211] width 18 height 13
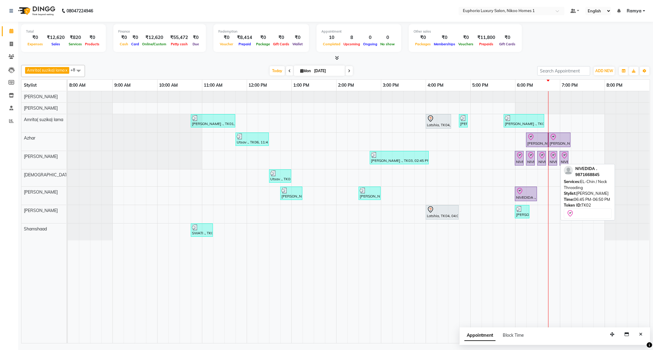
click at [554, 159] on icon at bounding box center [552, 155] width 5 height 6
select select "8"
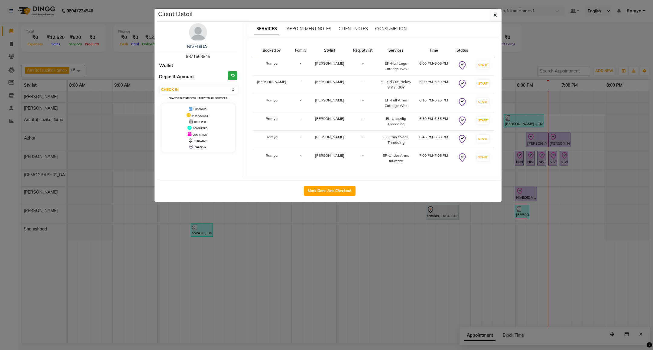
click at [502, 15] on ngb-modal-window "Client Detail NIVEDIDA . 9871668845 Wallet Deposit Amount ₹0 Select IN SERVICE …" at bounding box center [326, 175] width 653 height 350
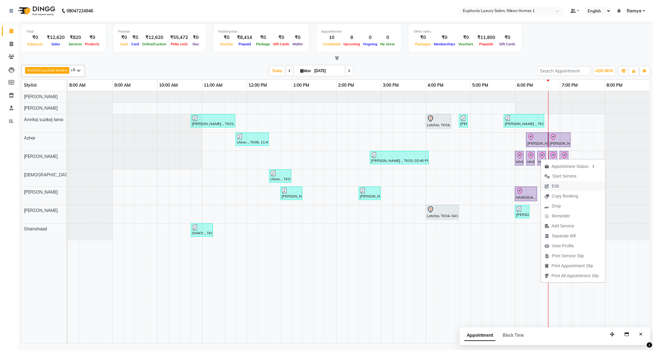
click at [548, 186] on icon "button" at bounding box center [546, 186] width 5 height 4
select select "tentative"
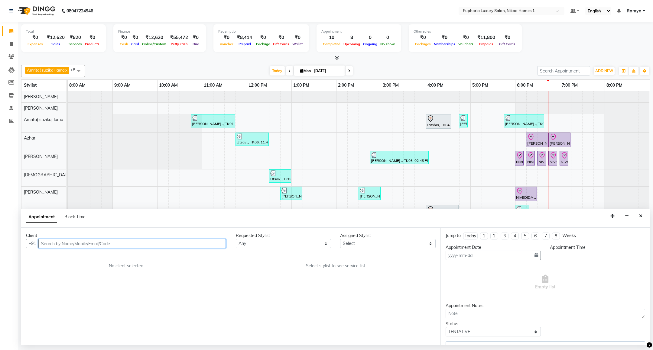
type input "01-09-2025"
select select "check-in"
select select "1080"
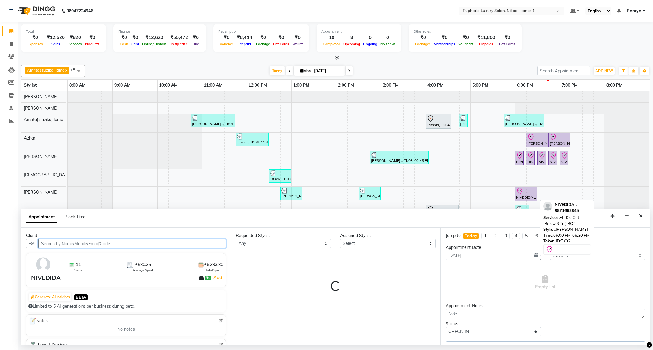
select select "81452"
select select "4025"
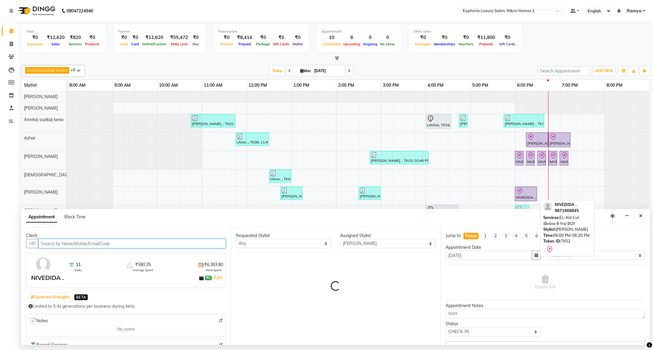
select select "4025"
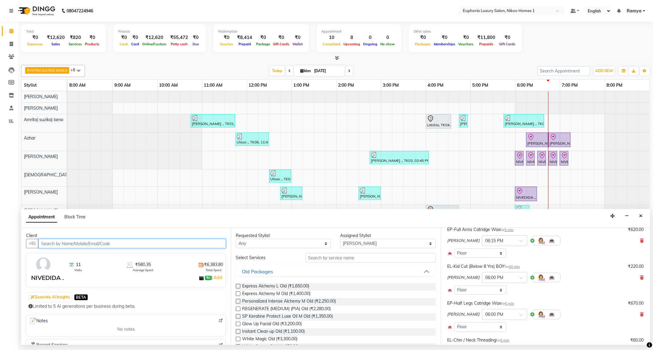
scroll to position [91, 0]
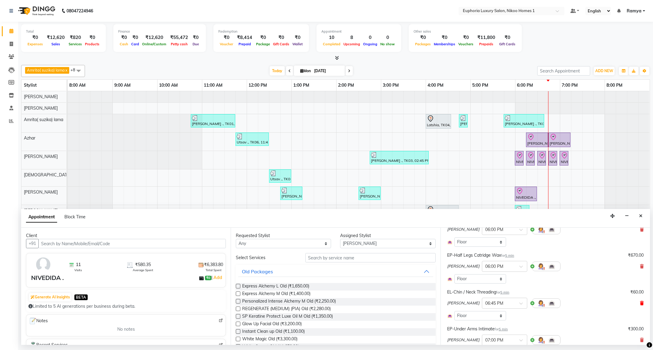
click at [640, 305] on icon at bounding box center [642, 303] width 4 height 4
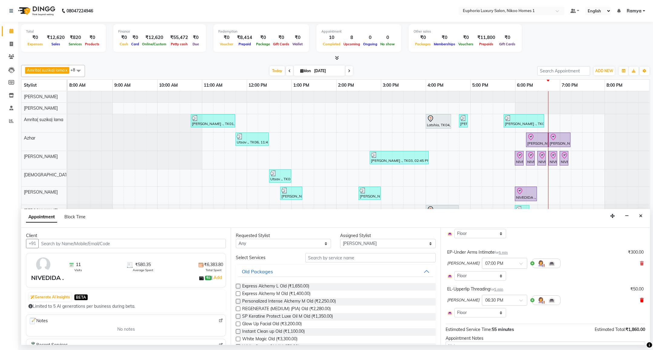
click at [640, 302] on icon at bounding box center [642, 300] width 4 height 4
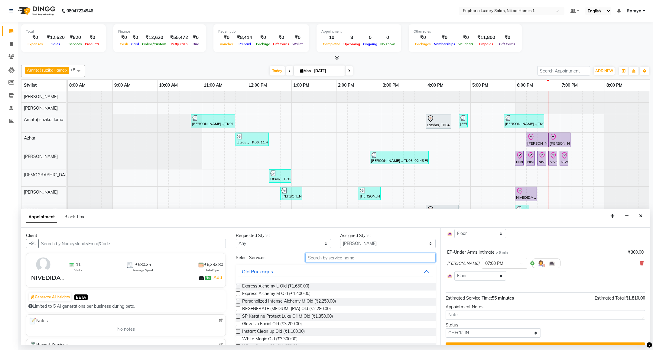
click at [347, 259] on input "text" at bounding box center [370, 257] width 130 height 9
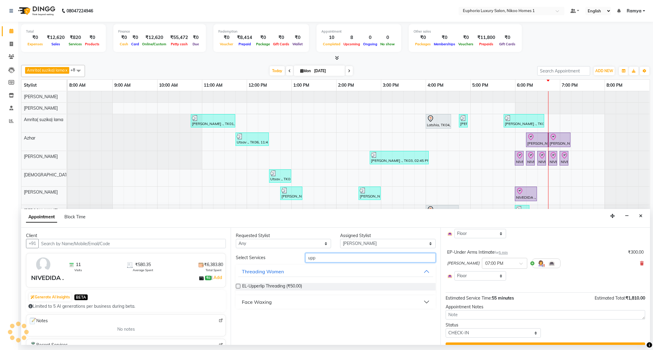
type input "upp"
click at [262, 302] on div "Face Waxing" at bounding box center [257, 302] width 30 height 7
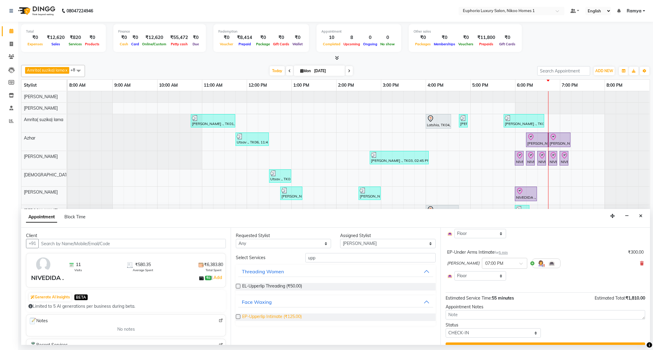
click at [270, 315] on span "EP-Upperlip Intimate (₹125.00)" at bounding box center [272, 318] width 60 height 8
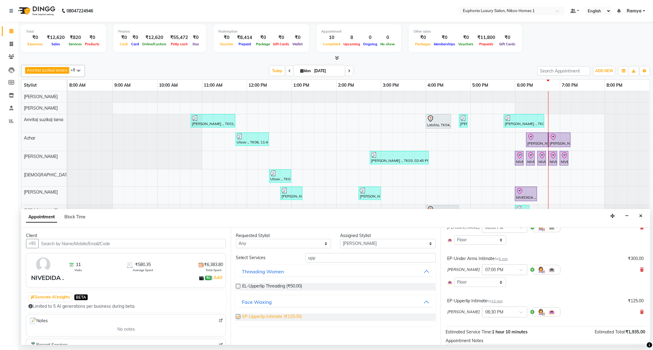
scroll to position [142, 0]
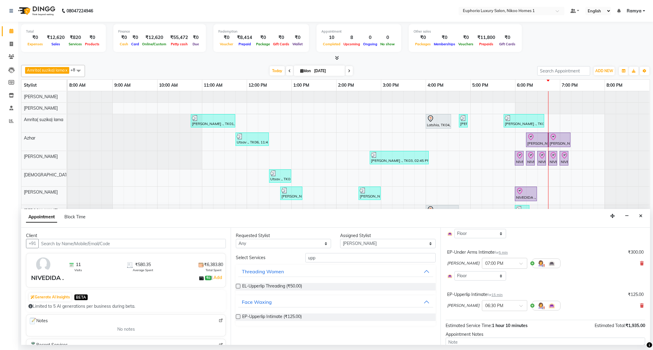
checkbox input "false"
drag, startPoint x: 326, startPoint y: 258, endPoint x: 278, endPoint y: 259, distance: 48.7
click at [278, 259] on div "Select Services upp" at bounding box center [335, 257] width 208 height 9
type input "chin"
click at [281, 316] on span "EP-Chin / Neck Intimate (₹195.00)" at bounding box center [275, 318] width 66 height 8
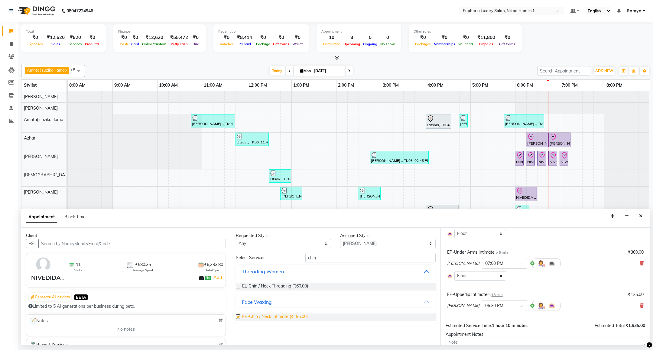
checkbox input "false"
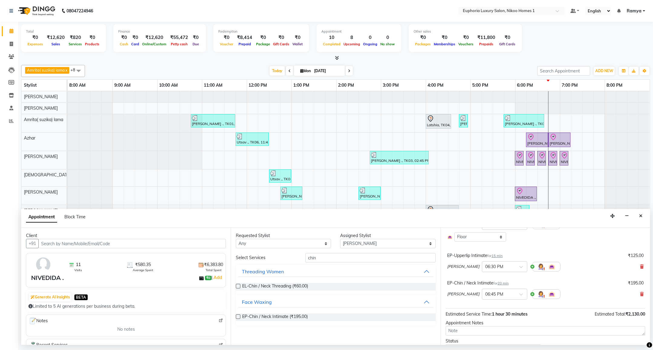
scroll to position [211, 0]
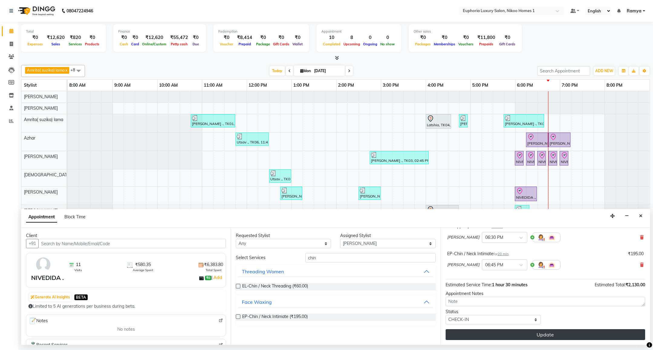
click at [559, 334] on button "Update" at bounding box center [544, 334] width 199 height 11
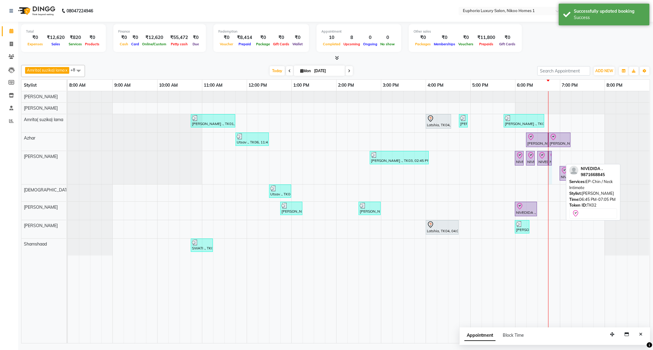
drag, startPoint x: 561, startPoint y: 157, endPoint x: 558, endPoint y: 157, distance: 3.3
click at [558, 157] on div "Poornima ., TK01, 10:45 AM-11:45 AM, EL-Eyebrows Threading,EL-Upperlip Threadin…" at bounding box center [359, 217] width 582 height 252
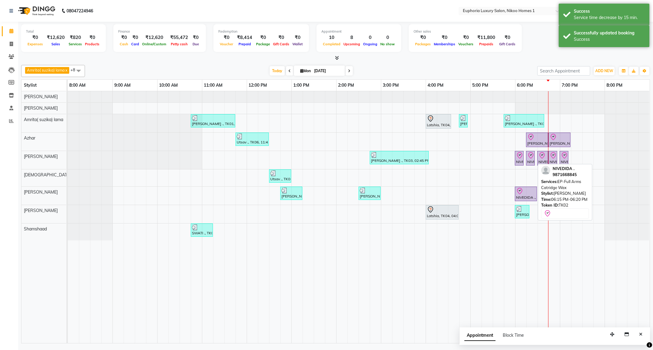
click at [531, 161] on div "NIVEDIDA ., TK02, 06:15 PM-06:20 PM, EP-Full Arms Catridge Wax" at bounding box center [530, 158] width 8 height 13
select select "8"
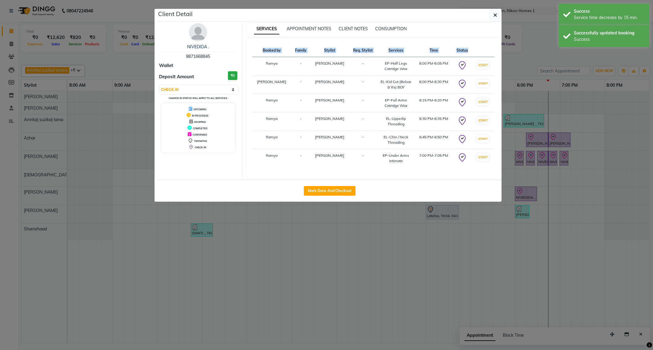
click at [531, 160] on ngb-modal-window "Client Detail NIVEDIDA . 9871668845 Wallet Deposit Amount ₹0 Select IN SERVICE …" at bounding box center [326, 175] width 653 height 350
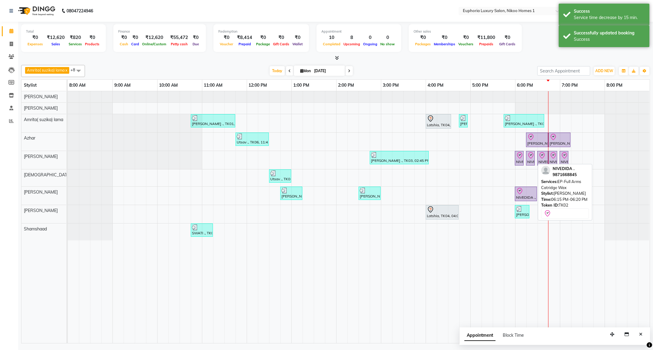
click at [531, 160] on div "NIVEDIDA ., TK02, 06:15 PM-06:20 PM, EP-Full Arms Catridge Wax" at bounding box center [530, 158] width 8 height 13
select select "8"
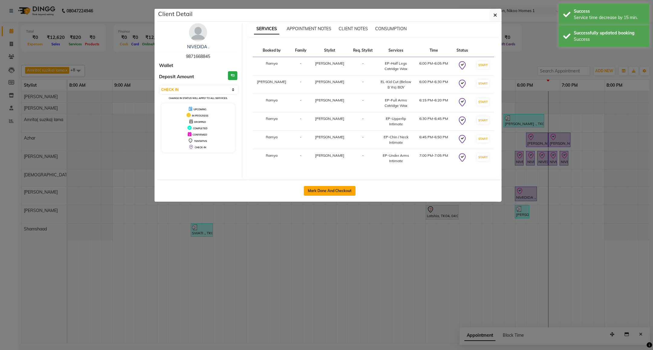
click at [328, 190] on button "Mark Done And Checkout" at bounding box center [330, 191] width 52 height 10
select select "7987"
select select "service"
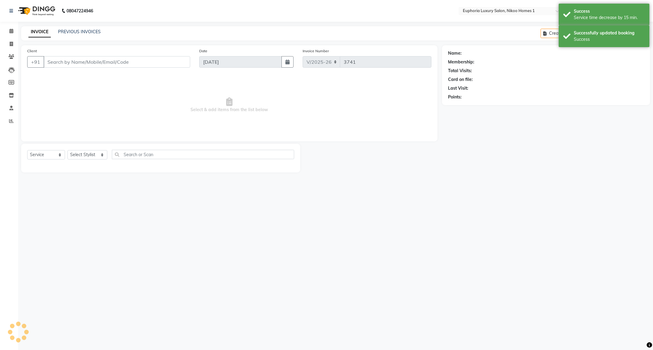
type input "98******45"
select select "81452"
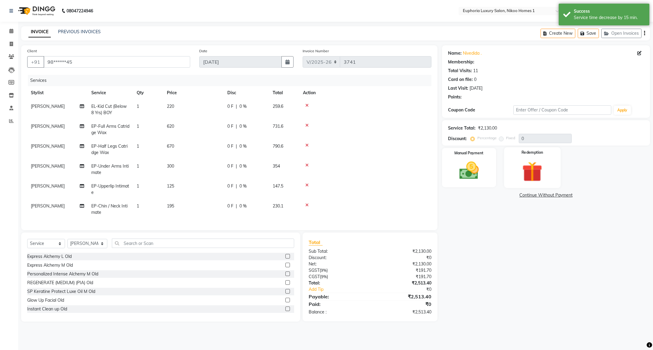
select select "1: Object"
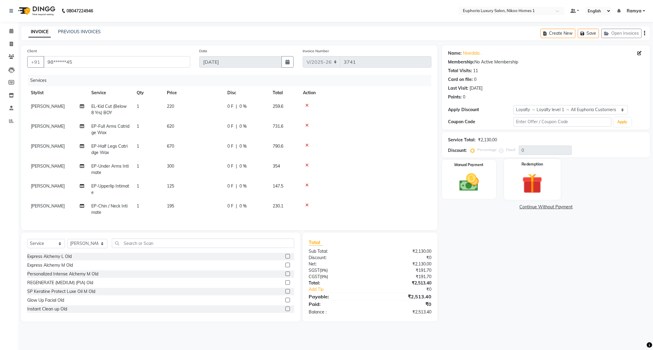
click at [548, 174] on img at bounding box center [532, 183] width 33 height 25
click at [473, 187] on img at bounding box center [468, 182] width 33 height 23
click at [491, 208] on span "UPI" at bounding box center [490, 207] width 9 height 7
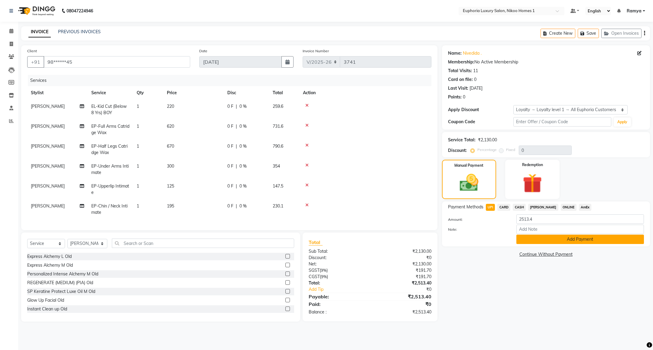
click at [548, 239] on button "Add Payment" at bounding box center [580, 239] width 128 height 9
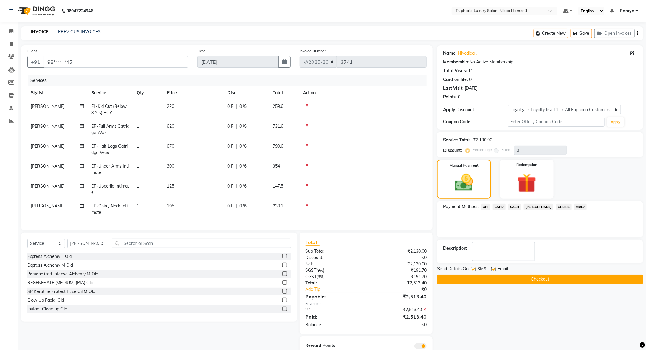
click at [506, 277] on button "Checkout" at bounding box center [540, 279] width 206 height 9
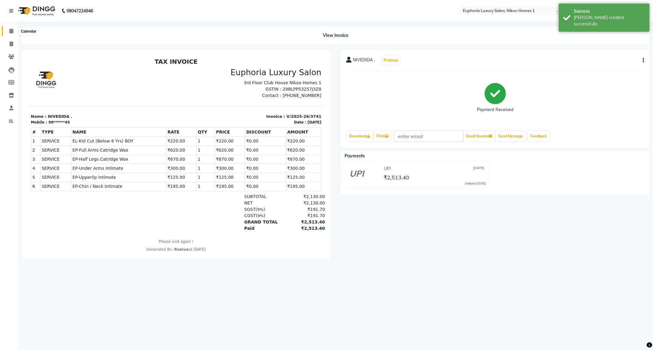
click at [8, 31] on span at bounding box center [11, 31] width 11 height 7
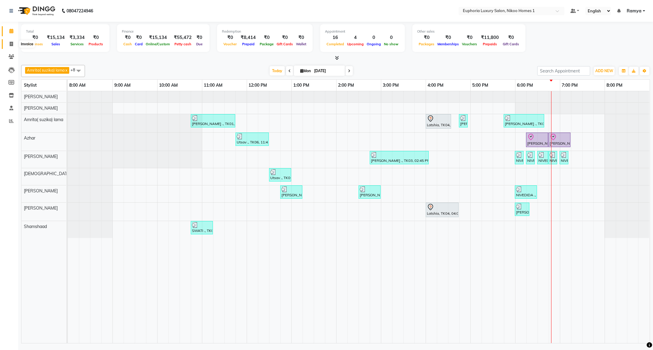
click at [8, 44] on span at bounding box center [11, 44] width 11 height 7
select select "7987"
select select "service"
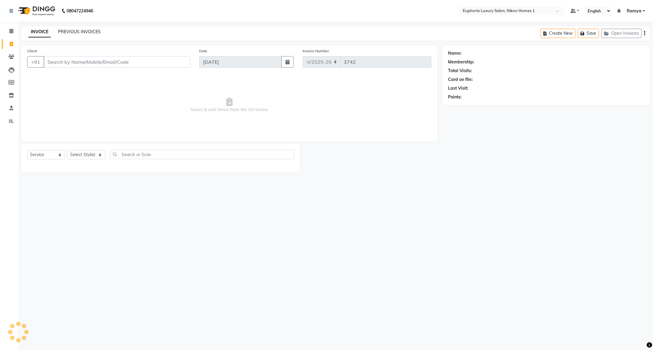
click at [74, 29] on link "PREVIOUS INVOICES" at bounding box center [79, 31] width 43 height 5
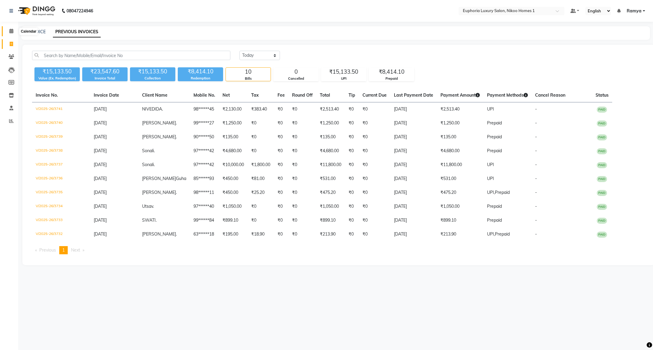
click at [13, 30] on icon at bounding box center [11, 31] width 4 height 5
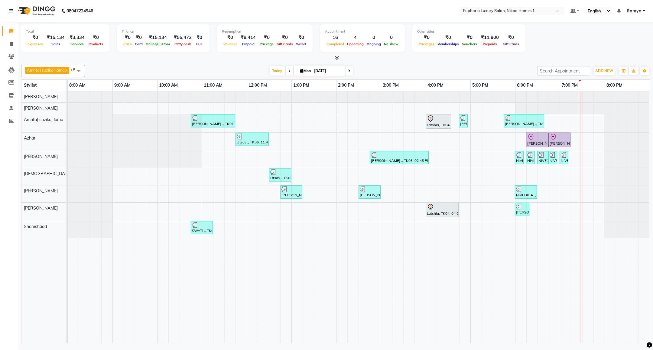
click at [349, 73] on icon at bounding box center [349, 71] width 2 height 4
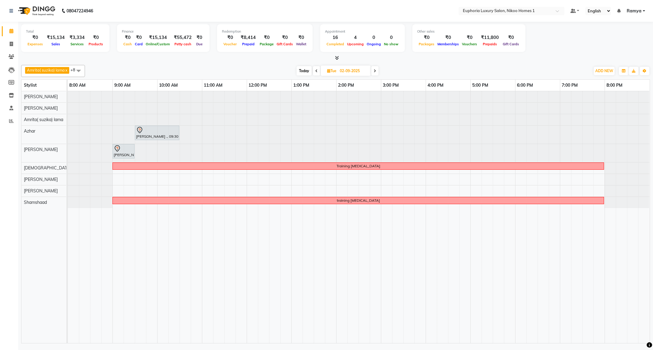
click at [302, 72] on span "Today" at bounding box center [303, 70] width 15 height 9
type input "01-09-2025"
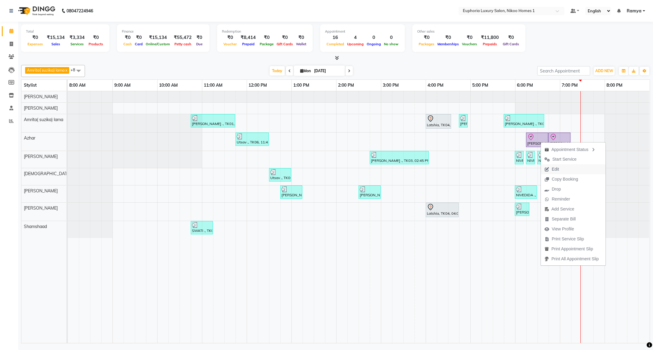
click at [551, 168] on span "Edit" at bounding box center [554, 169] width 7 height 6
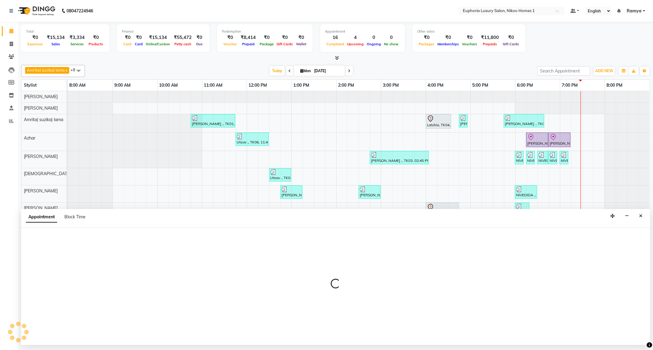
select select "tentative"
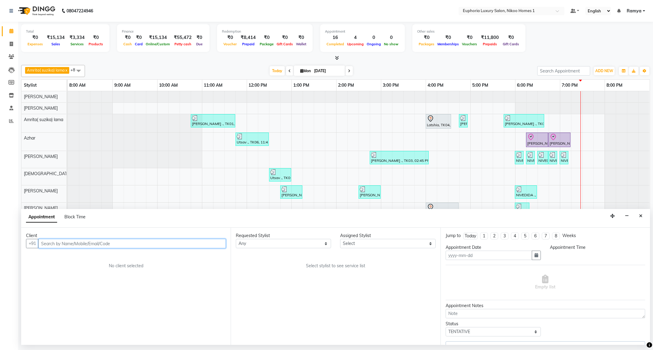
type input "01-09-2025"
select select "check-in"
select select "1095"
select select "78112"
select select "4025"
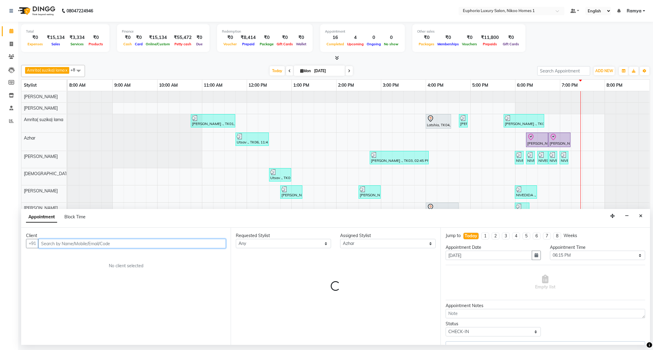
select select "4025"
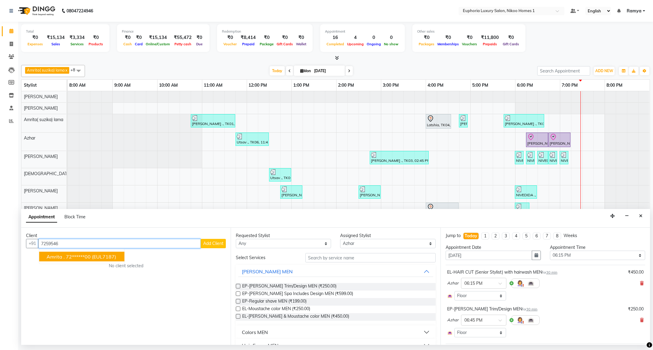
click at [83, 257] on ngb-highlight "72******00" at bounding box center [78, 257] width 25 height 6
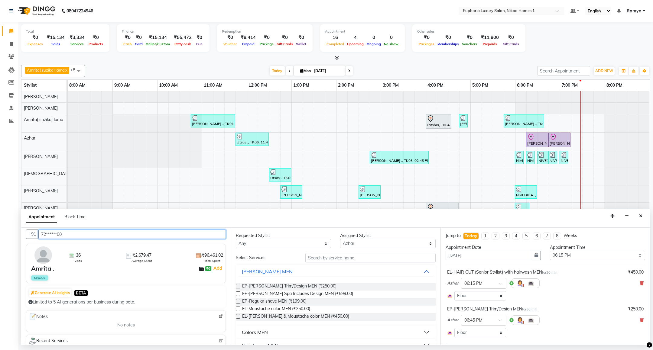
type input "72******00"
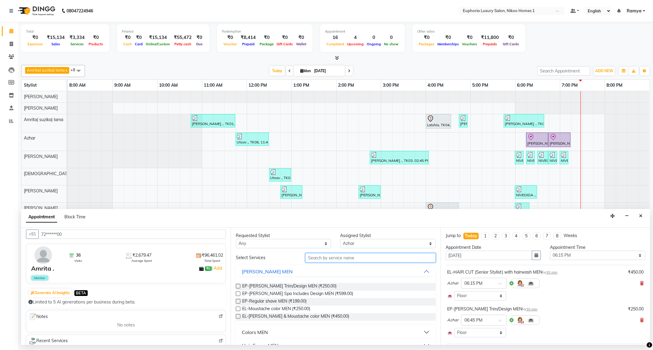
click at [349, 257] on input "text" at bounding box center [370, 257] width 130 height 9
type input "cut"
click at [389, 246] on select "Select Amrita( suzika) lama Atif Ali Azhar Bhumika Binoy Danish EVA KIPGEN Insh…" at bounding box center [387, 243] width 95 height 9
select select "86001"
click at [340, 240] on select "Select Amrita( suzika) lama Atif Ali Azhar Bhumika Binoy Danish EVA KIPGEN Insh…" at bounding box center [387, 243] width 95 height 9
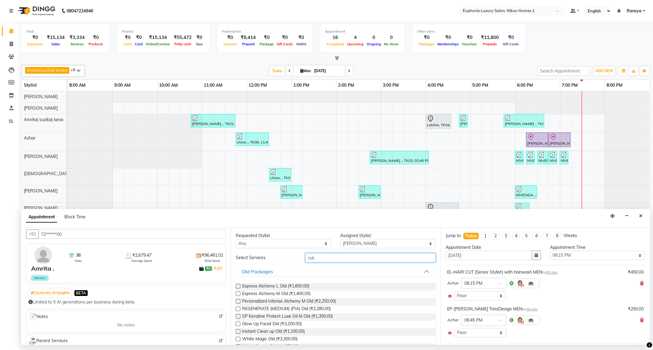
click at [320, 257] on input "cut" at bounding box center [370, 257] width 130 height 9
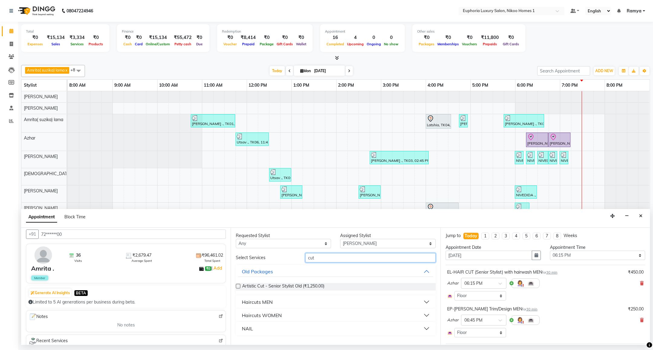
type input "cut"
click at [261, 334] on button "NAIL" at bounding box center [335, 328] width 195 height 11
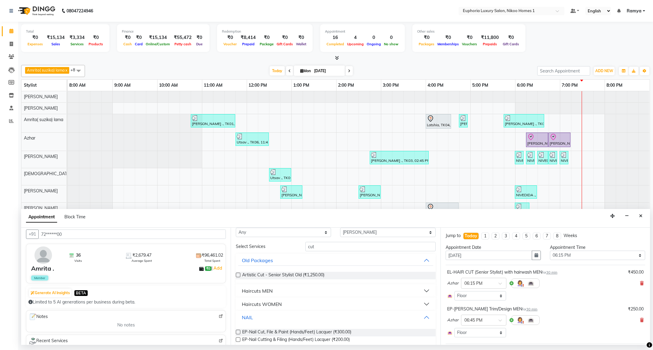
scroll to position [20, 0]
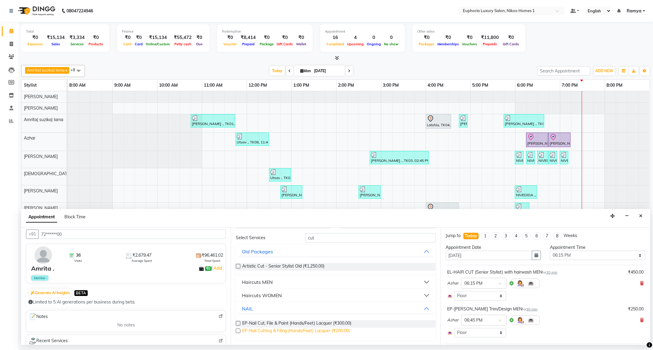
click at [308, 332] on span "EP-Nail Cutting & Filing (Hands/Feet) Lacquer (₹200.00)" at bounding box center [296, 332] width 108 height 8
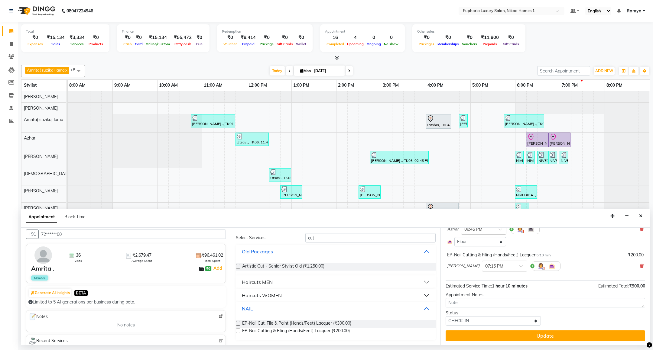
scroll to position [93, 0]
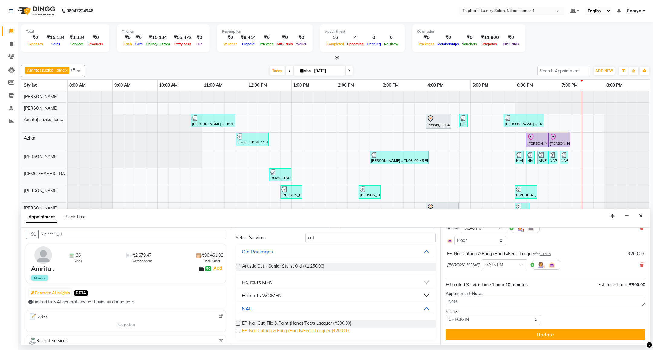
click at [318, 330] on span "EP-Nail Cutting & Filing (Hands/Feet) Lacquer (₹200.00)" at bounding box center [296, 332] width 108 height 8
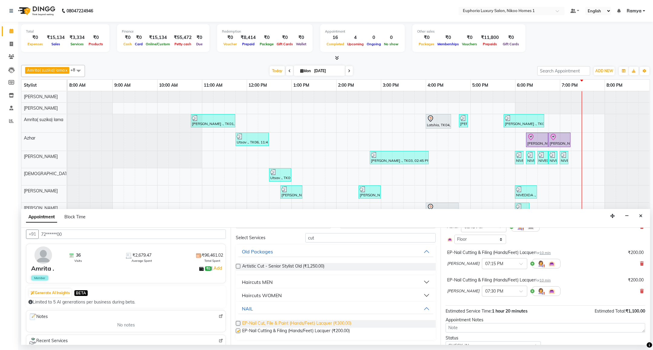
checkbox input "false"
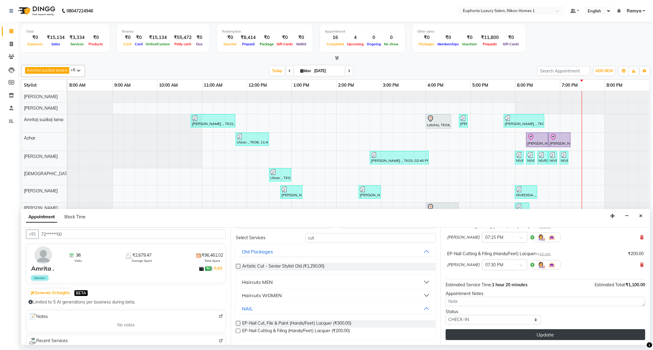
click at [577, 337] on button "Update" at bounding box center [544, 334] width 199 height 11
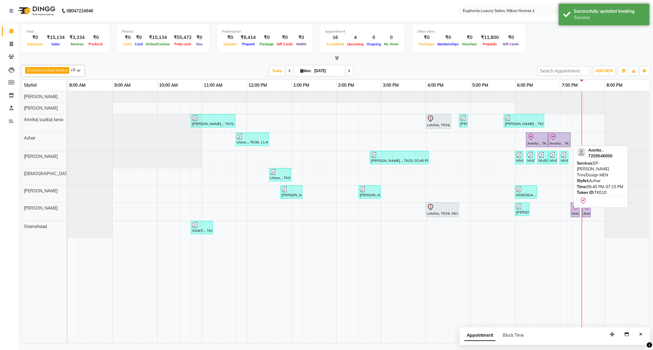
click at [554, 143] on div "Amrita ., TK10, 06:45 PM-07:15 PM, EP-Beard Trim/Design MEN" at bounding box center [559, 140] width 21 height 13
select select "8"
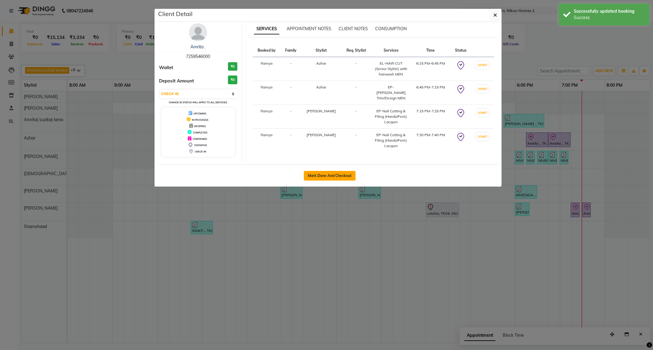
click at [333, 172] on button "Mark Done And Checkout" at bounding box center [330, 176] width 52 height 10
select select "service"
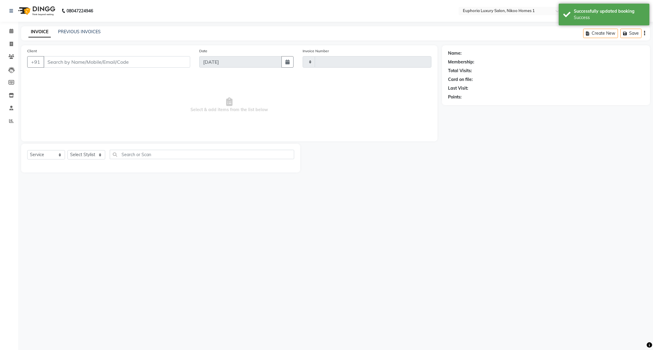
type input "3742"
select select "7987"
type input "72******00"
select select "86001"
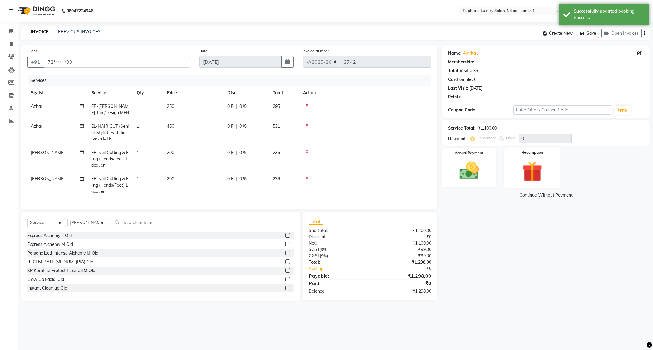
select select "2: Object"
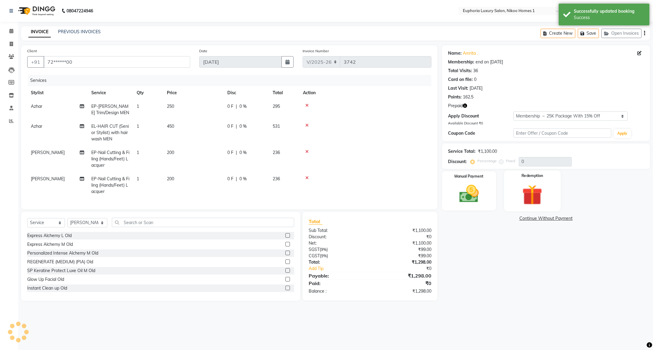
type input "15"
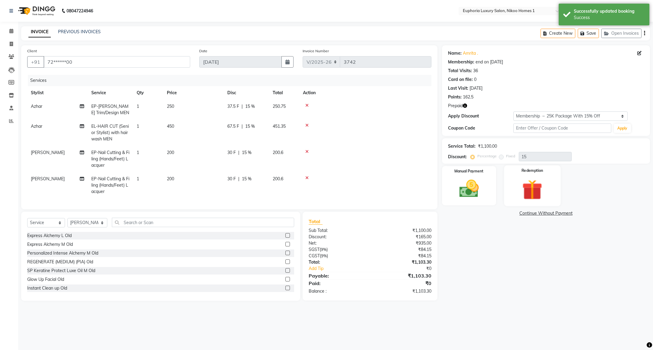
click at [530, 181] on img at bounding box center [532, 189] width 33 height 25
click at [535, 211] on span "Prepaid 1" at bounding box center [532, 214] width 20 height 7
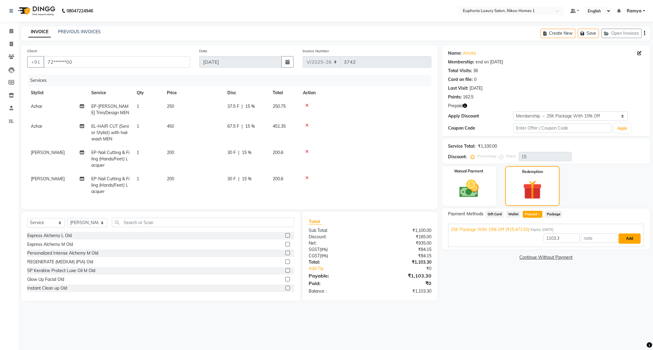
click at [628, 236] on button "Add" at bounding box center [629, 239] width 22 height 10
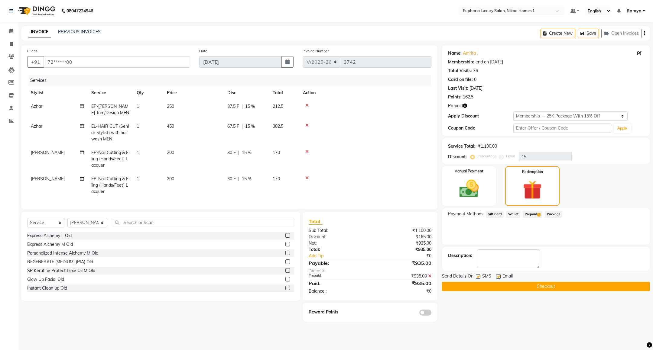
click at [512, 286] on button "Checkout" at bounding box center [546, 286] width 208 height 9
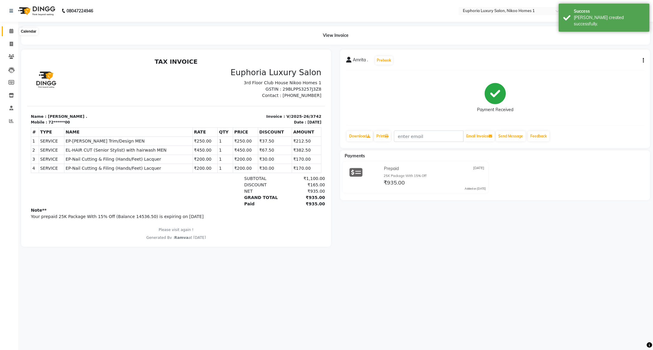
click at [14, 30] on span at bounding box center [11, 31] width 11 height 7
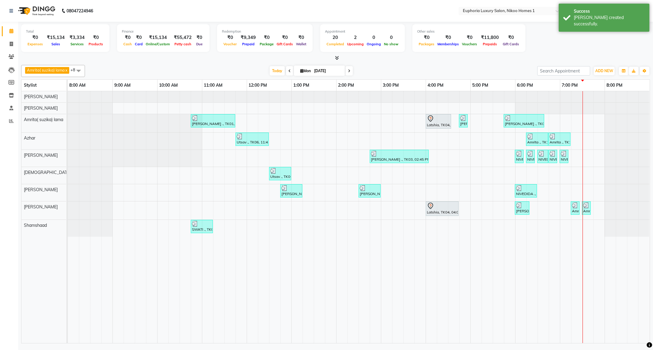
click at [350, 72] on span at bounding box center [348, 70] width 7 height 9
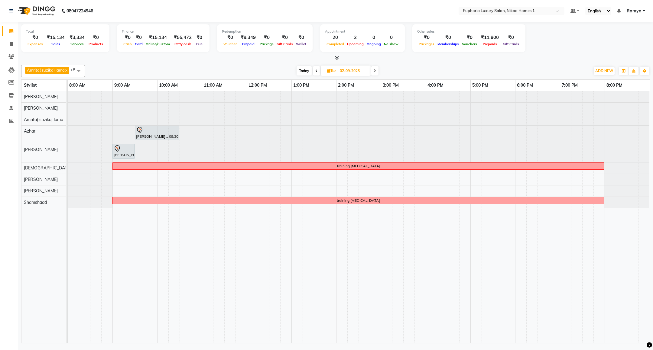
click at [303, 69] on span "Today" at bounding box center [303, 70] width 15 height 9
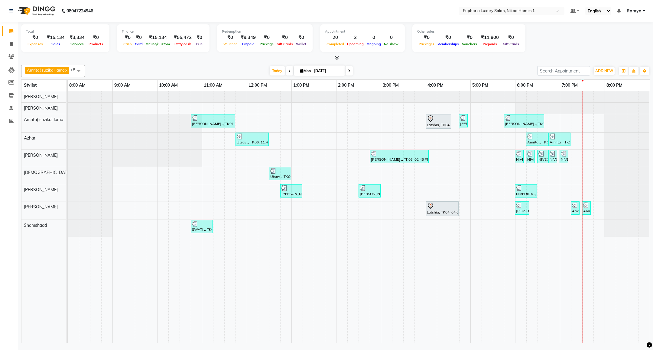
click at [348, 68] on span at bounding box center [348, 70] width 7 height 9
type input "02-09-2025"
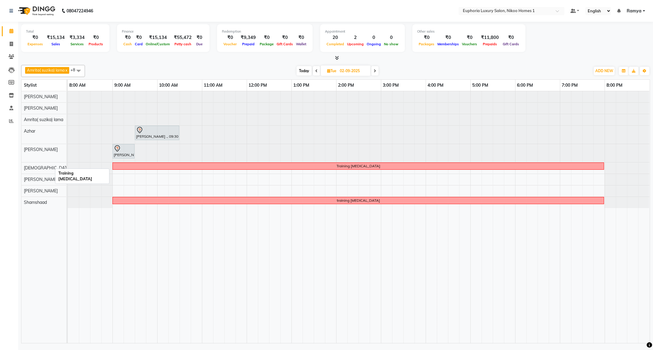
click at [136, 167] on div "Training botox" at bounding box center [358, 165] width 490 height 5
click at [147, 172] on span "Delete Block Time" at bounding box center [164, 175] width 34 height 6
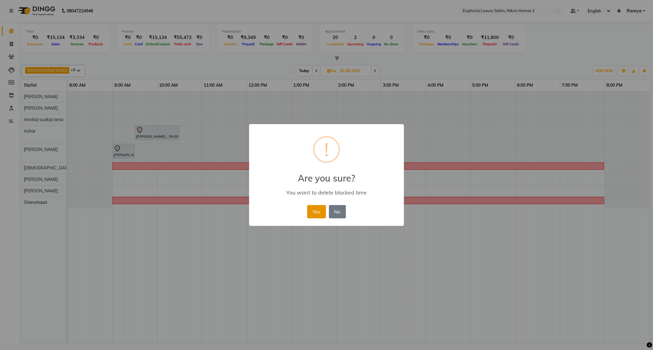
click at [317, 209] on button "Yes" at bounding box center [316, 211] width 18 height 13
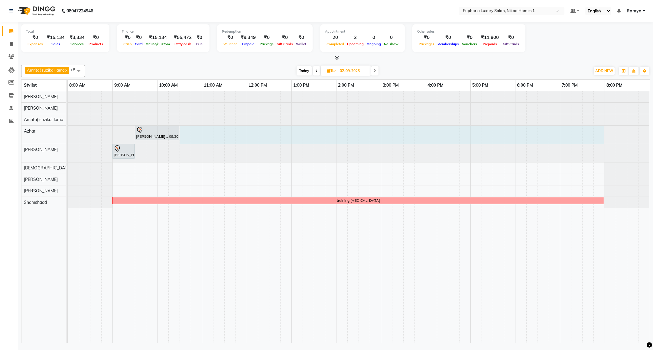
drag, startPoint x: 182, startPoint y: 133, endPoint x: 604, endPoint y: 134, distance: 422.4
click at [68, 136] on div at bounding box center [68, 135] width 0 height 18
select select "78112"
select select "630"
select select "tentative"
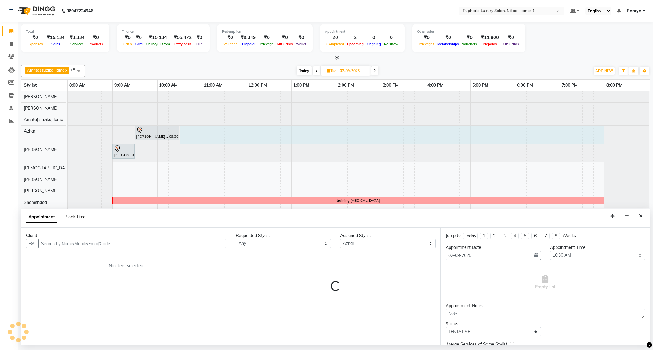
click at [81, 218] on span "Block Time" at bounding box center [74, 216] width 21 height 5
select select "78112"
select select "630"
select select "1200"
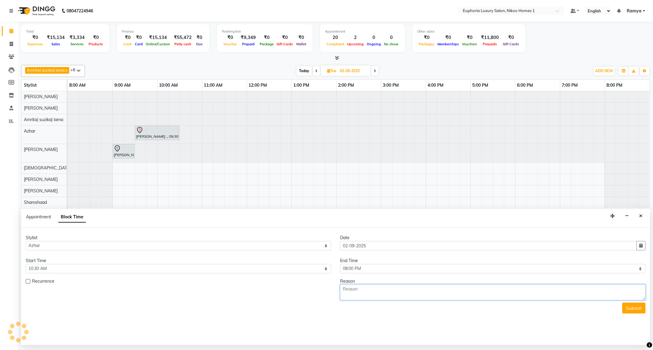
click at [393, 296] on textarea at bounding box center [492, 293] width 305 height 16
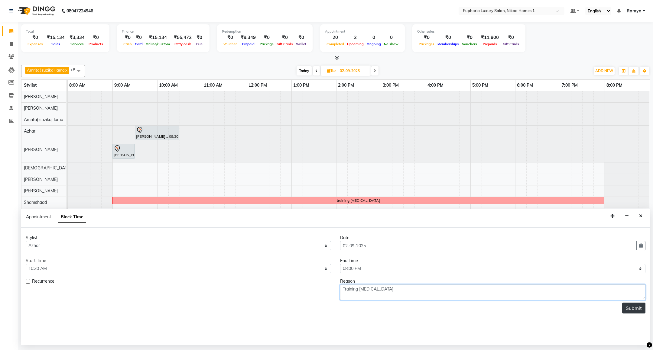
type textarea "Training botox"
click at [633, 311] on button "Submit" at bounding box center [633, 308] width 23 height 11
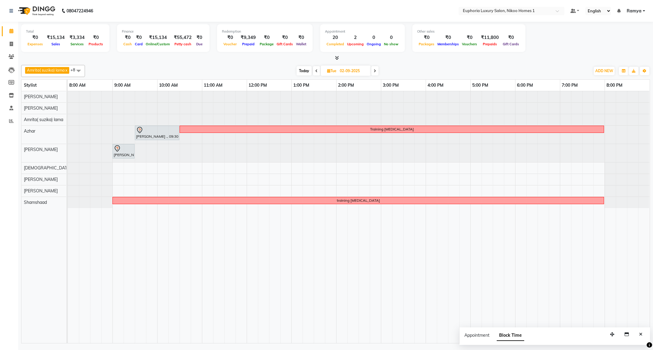
click at [299, 70] on span "Today" at bounding box center [303, 70] width 15 height 9
type input "01-09-2025"
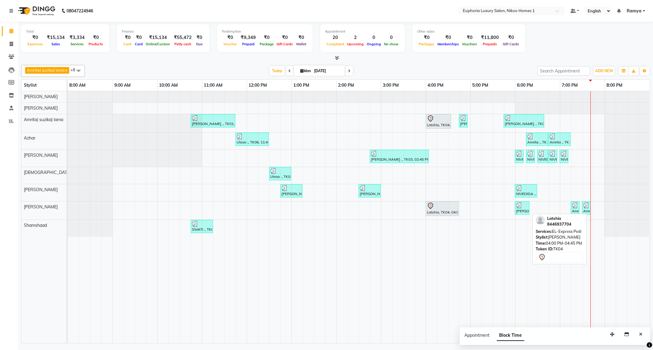
click at [455, 213] on div "Latshia, TK04, 04:00 PM-04:45 PM, EL-Express Pedi" at bounding box center [442, 208] width 32 height 13
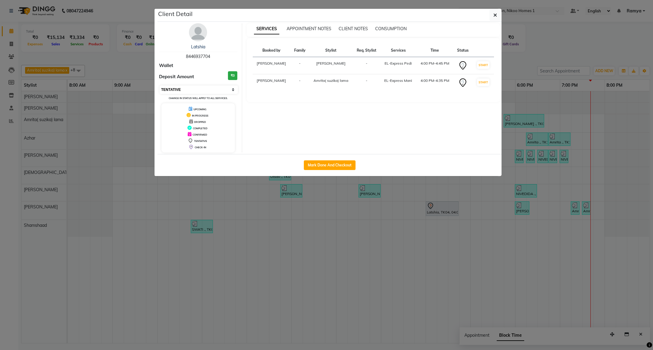
click at [219, 89] on select "Select IN SERVICE CONFIRMED TENTATIVE CHECK IN MARK DONE DROPPED UPCOMING" at bounding box center [199, 90] width 78 height 8
select select "2"
click at [160, 86] on select "Select IN SERVICE CONFIRMED TENTATIVE CHECK IN MARK DONE DROPPED UPCOMING" at bounding box center [199, 90] width 78 height 8
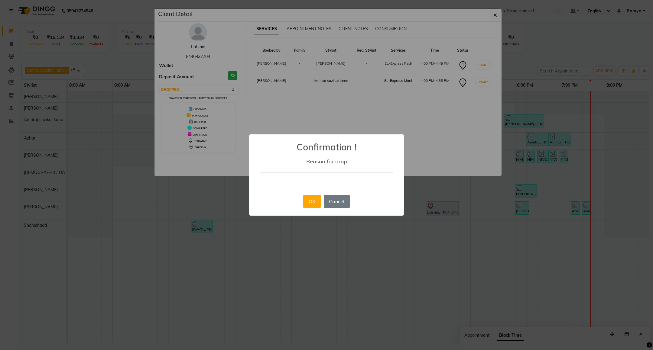
click at [283, 175] on input "text" at bounding box center [326, 179] width 133 height 14
type input "NOT COMING"
click at [309, 201] on button "OK" at bounding box center [311, 201] width 17 height 13
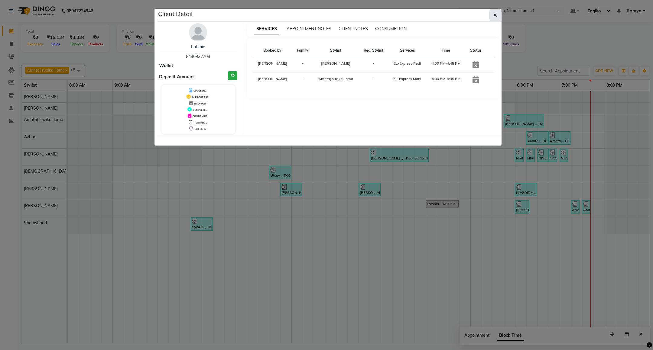
click at [496, 19] on button "button" at bounding box center [494, 14] width 11 height 11
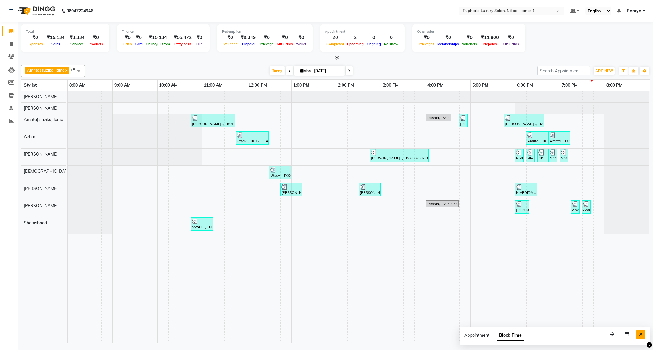
click at [644, 334] on button "Close" at bounding box center [640, 334] width 9 height 9
click at [7, 44] on span at bounding box center [11, 44] width 11 height 7
select select "service"
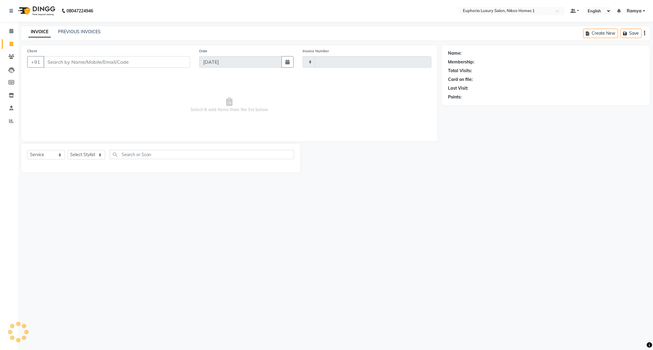
type input "3743"
select select "7987"
click at [84, 32] on link "PREVIOUS INVOICES" at bounding box center [79, 31] width 43 height 5
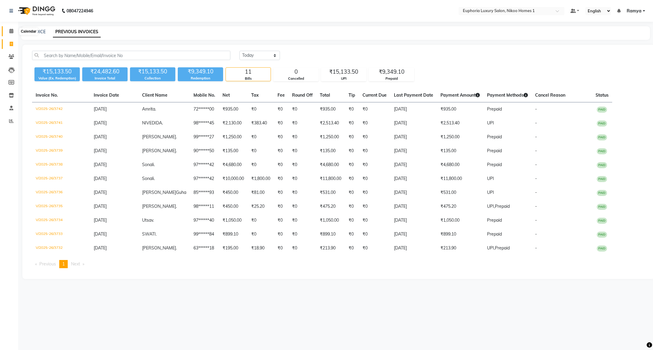
click at [15, 28] on span at bounding box center [11, 31] width 11 height 7
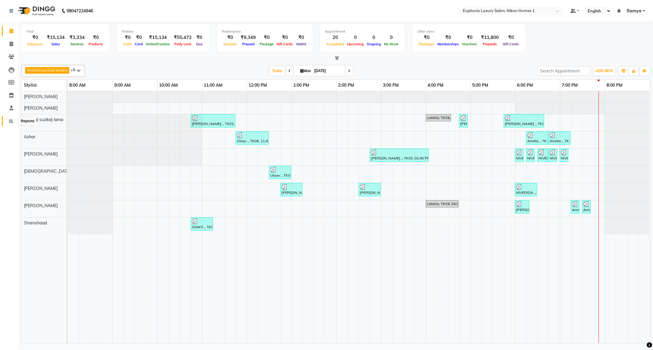
click at [11, 122] on icon at bounding box center [11, 121] width 5 height 5
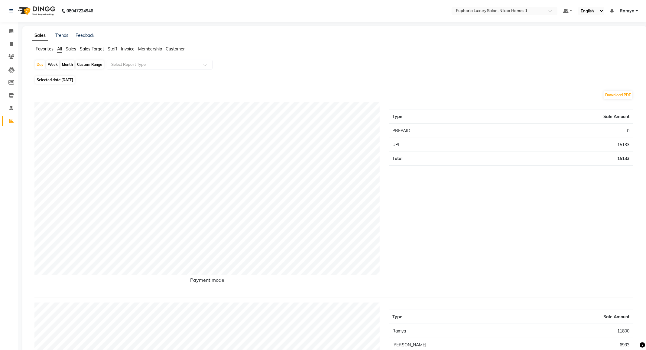
click at [170, 47] on span "Customer" at bounding box center [175, 48] width 19 height 5
click at [173, 65] on input "text" at bounding box center [153, 65] width 87 height 6
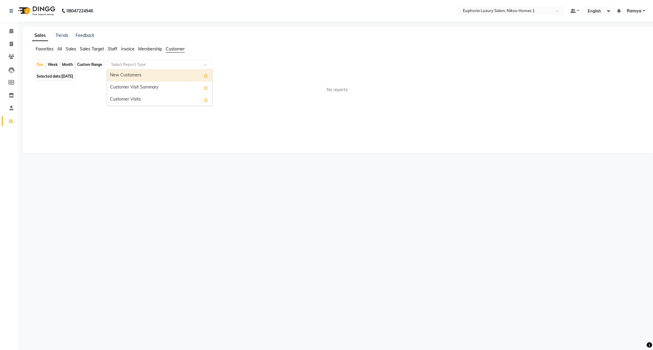
click at [164, 72] on div "New Customers" at bounding box center [159, 75] width 105 height 12
click at [8, 28] on span at bounding box center [11, 31] width 11 height 7
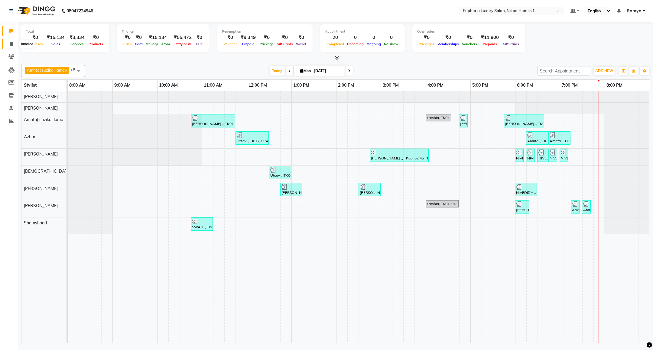
click at [9, 44] on span at bounding box center [11, 44] width 11 height 7
select select "service"
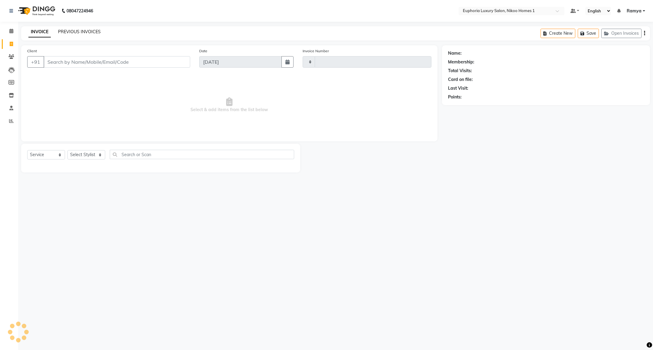
click at [75, 33] on link "PREVIOUS INVOICES" at bounding box center [79, 31] width 43 height 5
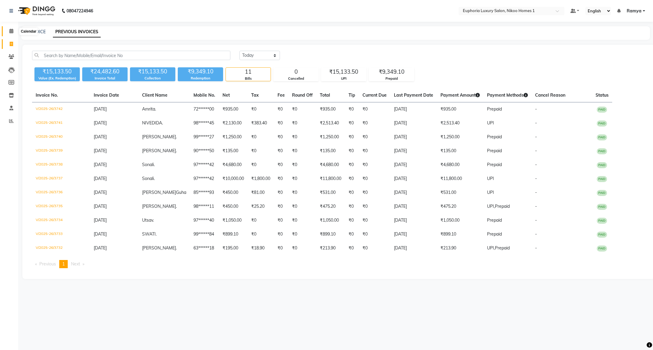
click at [13, 32] on icon at bounding box center [11, 31] width 4 height 5
